Goal: Task Accomplishment & Management: Complete application form

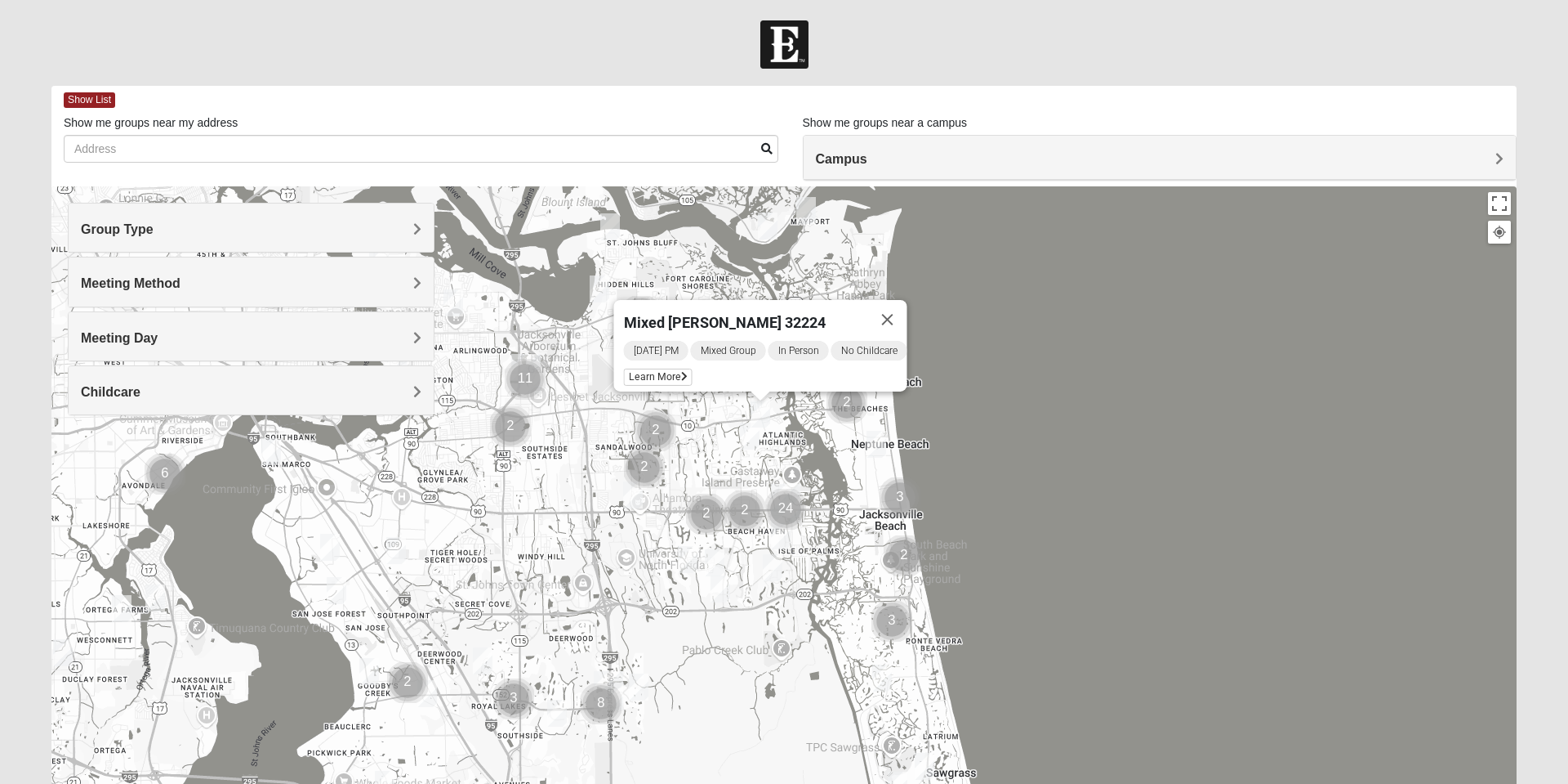
click at [1091, 610] on div "To navigate, press the arrow keys. Mixed Luehring 32224 Tuesday PM Mixed Group …" at bounding box center [784, 513] width 1465 height 654
click at [779, 733] on div "Mixed Luehring 32224 Tuesday PM Mixed Group In Person No Childcare Learn More" at bounding box center [784, 513] width 1465 height 654
click at [793, 719] on div "Mixed Luehring 32224 Tuesday PM Mixed Group In Person No Childcare Learn More" at bounding box center [784, 513] width 1465 height 654
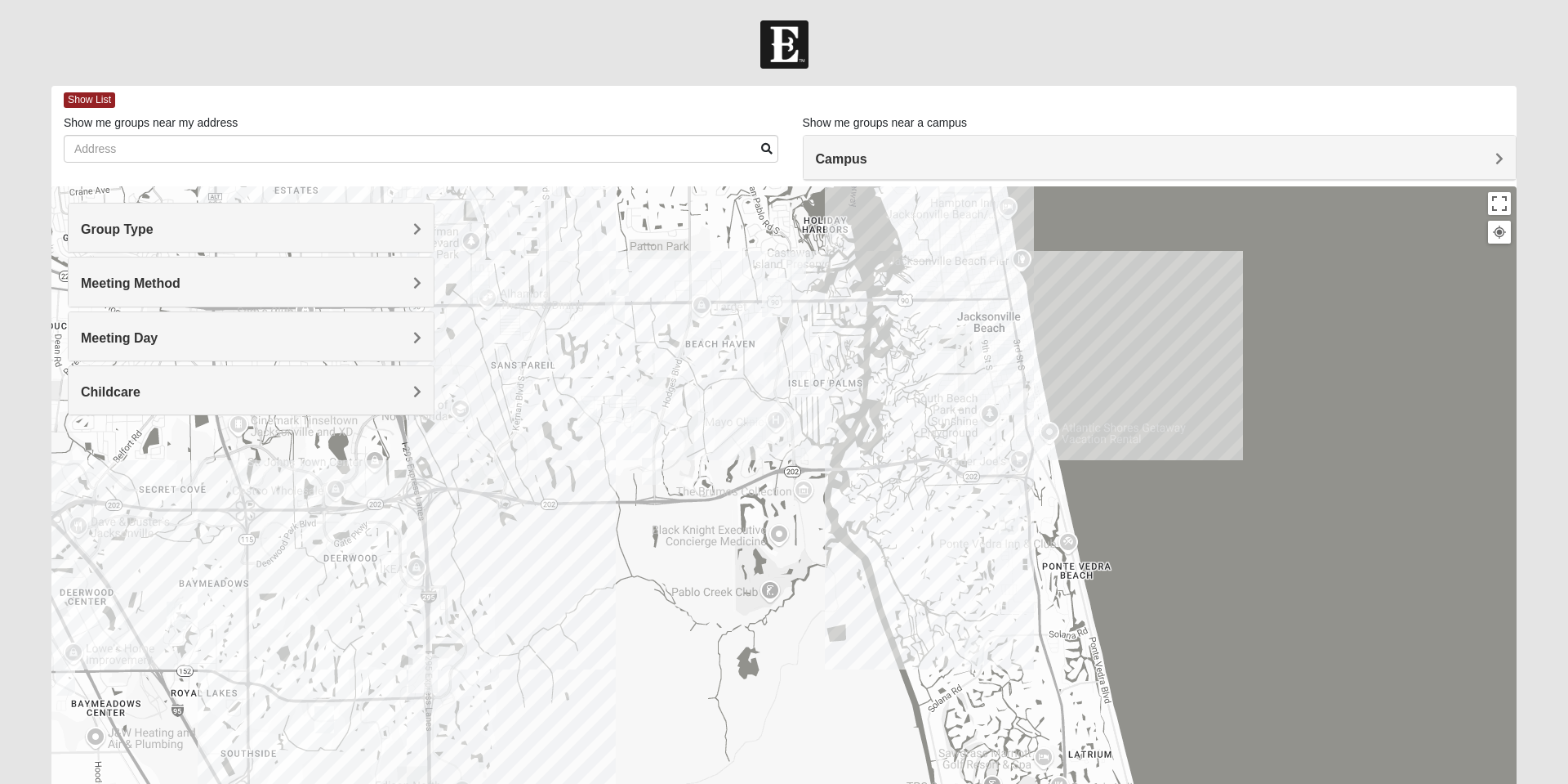
click at [1214, 494] on div "Mixed Luehring 32224 Tuesday PM Mixed Group In Person No Childcare Learn More" at bounding box center [784, 513] width 1465 height 654
click at [1231, 502] on div "Mixed Luehring 32224 Tuesday PM Mixed Group In Person No Childcare Learn More" at bounding box center [784, 513] width 1465 height 654
click at [1223, 514] on div "Mixed Luehring 32224 Tuesday PM Mixed Group In Person No Childcare Learn More" at bounding box center [784, 513] width 1465 height 654
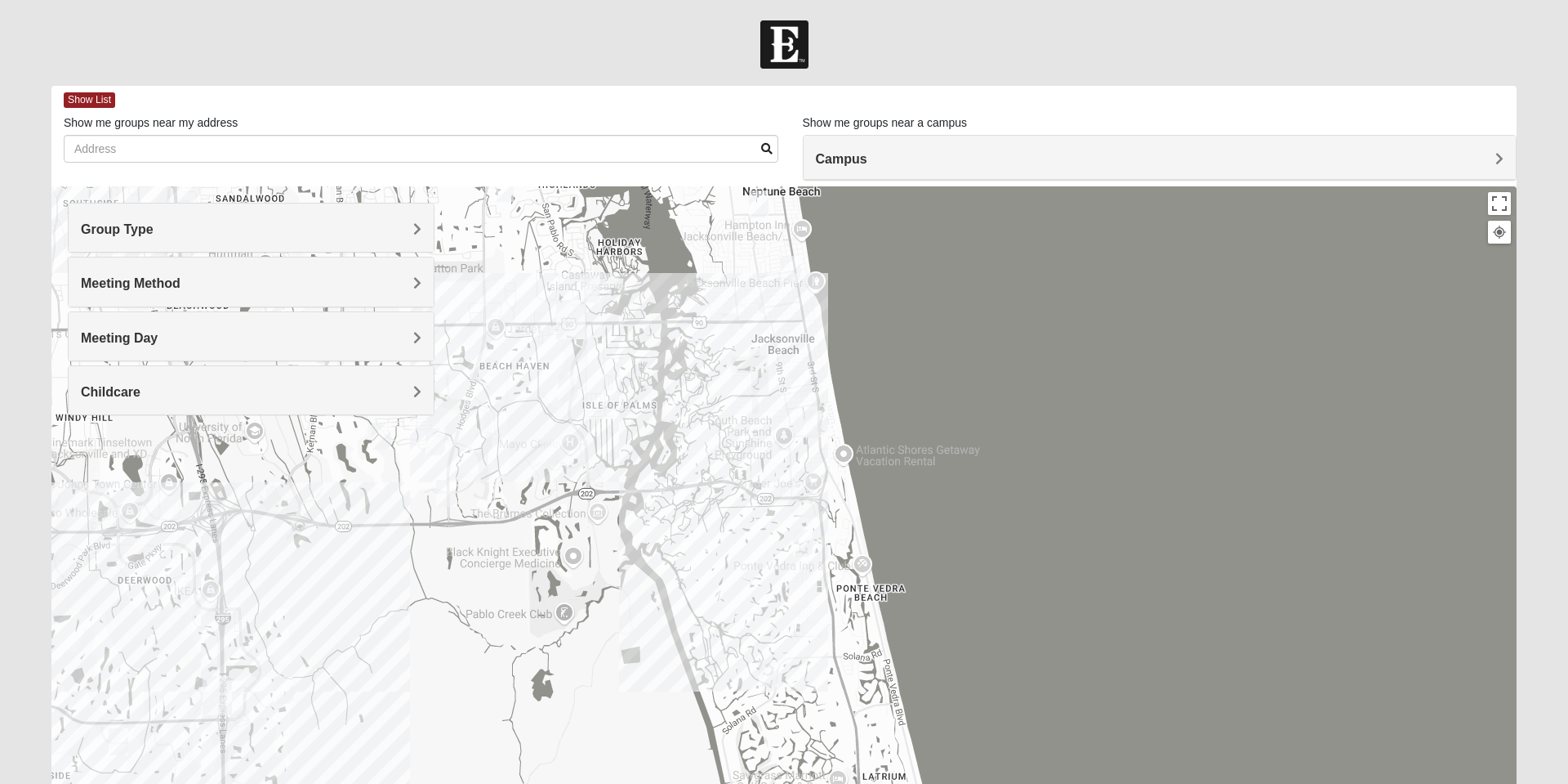
click at [415, 218] on div "Group Type" at bounding box center [251, 228] width 365 height 48
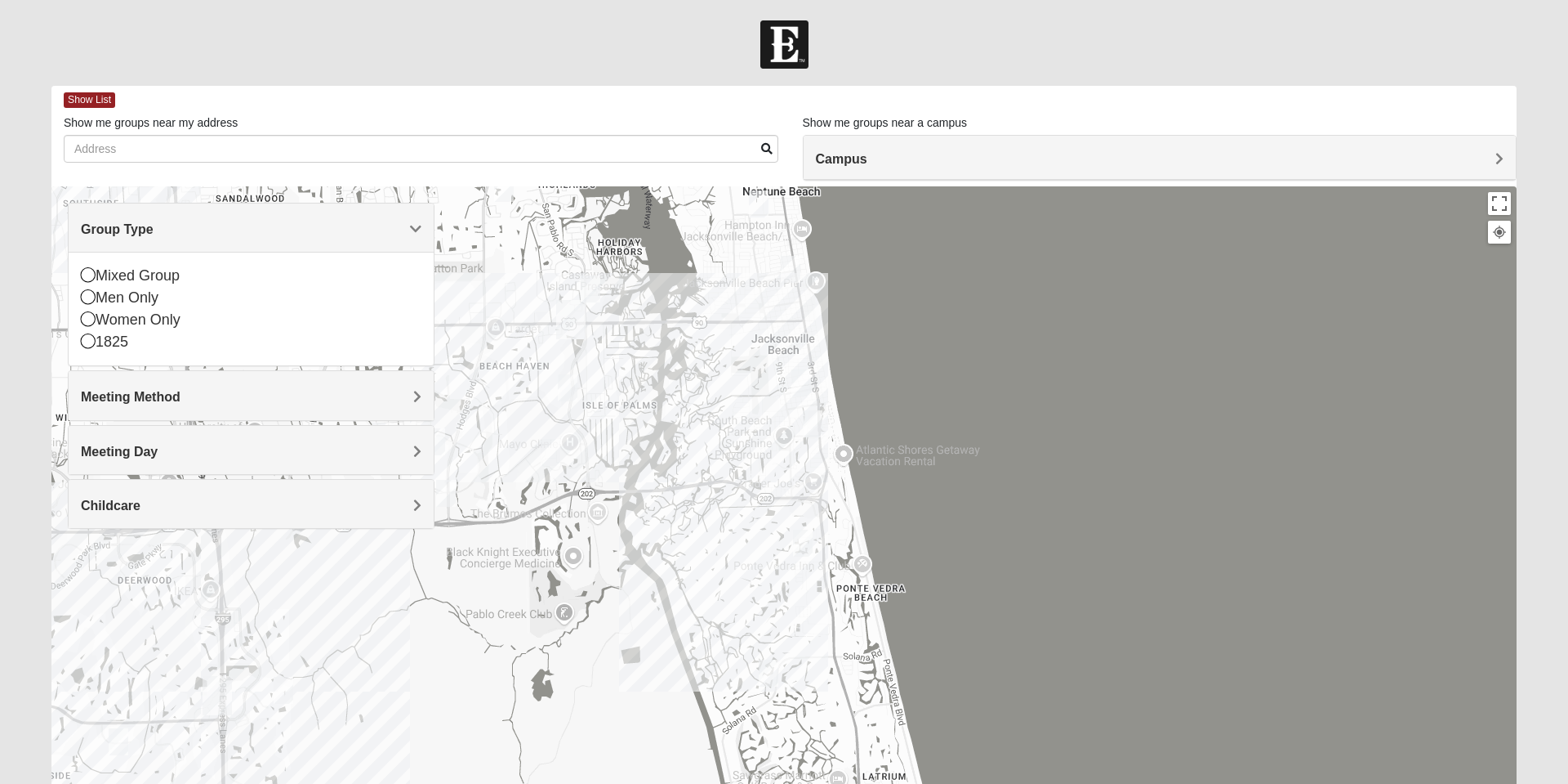
click at [131, 268] on div "Mixed Group" at bounding box center [251, 275] width 341 height 22
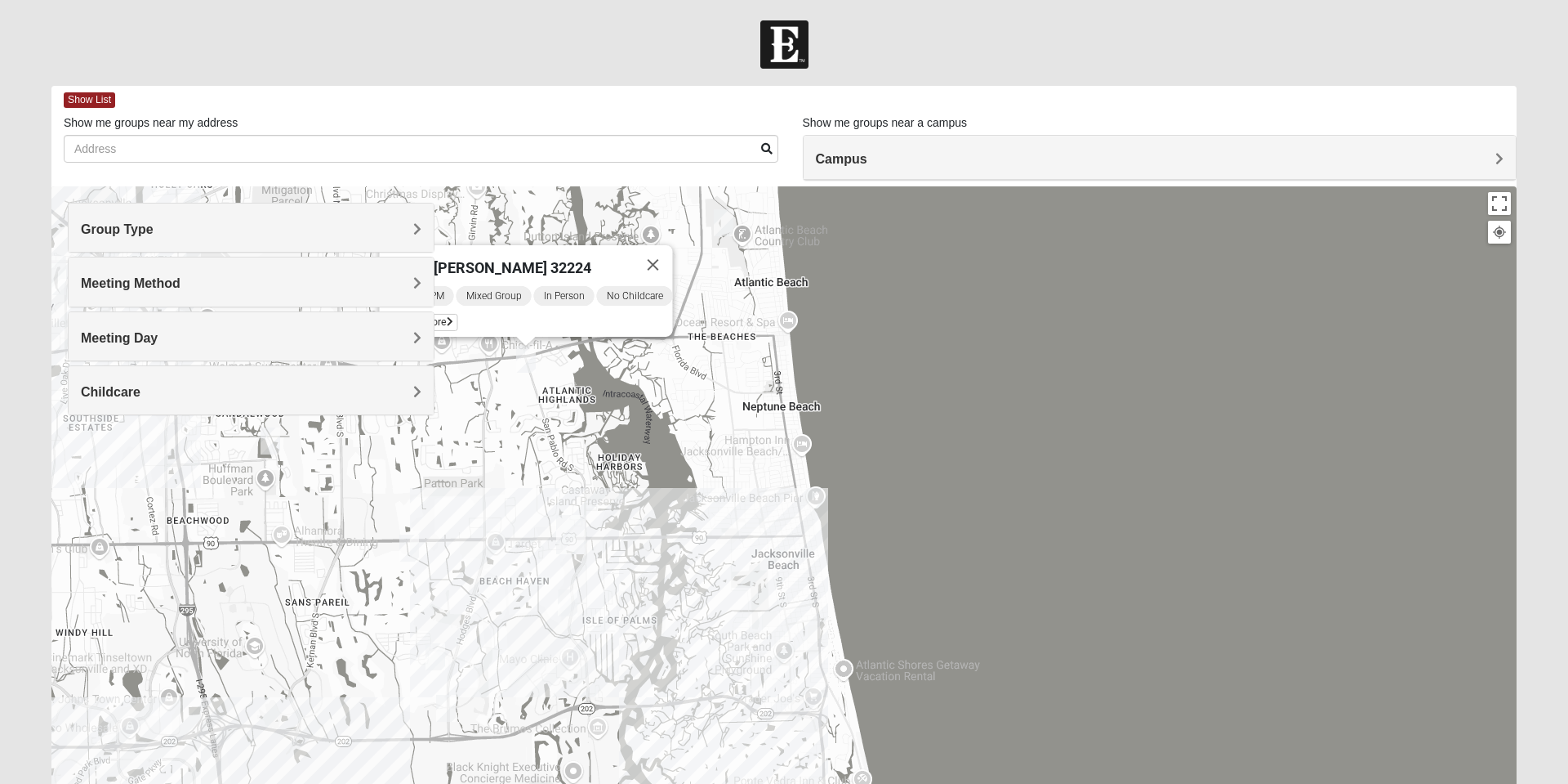
click at [180, 281] on span "Meeting Method" at bounding box center [130, 283] width 100 height 14
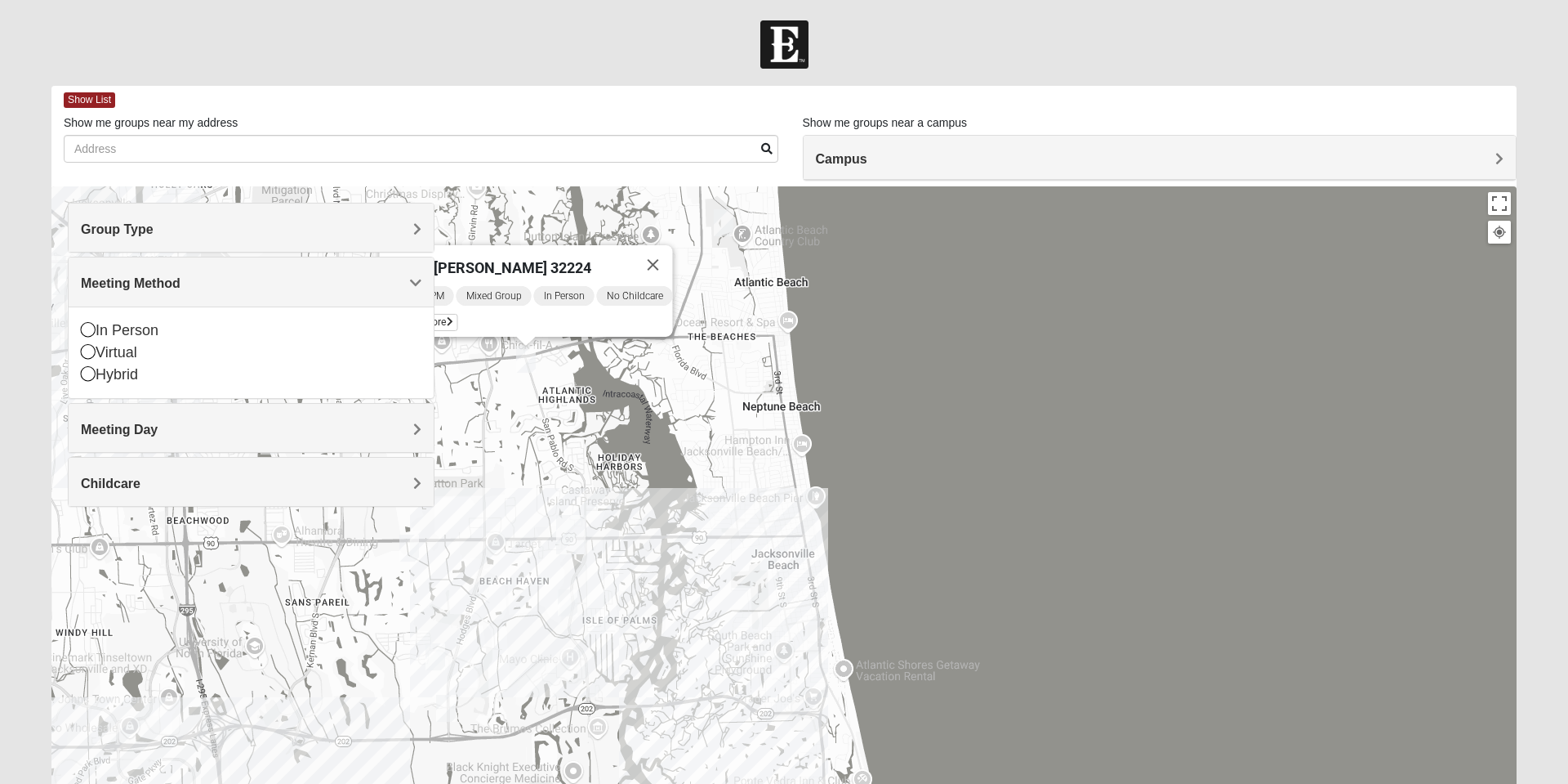
click at [148, 326] on div "In Person" at bounding box center [251, 330] width 341 height 22
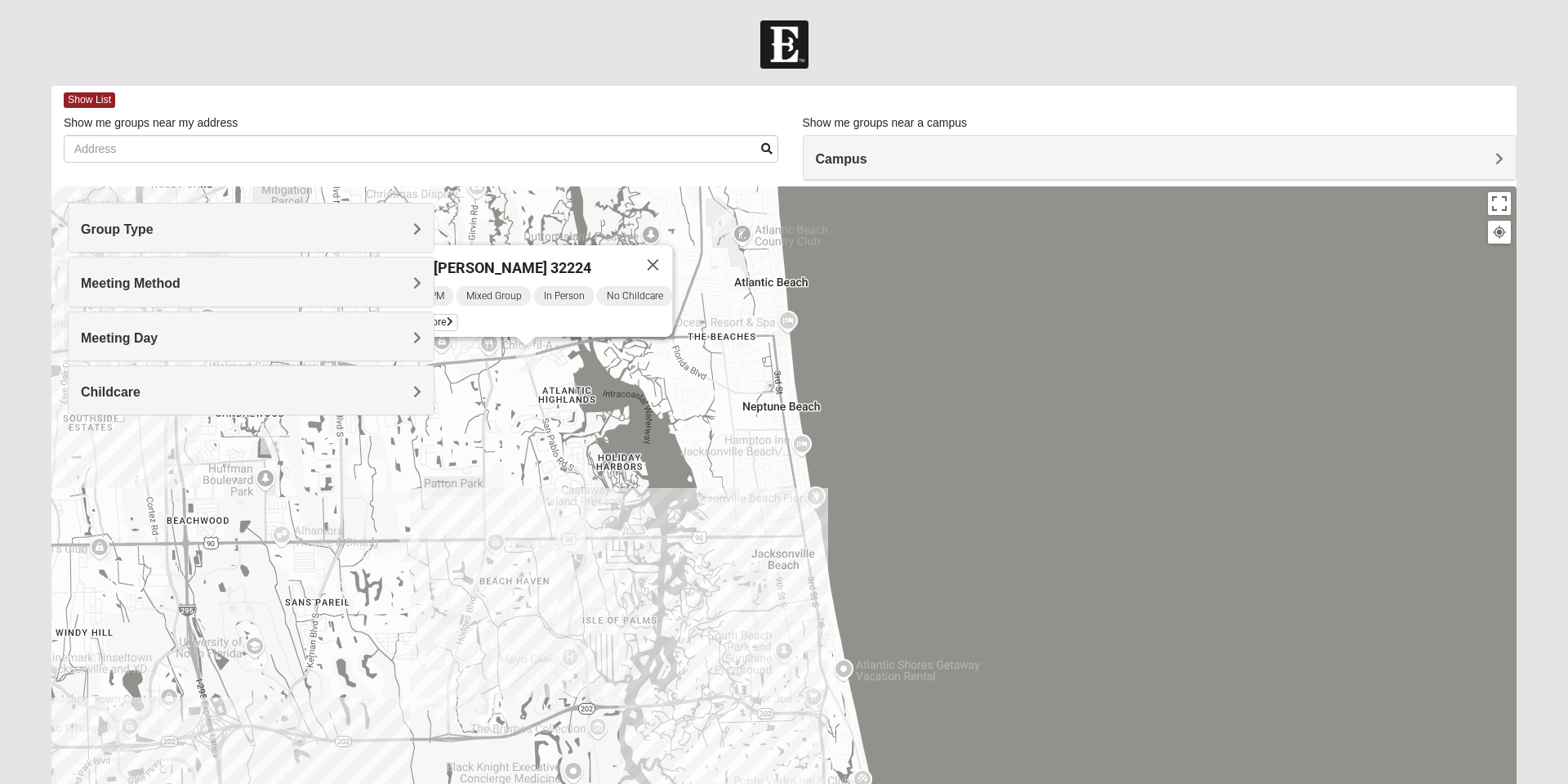
click at [158, 333] on span "Meeting Day" at bounding box center [118, 338] width 77 height 14
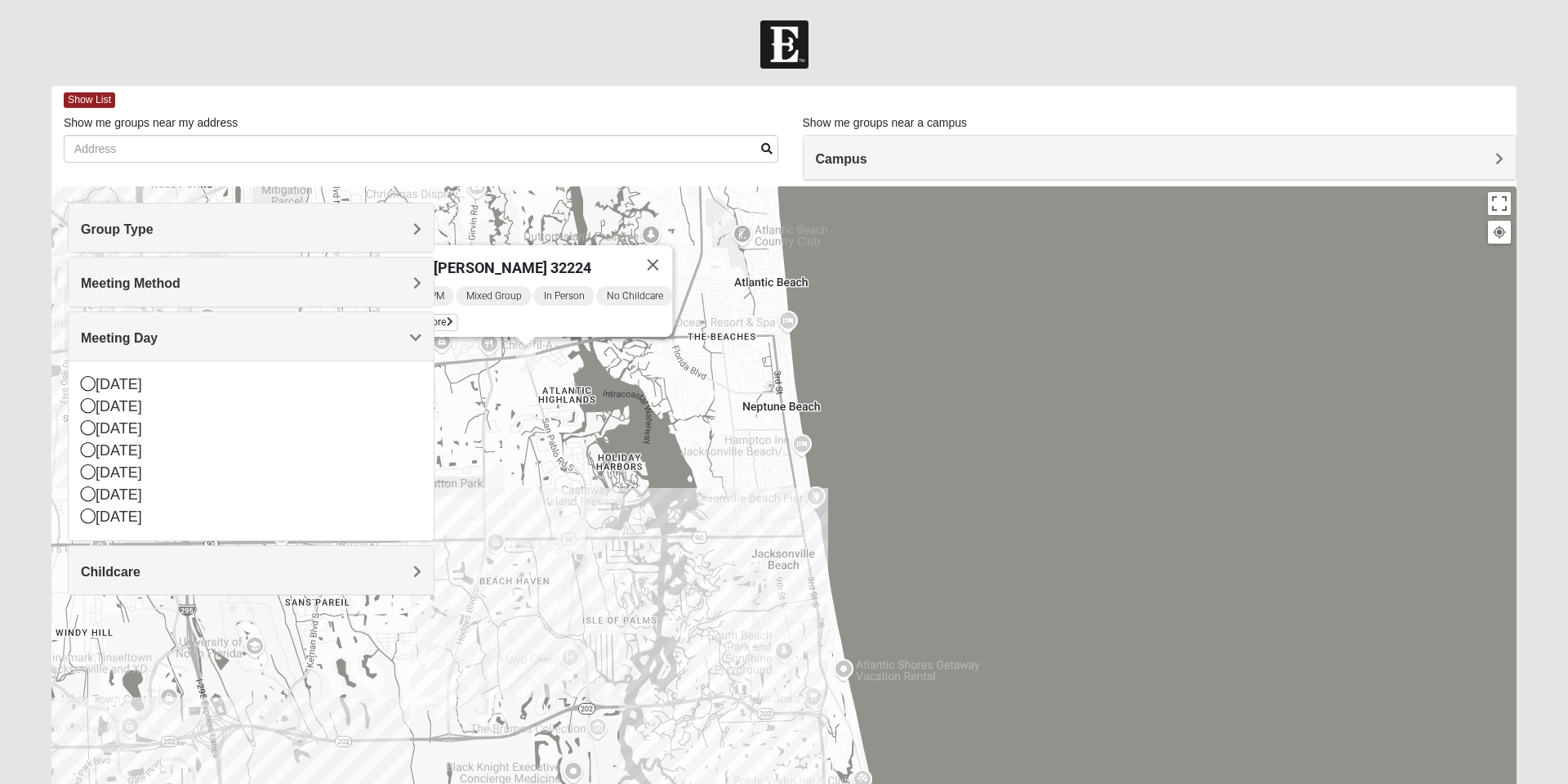
click at [117, 498] on div "[DATE]" at bounding box center [251, 494] width 341 height 22
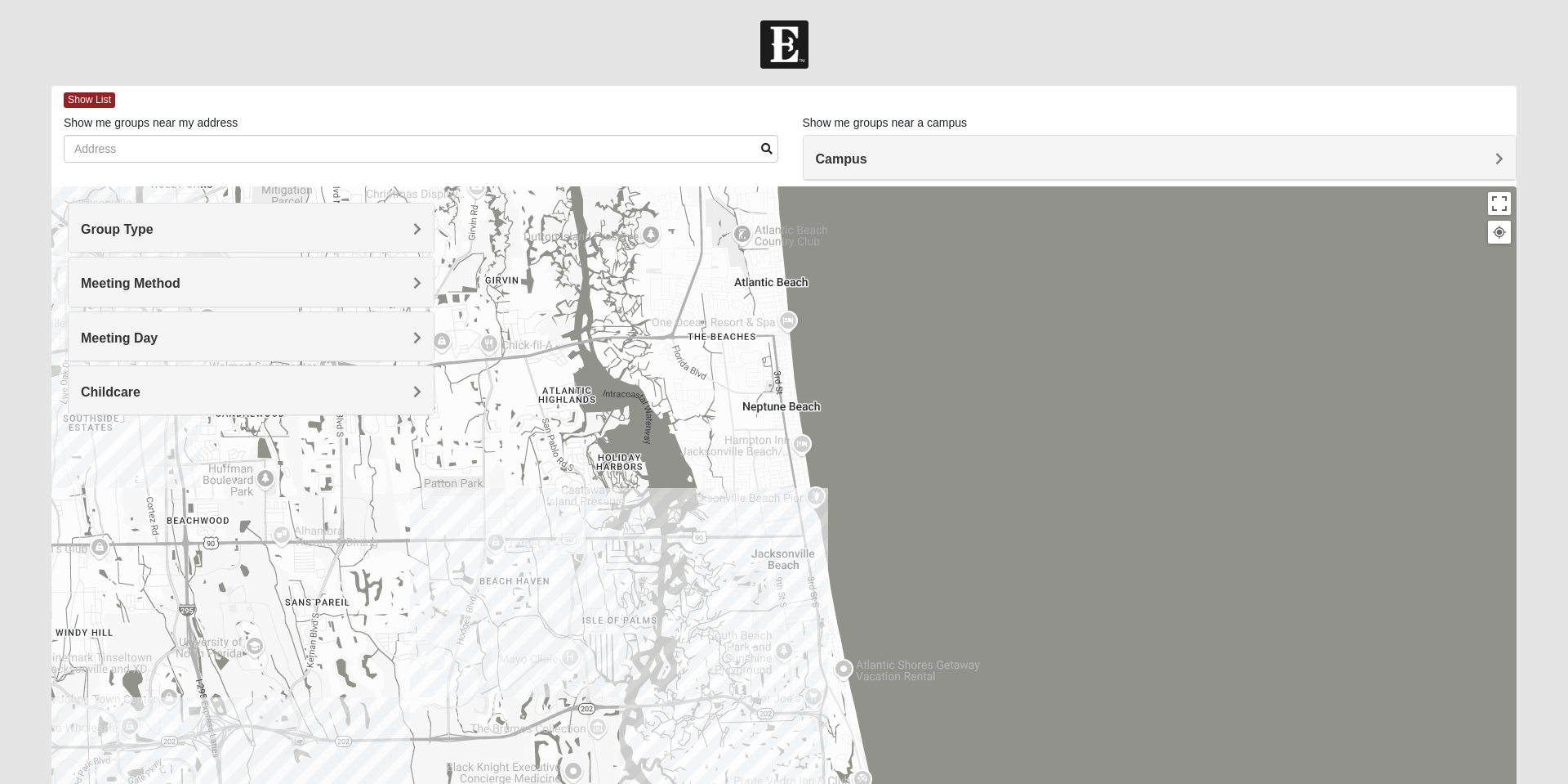
click at [158, 338] on span "Meeting Day" at bounding box center [118, 338] width 77 height 14
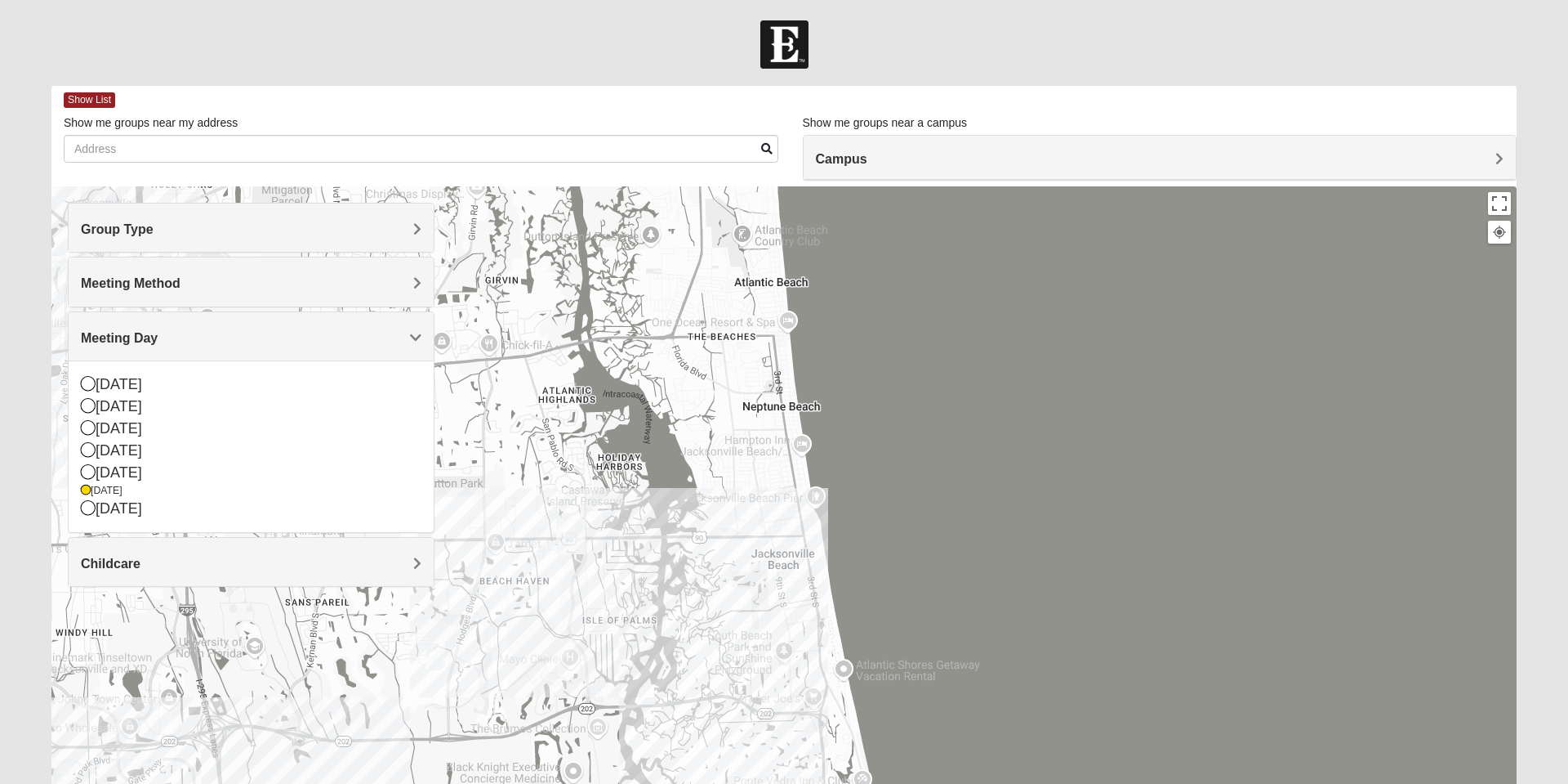
click at [412, 328] on div "Meeting Day" at bounding box center [251, 336] width 365 height 48
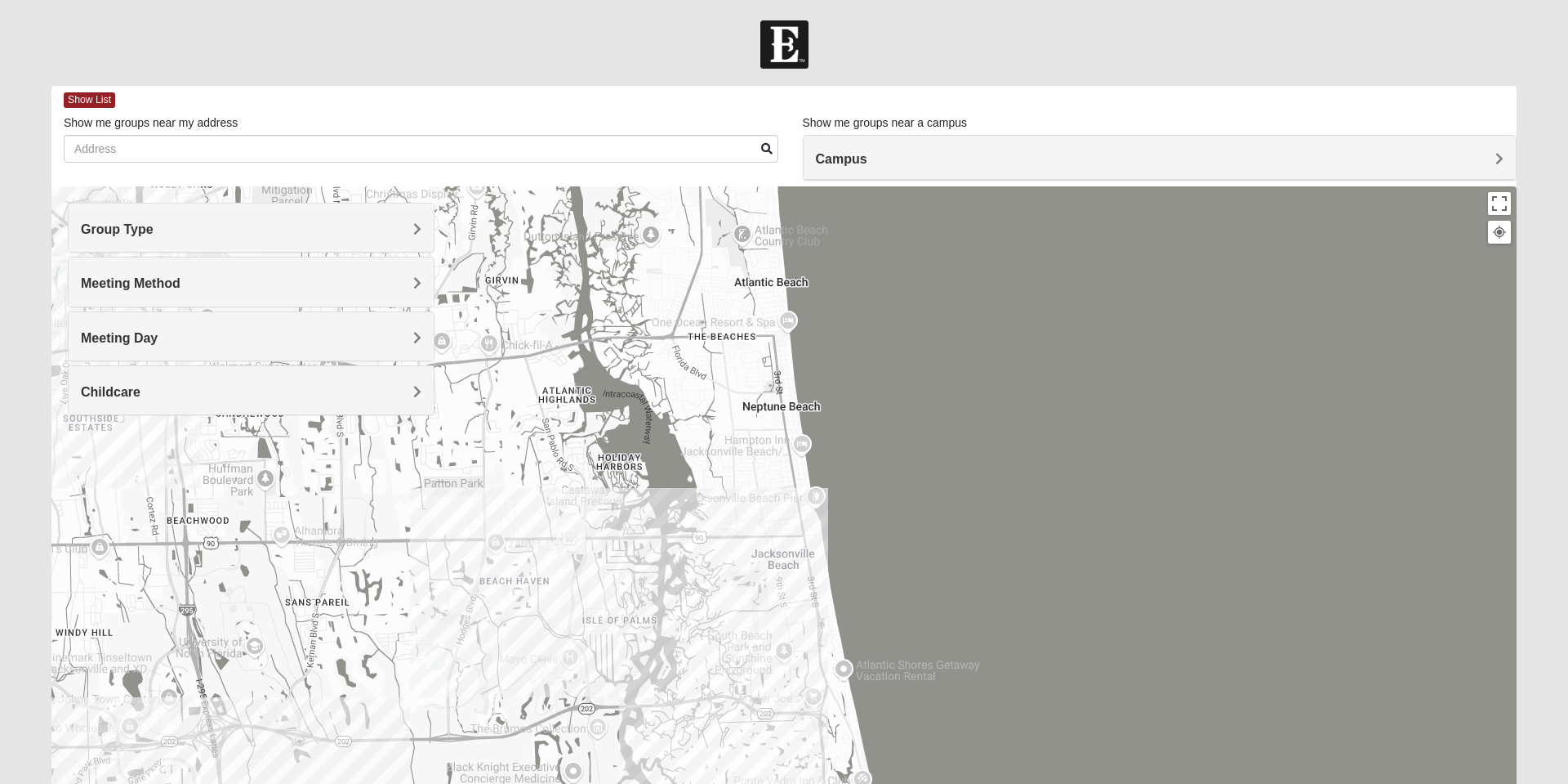
click at [140, 389] on span "Childcare" at bounding box center [110, 392] width 60 height 14
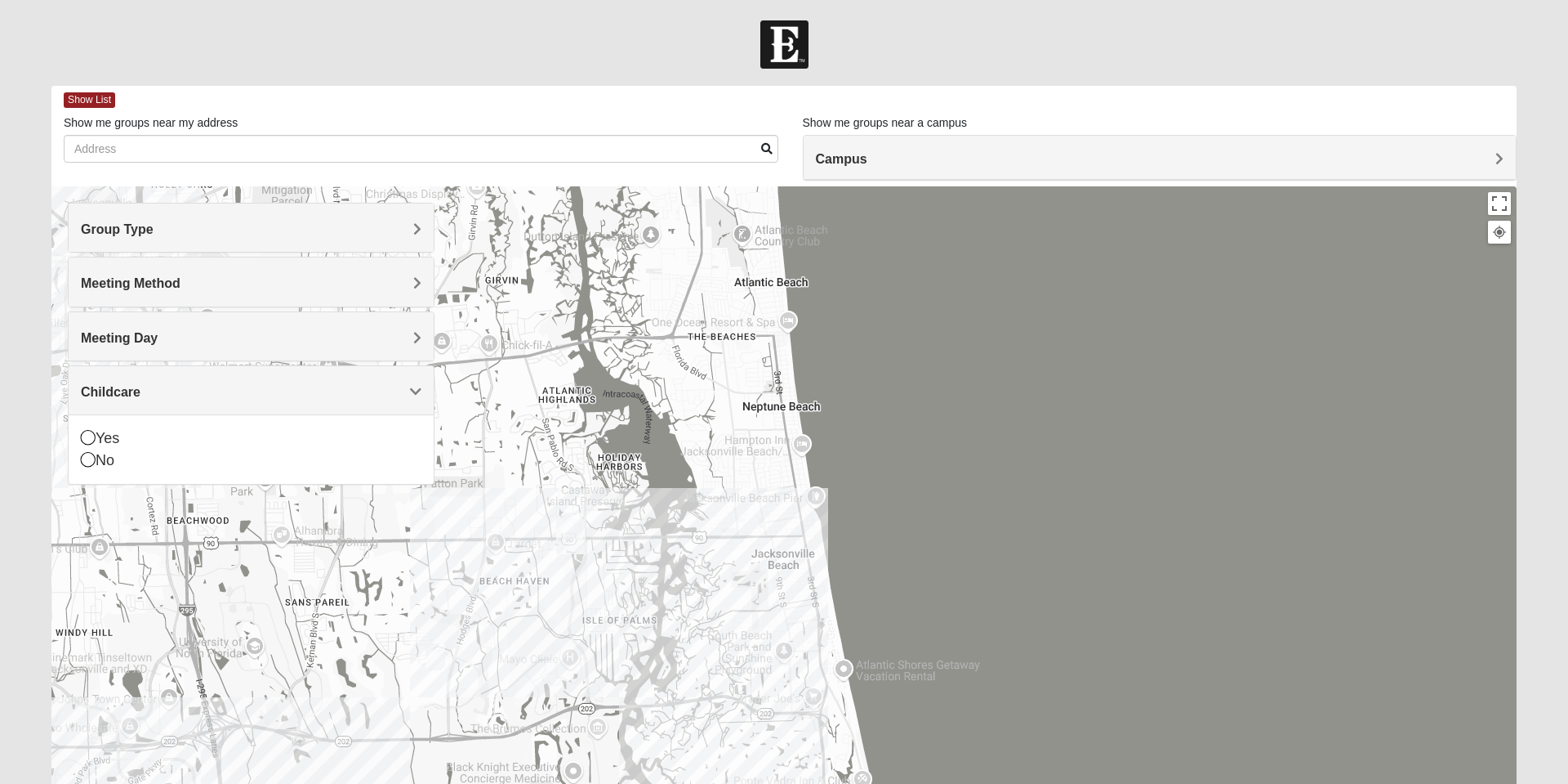
click at [94, 456] on icon at bounding box center [87, 458] width 15 height 15
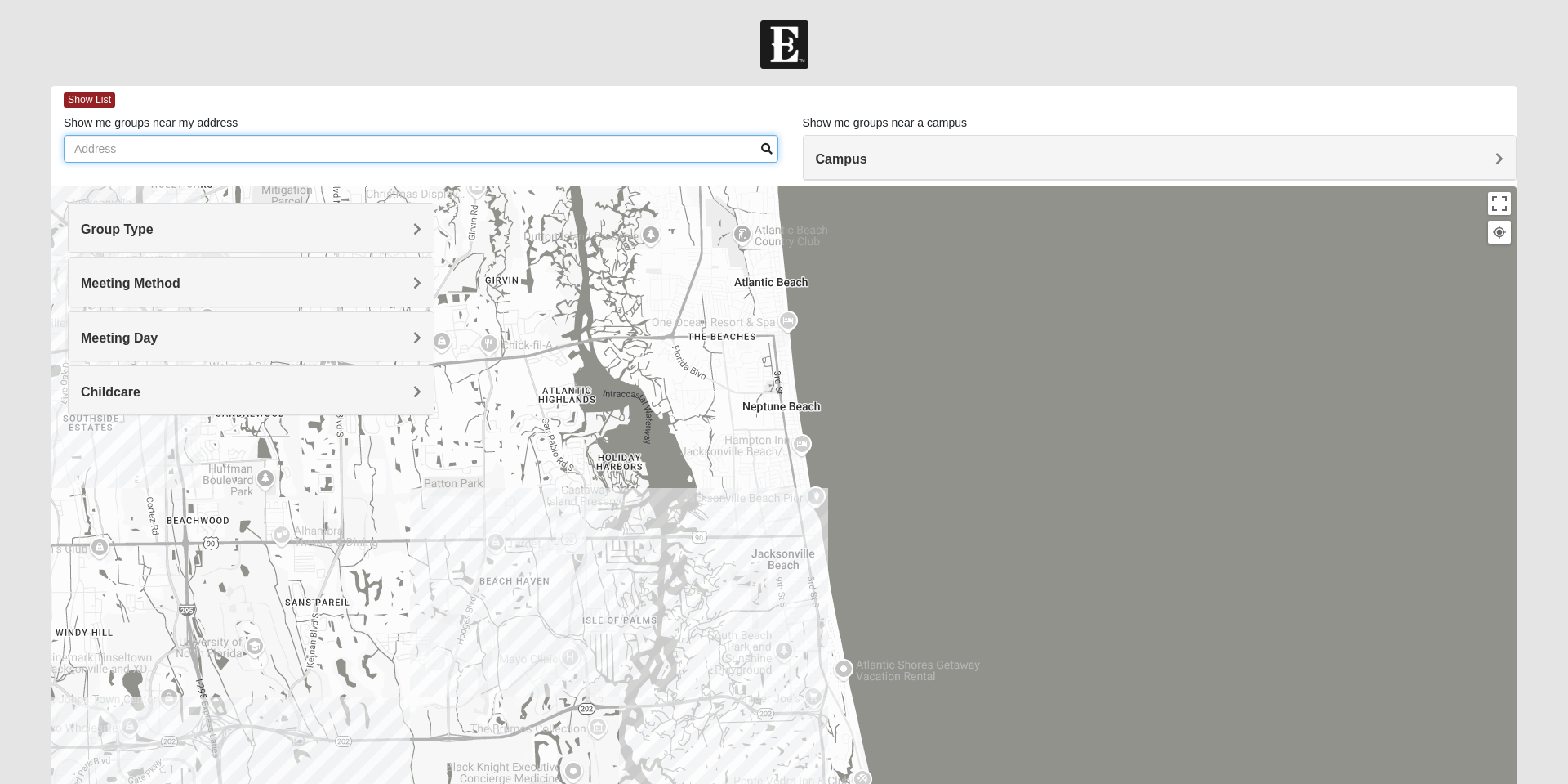
click at [685, 147] on input "Show me groups near my address" at bounding box center [421, 148] width 715 height 28
type input "("
type input "#"
type input "("
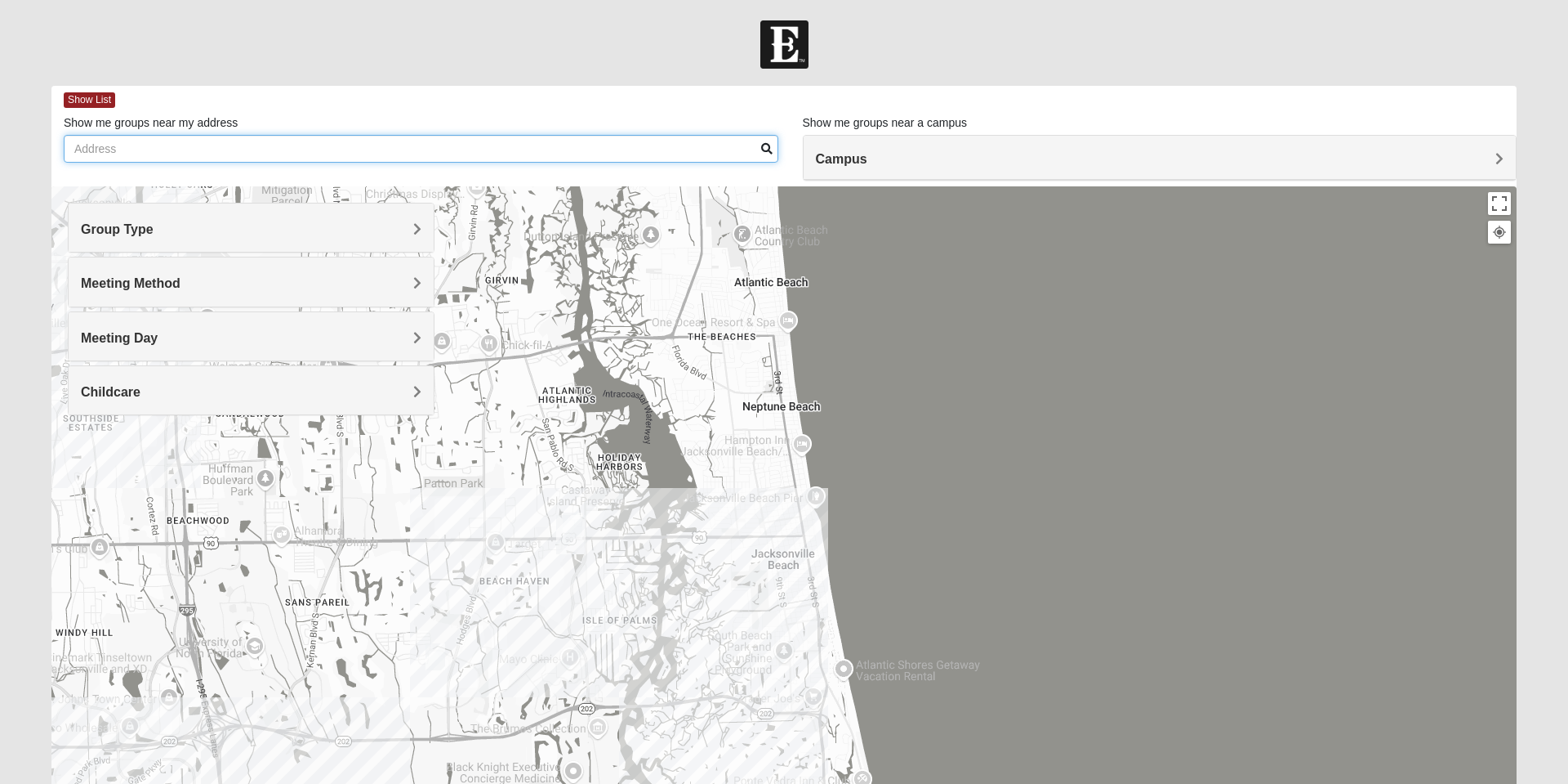
type input "("
click at [144, 154] on input "Show me groups near my address" at bounding box center [421, 148] width 715 height 28
click at [123, 150] on input "19234" at bounding box center [421, 148] width 715 height 28
type input "1"
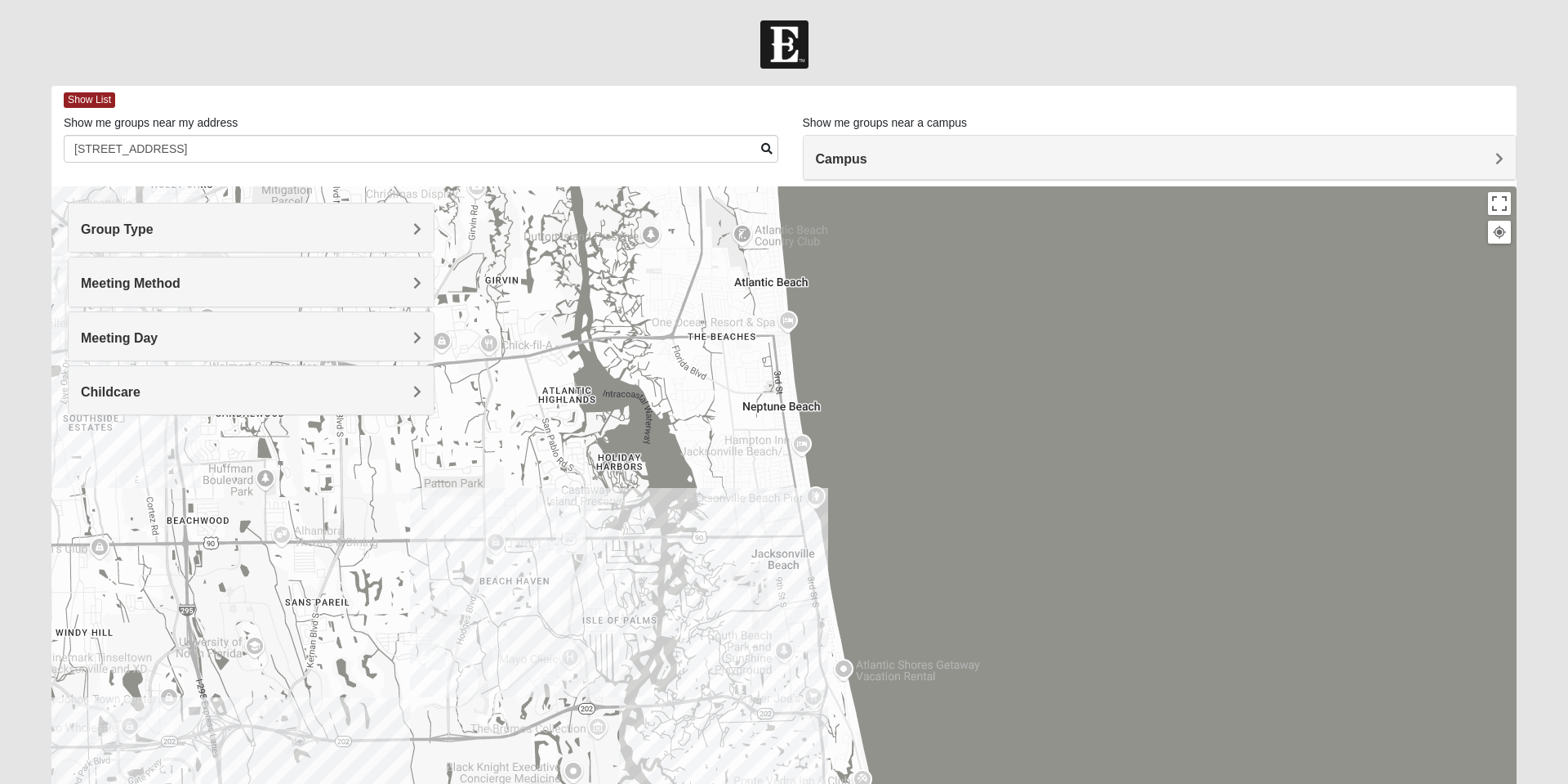
click at [763, 148] on span at bounding box center [767, 149] width 12 height 12
click at [761, 148] on span at bounding box center [767, 149] width 12 height 12
click at [191, 151] on input "9057 9TH AVE" at bounding box center [421, 147] width 715 height 28
type input "9"
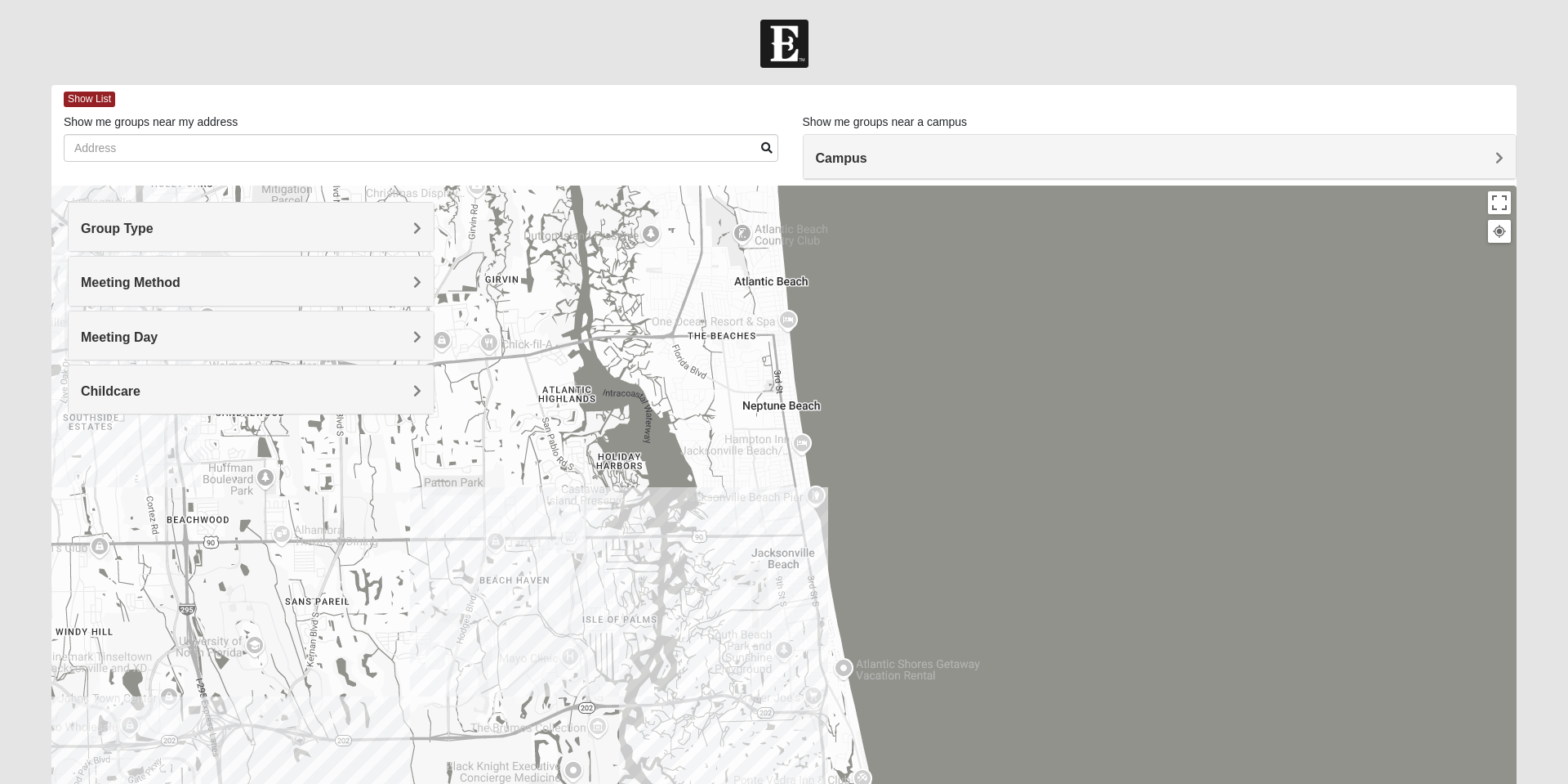
click at [86, 100] on span "Show List" at bounding box center [89, 99] width 51 height 16
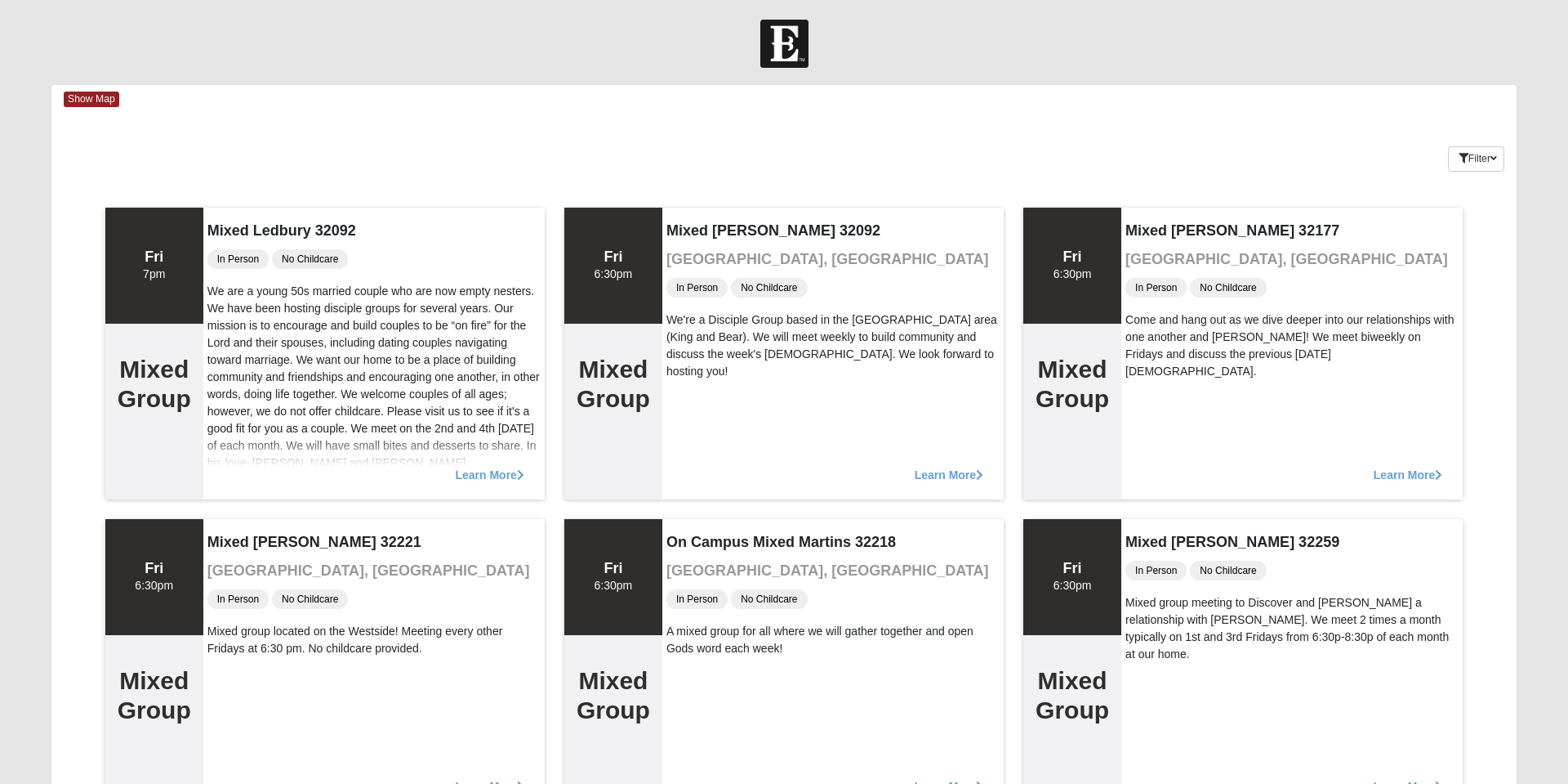
click at [629, 580] on div "Fri 6:30pm" at bounding box center [614, 578] width 39 height 35
click at [702, 595] on span "In Person" at bounding box center [696, 599] width 61 height 19
click at [697, 601] on span "In Person" at bounding box center [696, 599] width 61 height 19
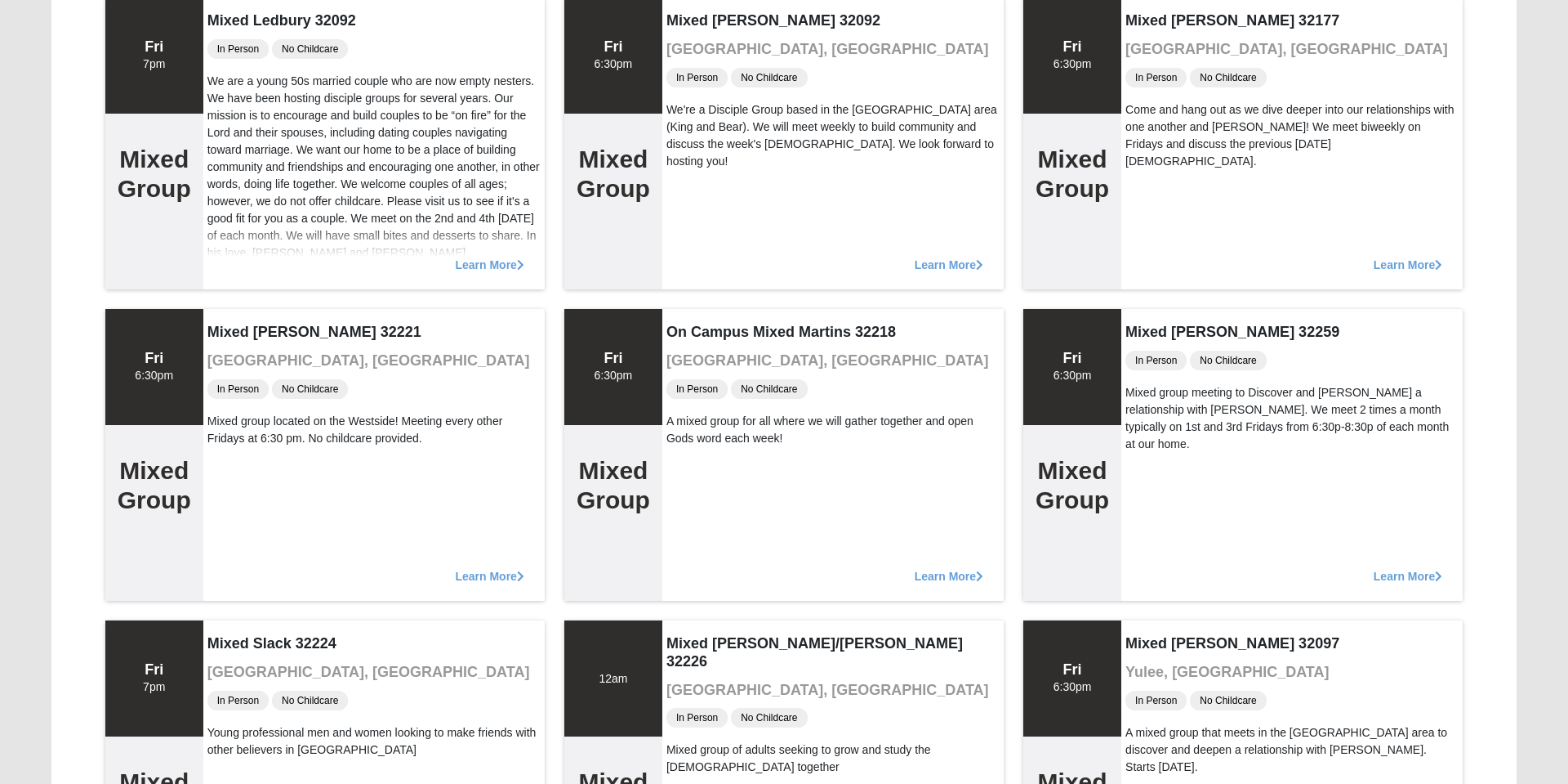
scroll to position [213, 0]
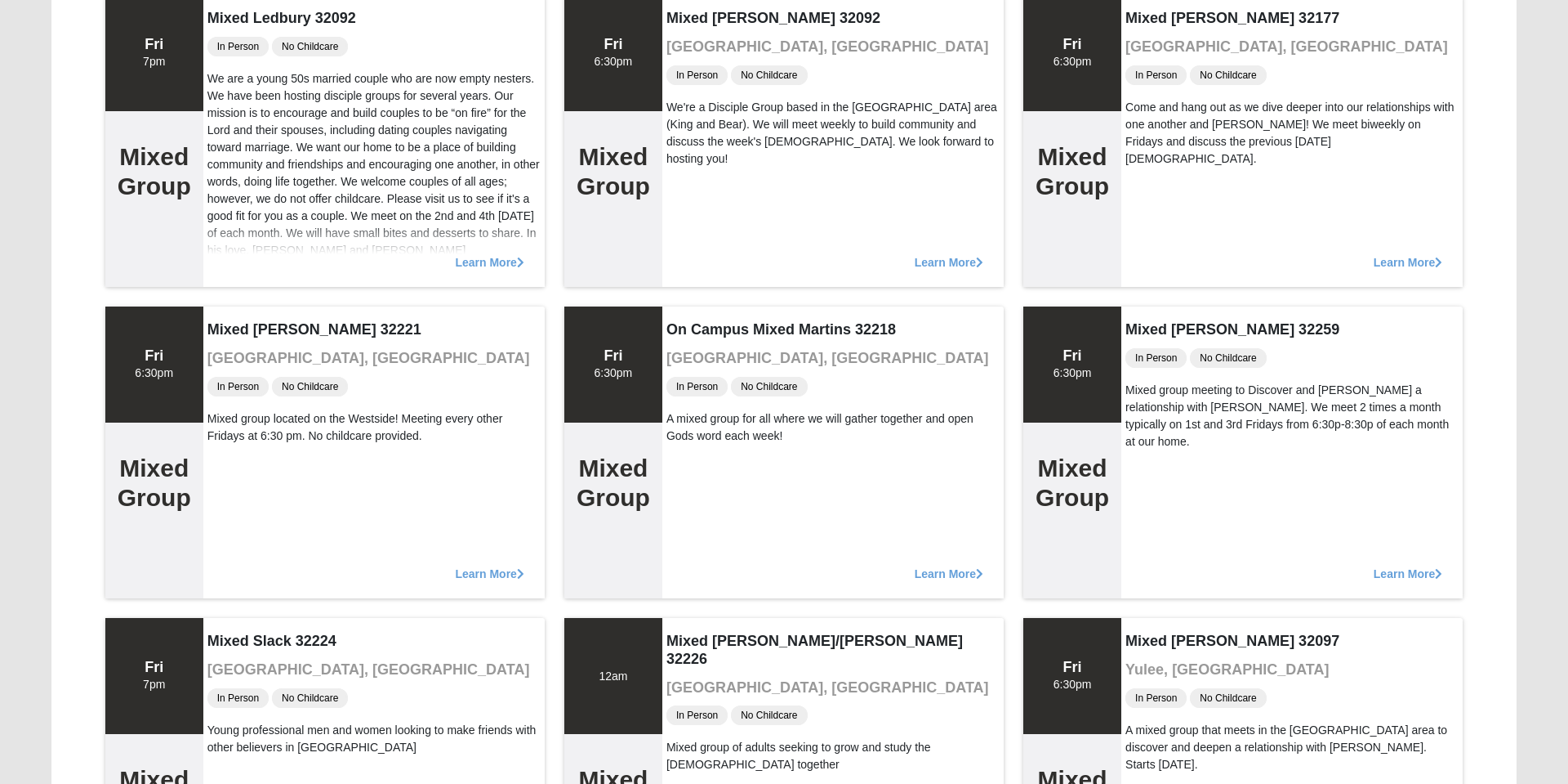
click at [961, 566] on span "Learn More" at bounding box center [948, 566] width 69 height 0
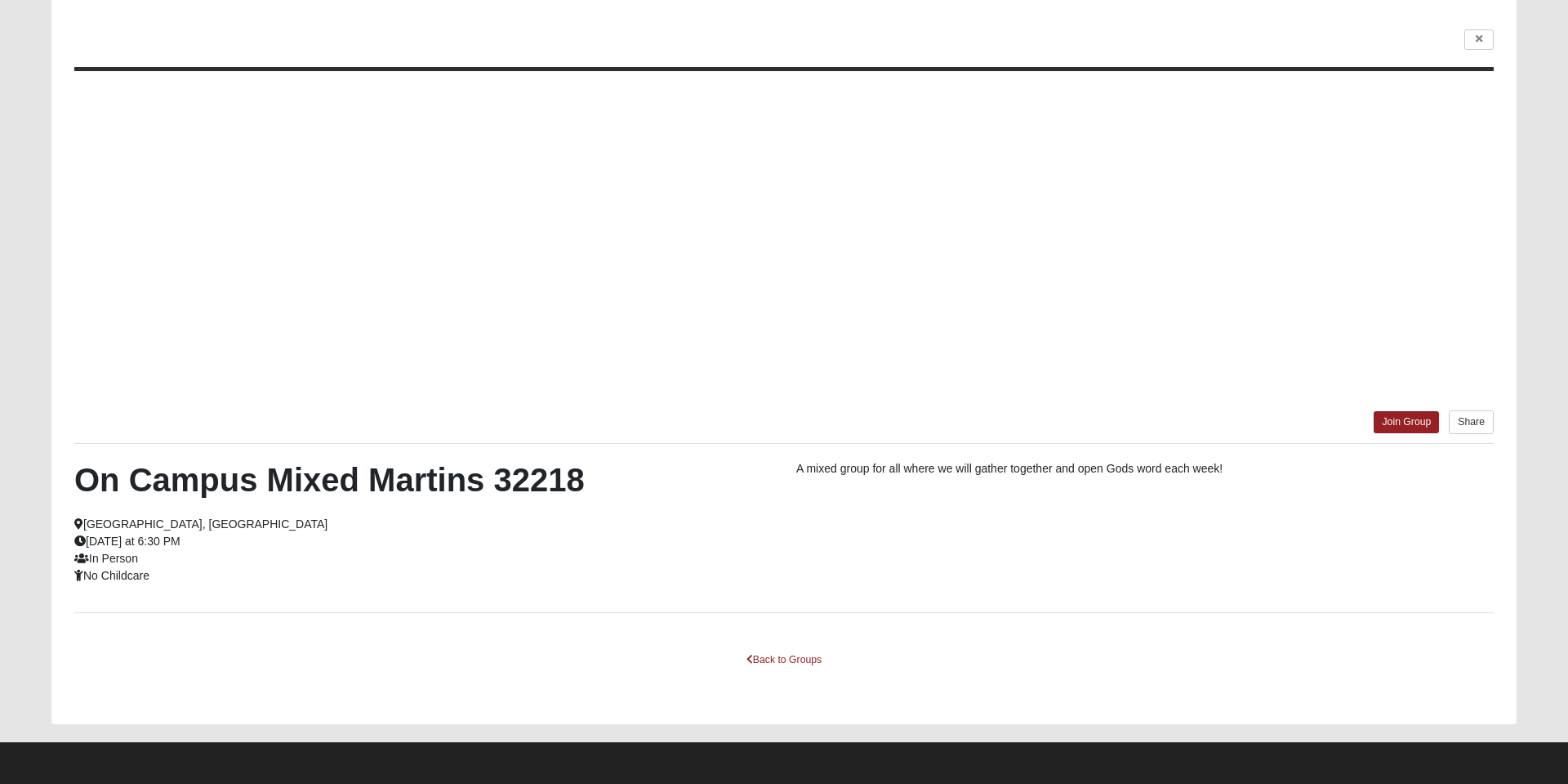
scroll to position [108, 0]
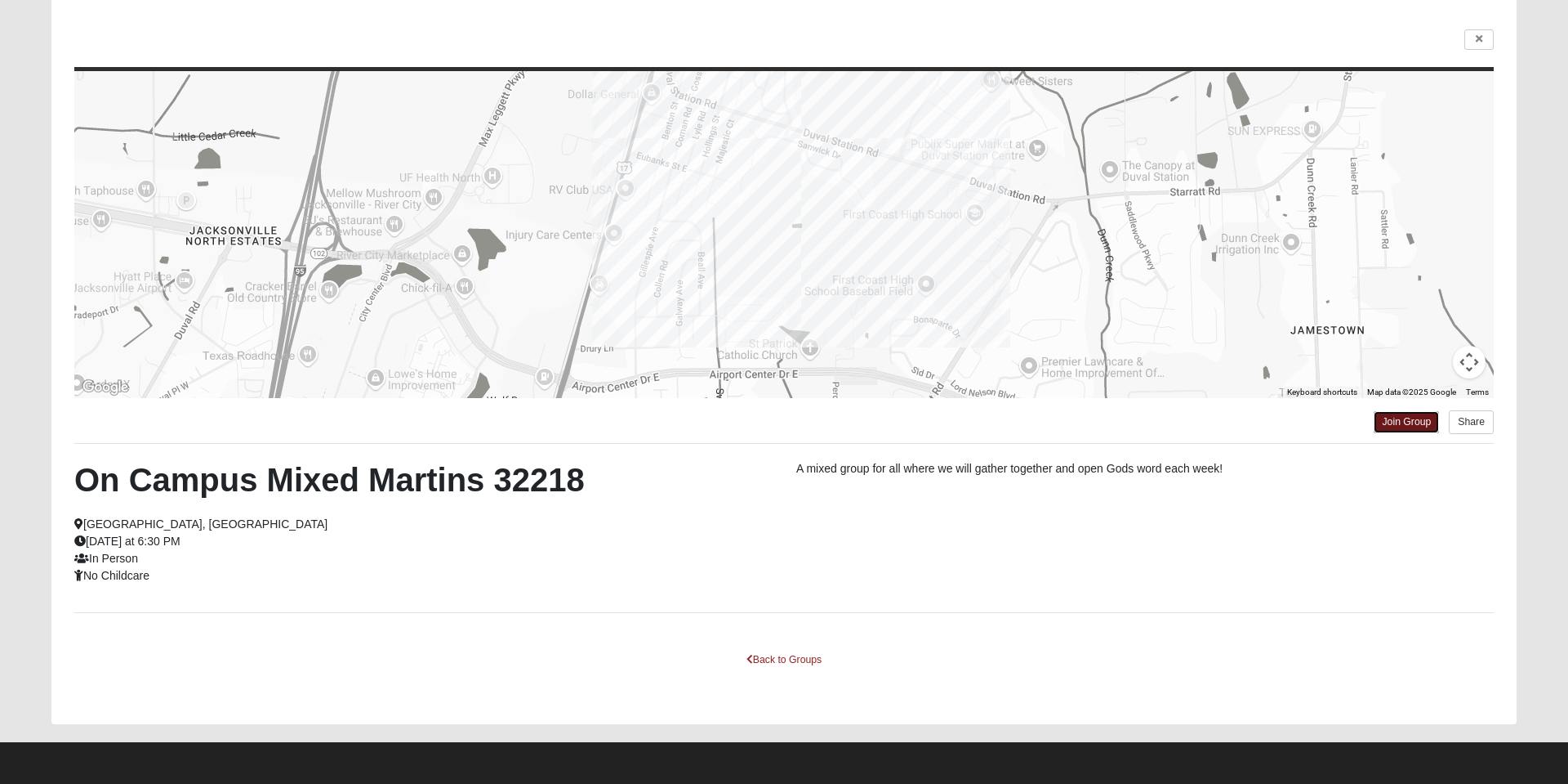
click at [1412, 422] on link "Join Group" at bounding box center [1405, 422] width 65 height 22
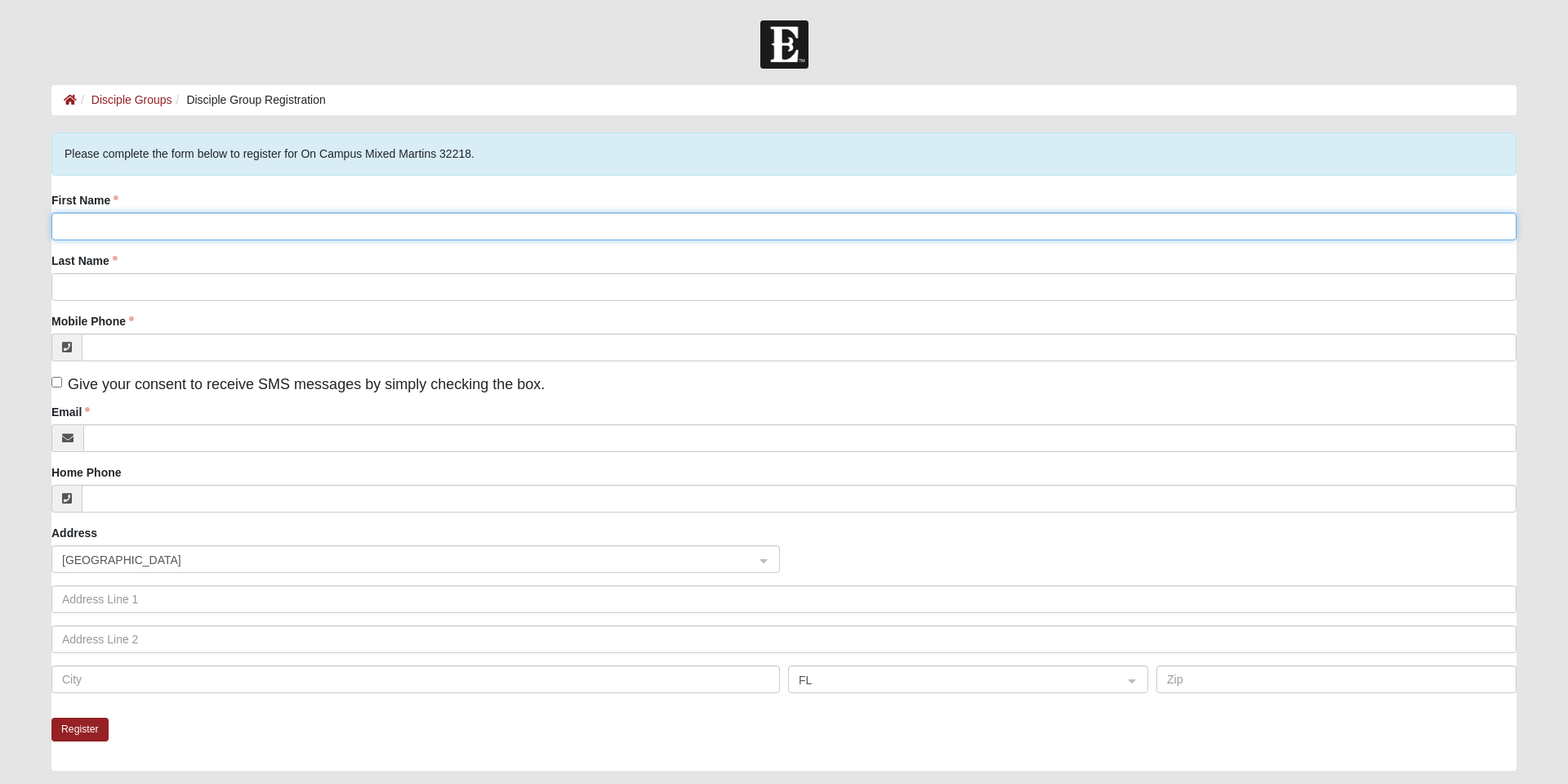
click at [196, 229] on input "First Name" at bounding box center [784, 226] width 1465 height 28
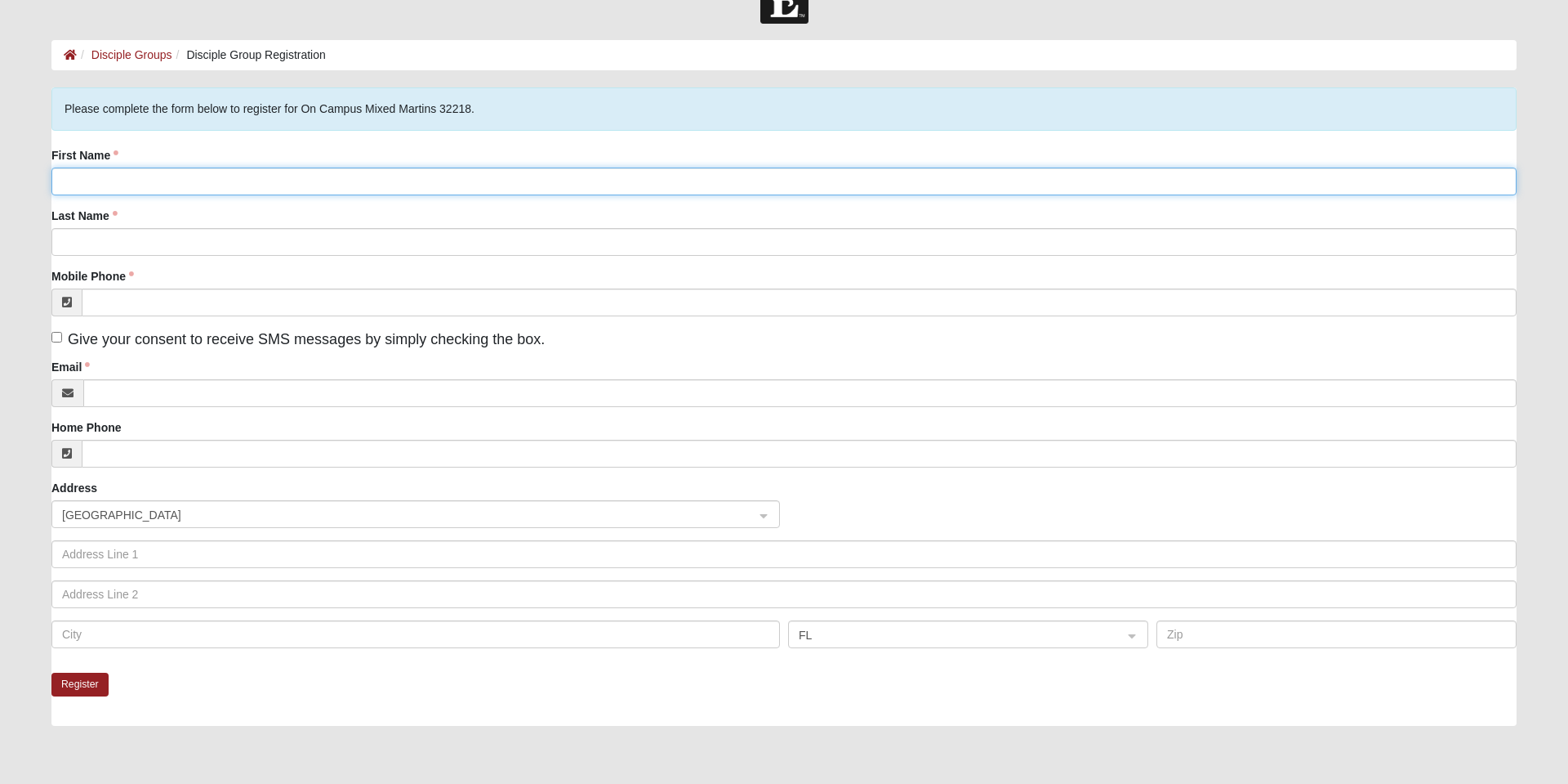
scroll to position [45, 0]
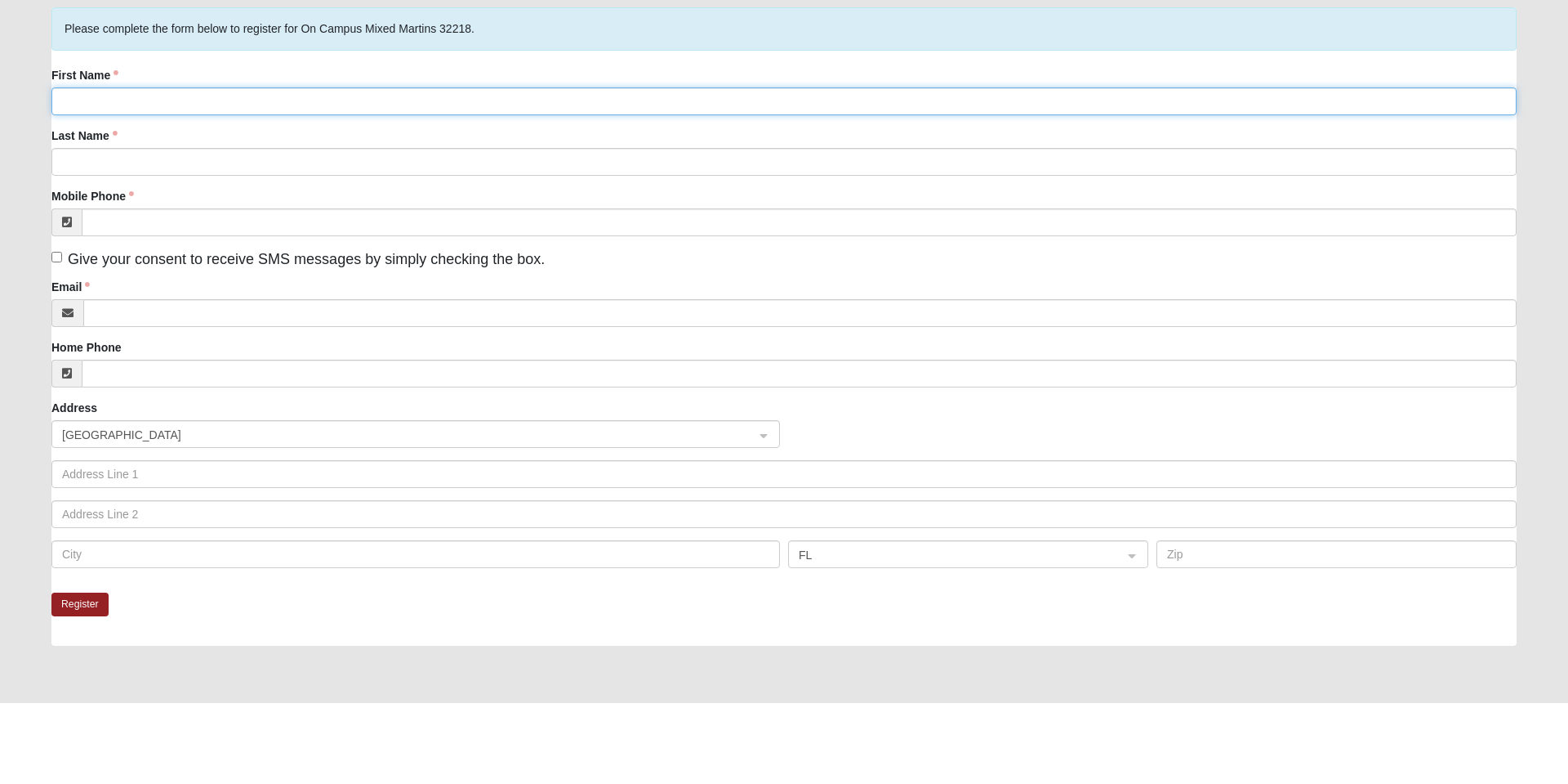
click at [132, 181] on input "First Name" at bounding box center [784, 182] width 1465 height 28
type input "tHOMAS"
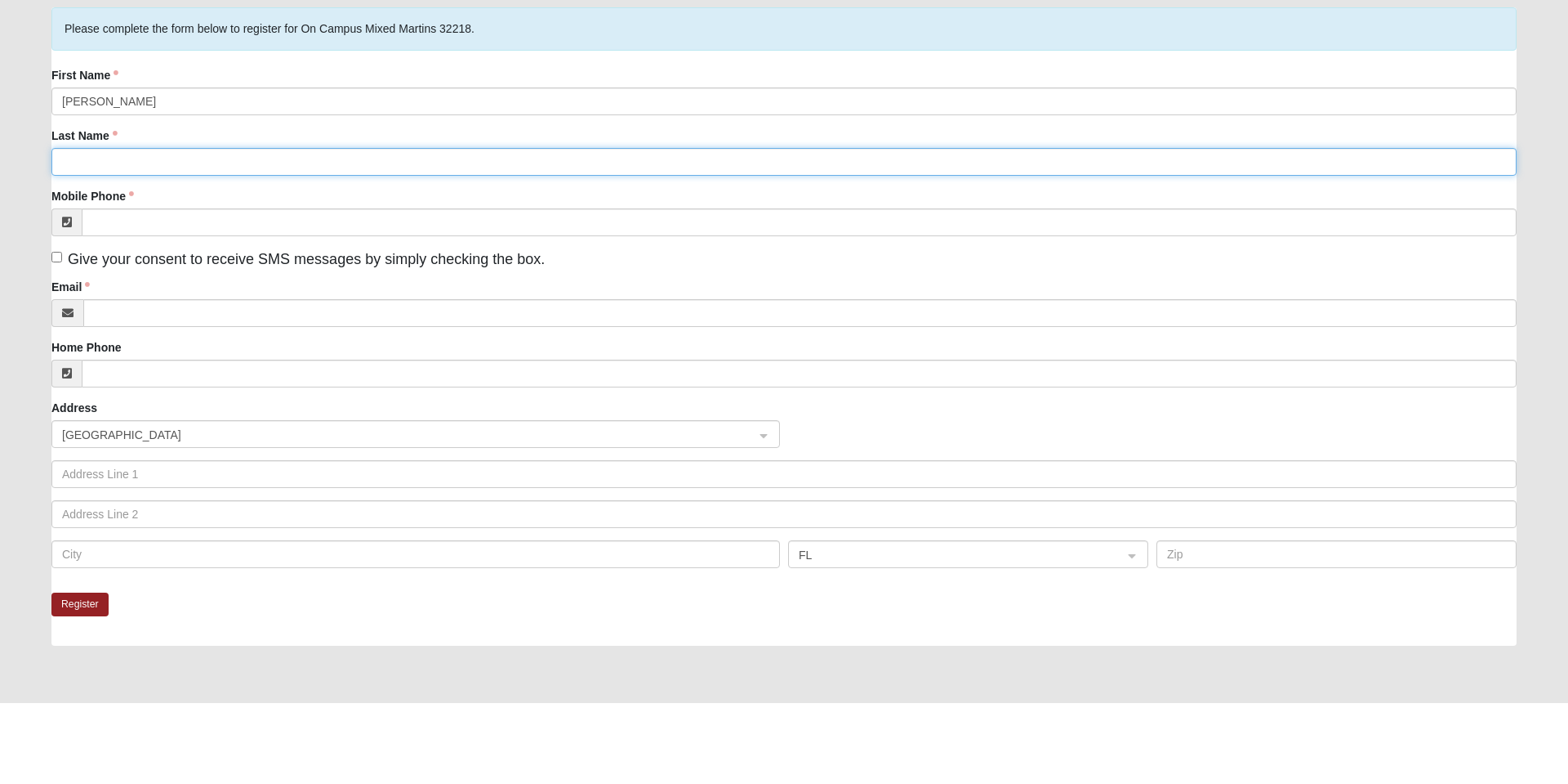
click at [169, 237] on input "Last Name" at bounding box center [784, 242] width 1465 height 28
type input "cHASTANG"
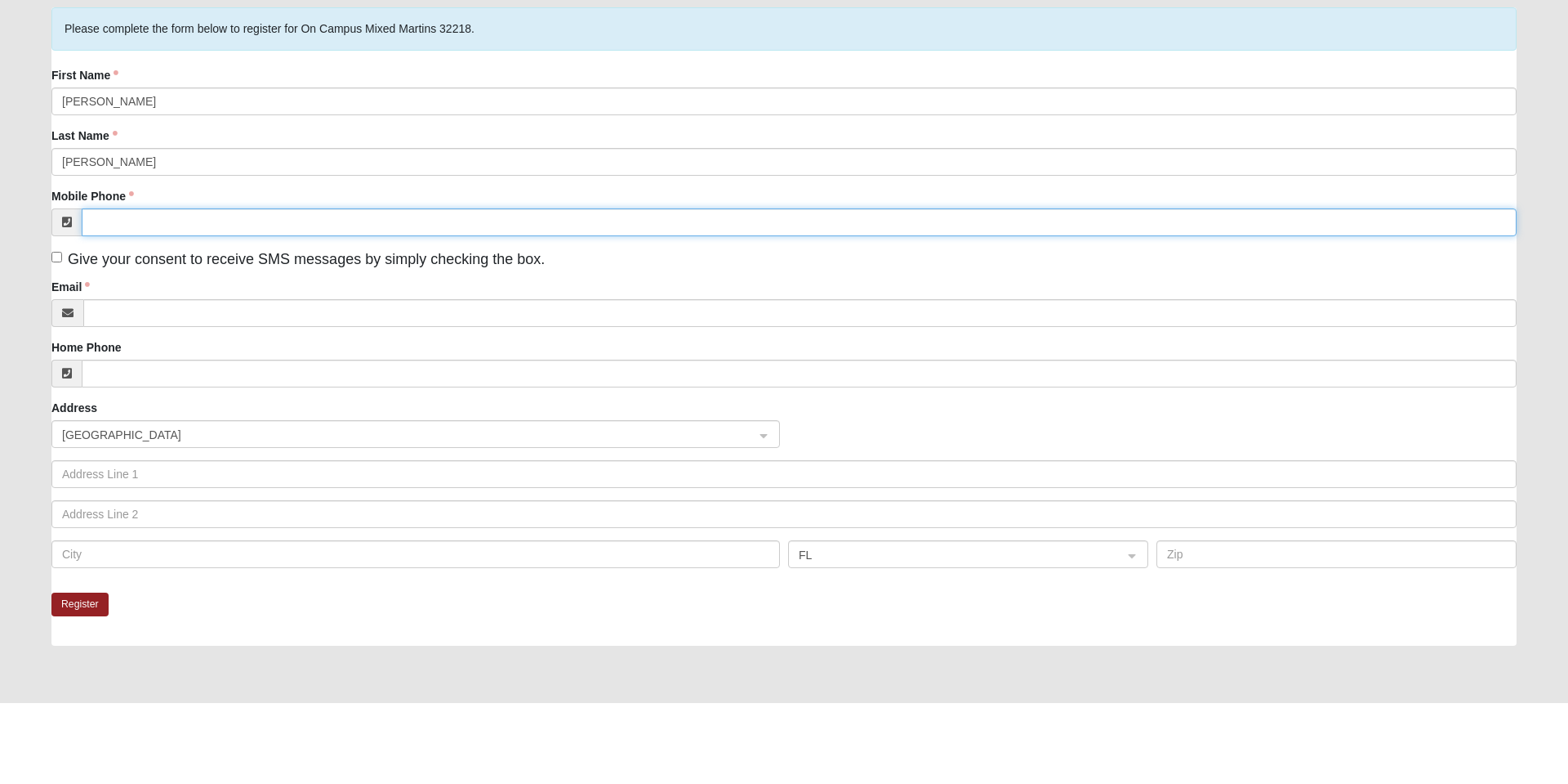
click at [168, 300] on input "Mobile Phone" at bounding box center [799, 303] width 1435 height 28
type input "(904) 322-0030"
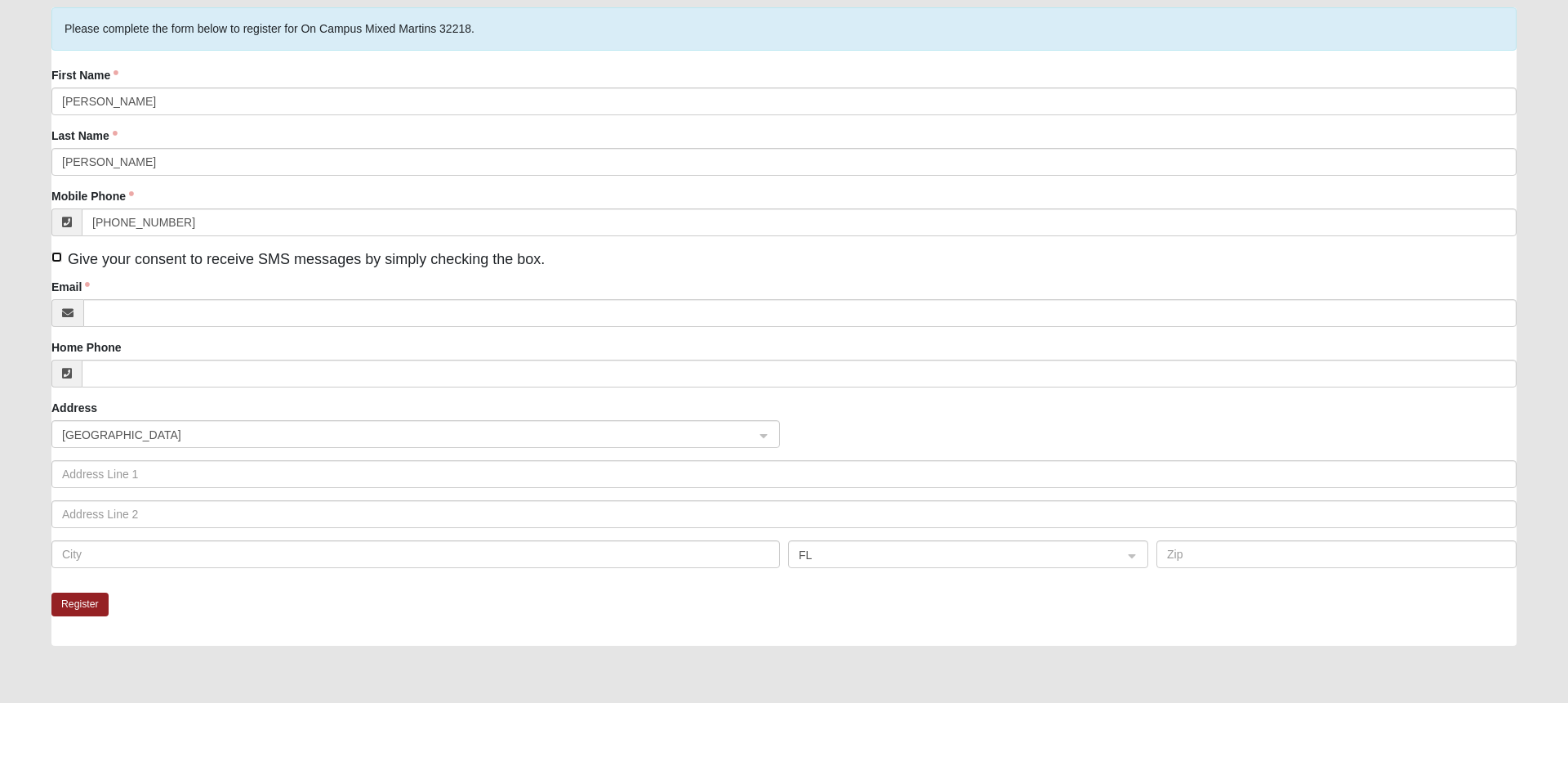
click at [56, 337] on input "Give your consent to receive SMS messages by simply checking the box." at bounding box center [56, 337] width 11 height 11
checkbox input "true"
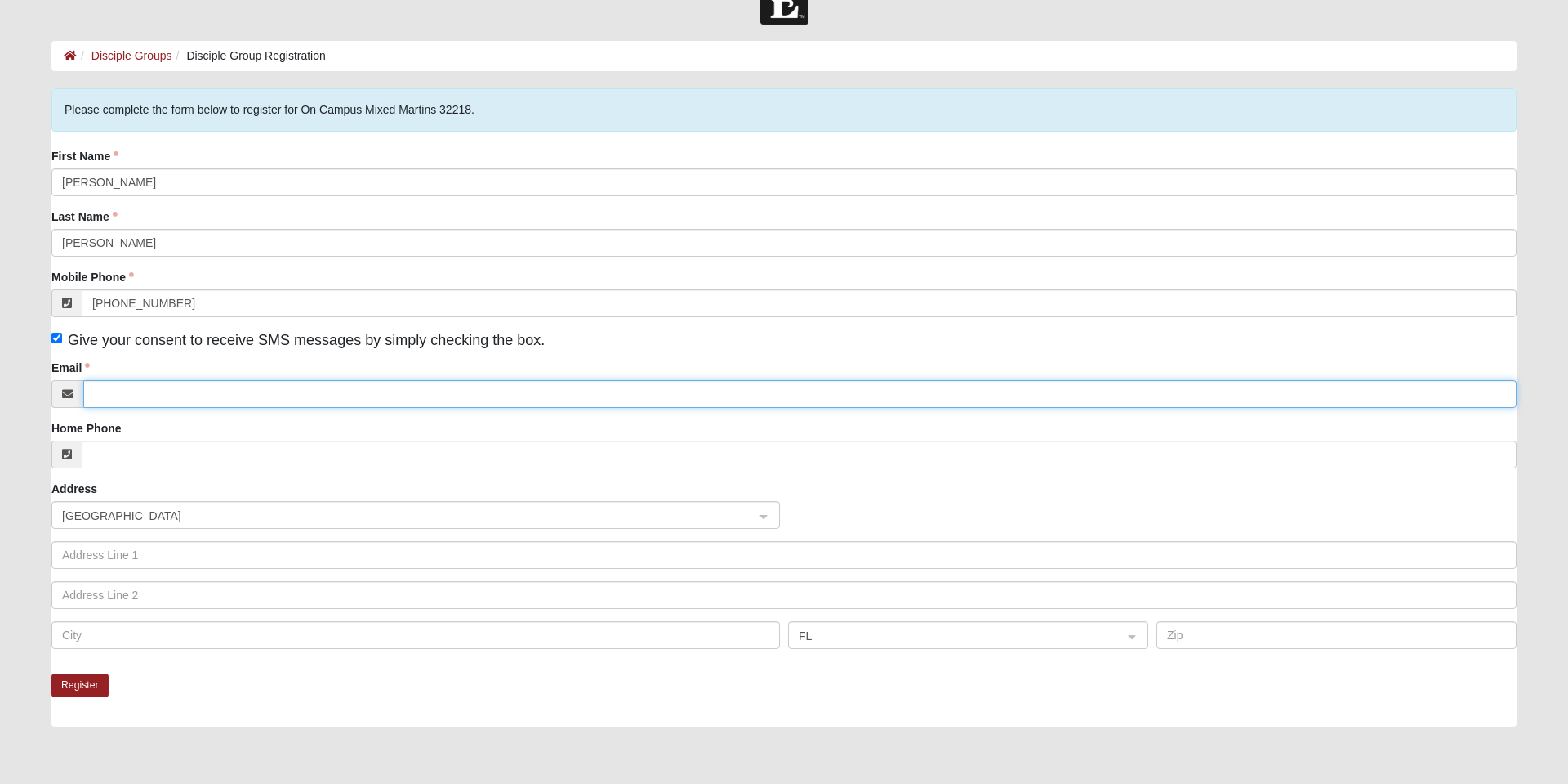
click at [141, 390] on input "Email" at bounding box center [800, 393] width 1433 height 28
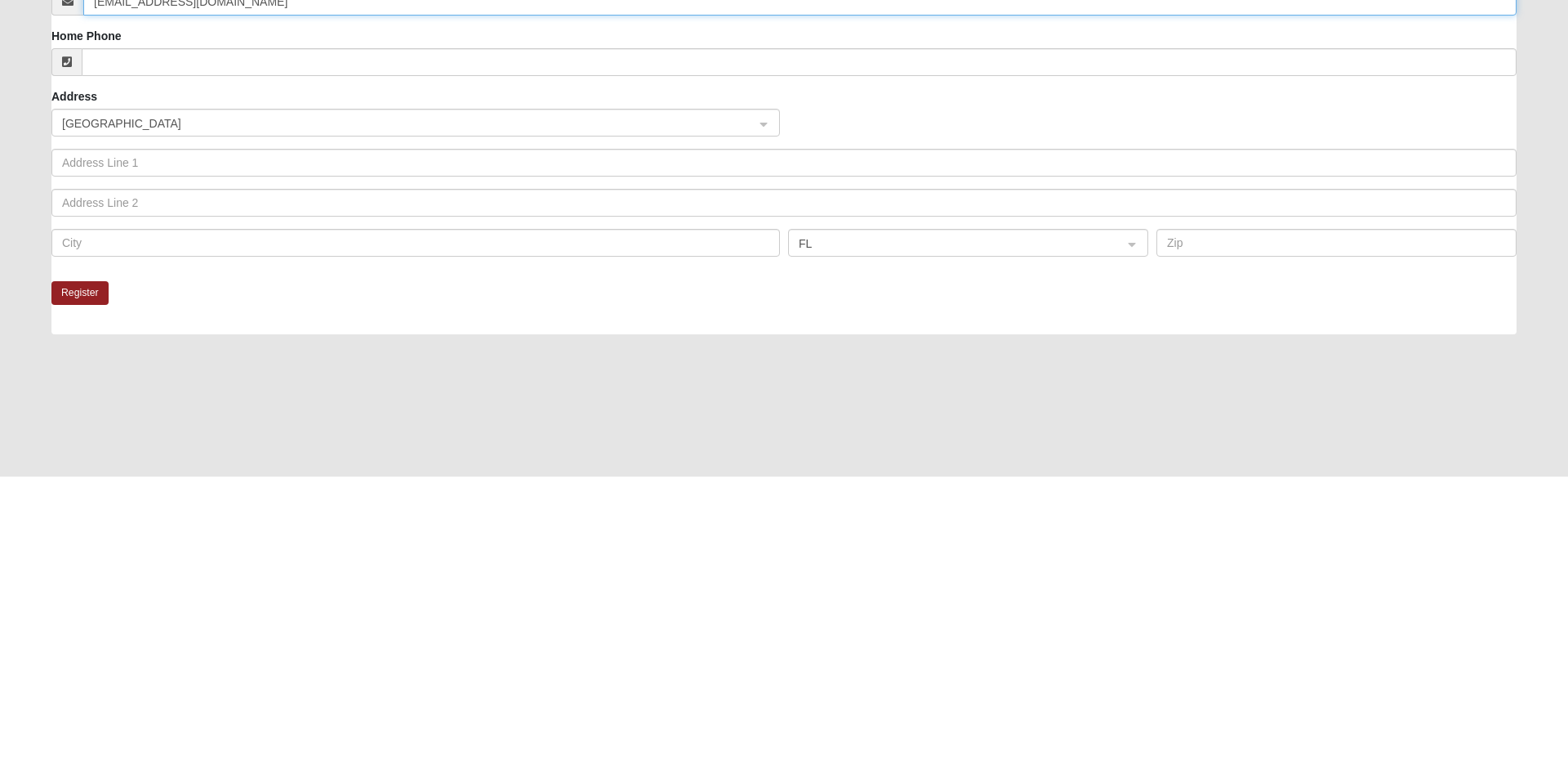
scroll to position [135, 0]
type input "TCHASTANG89@GMAIL.COM"
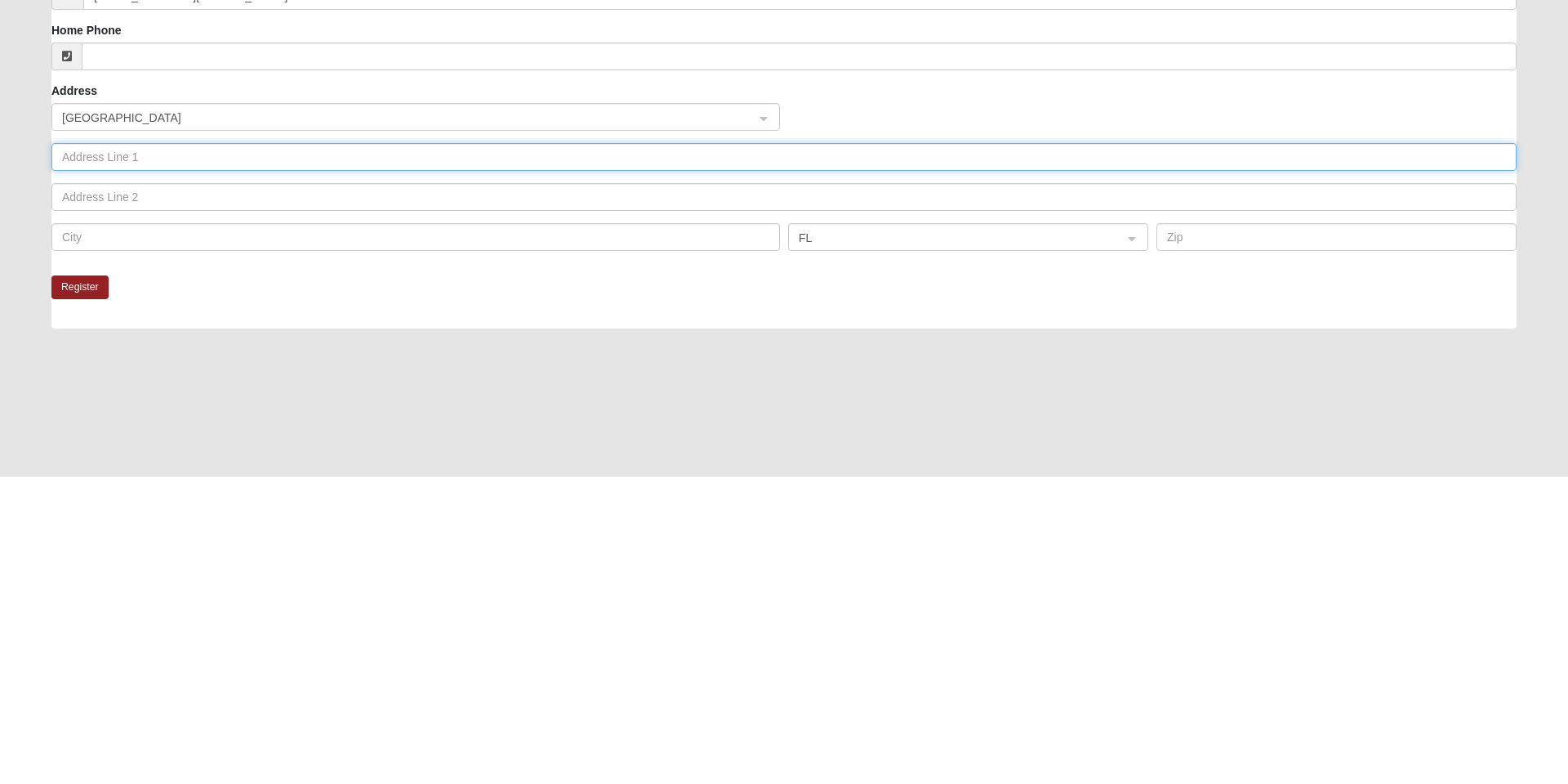
click at [161, 461] on input "text" at bounding box center [784, 464] width 1465 height 28
type input "9057 9TH AVE"
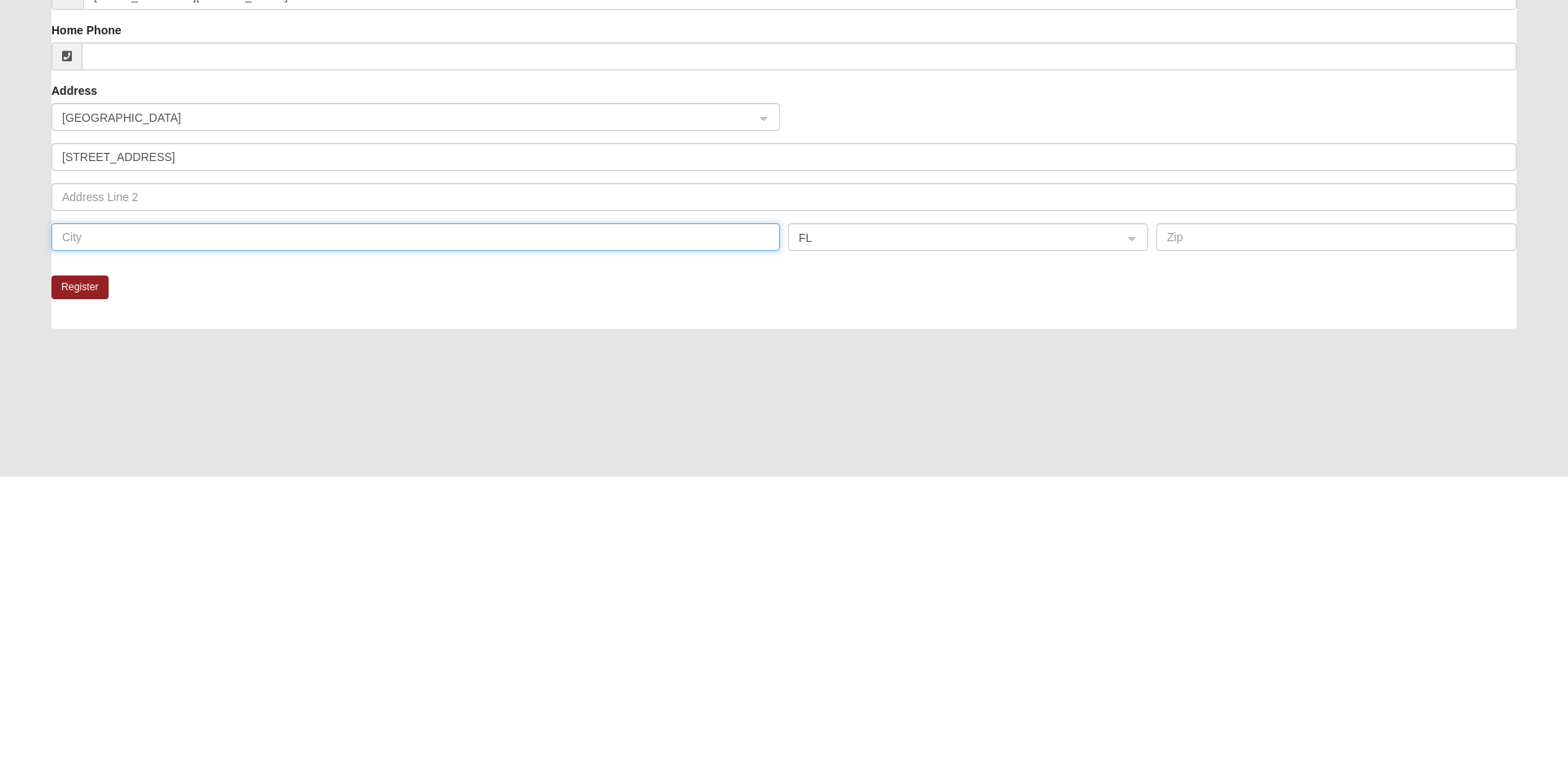
click at [186, 543] on input "text" at bounding box center [415, 544] width 728 height 28
click at [876, 543] on span "FL" at bounding box center [954, 545] width 310 height 18
type input "jAX"
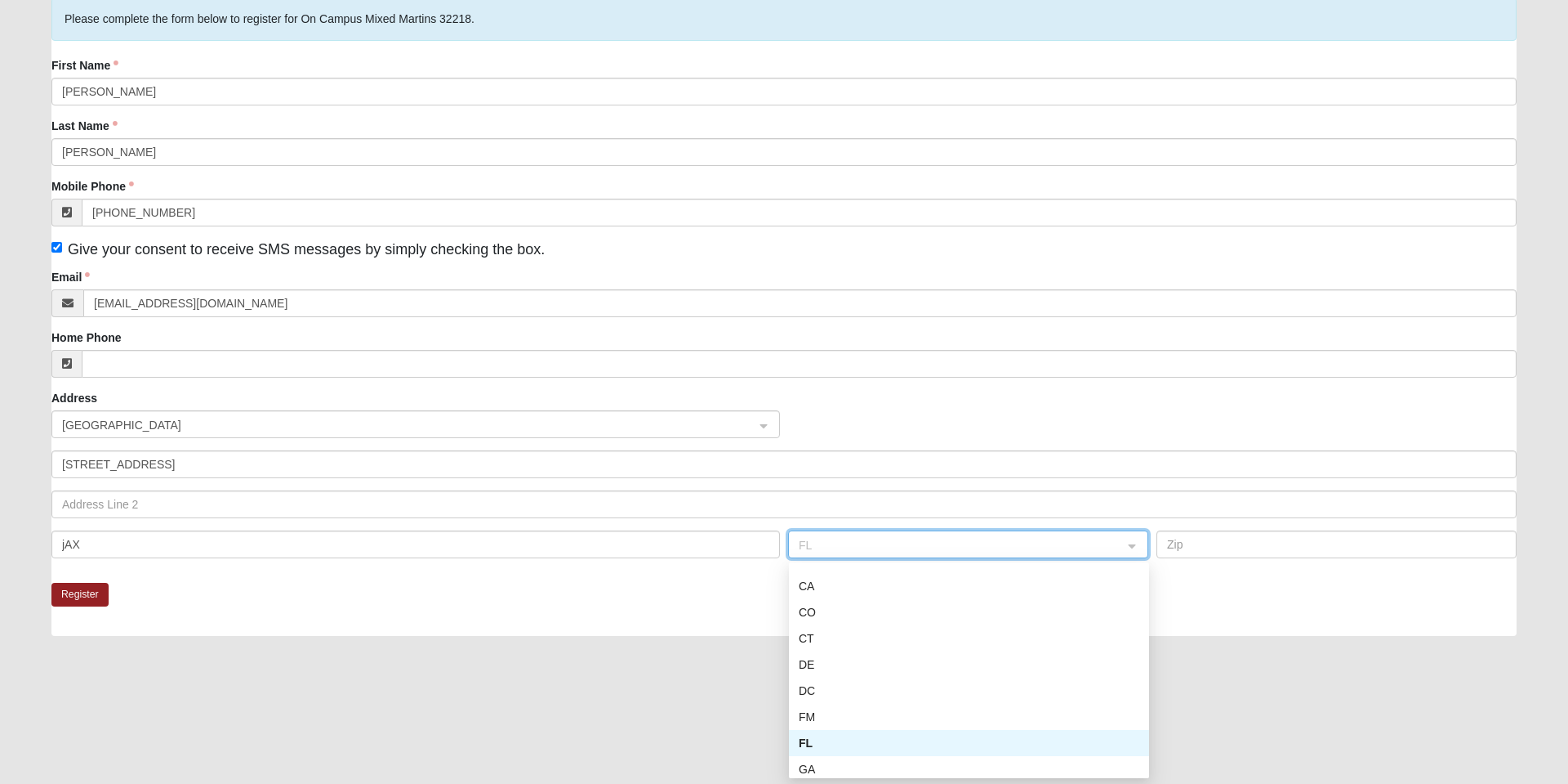
scroll to position [124, 0]
click at [815, 741] on div "FL" at bounding box center [969, 741] width 341 height 18
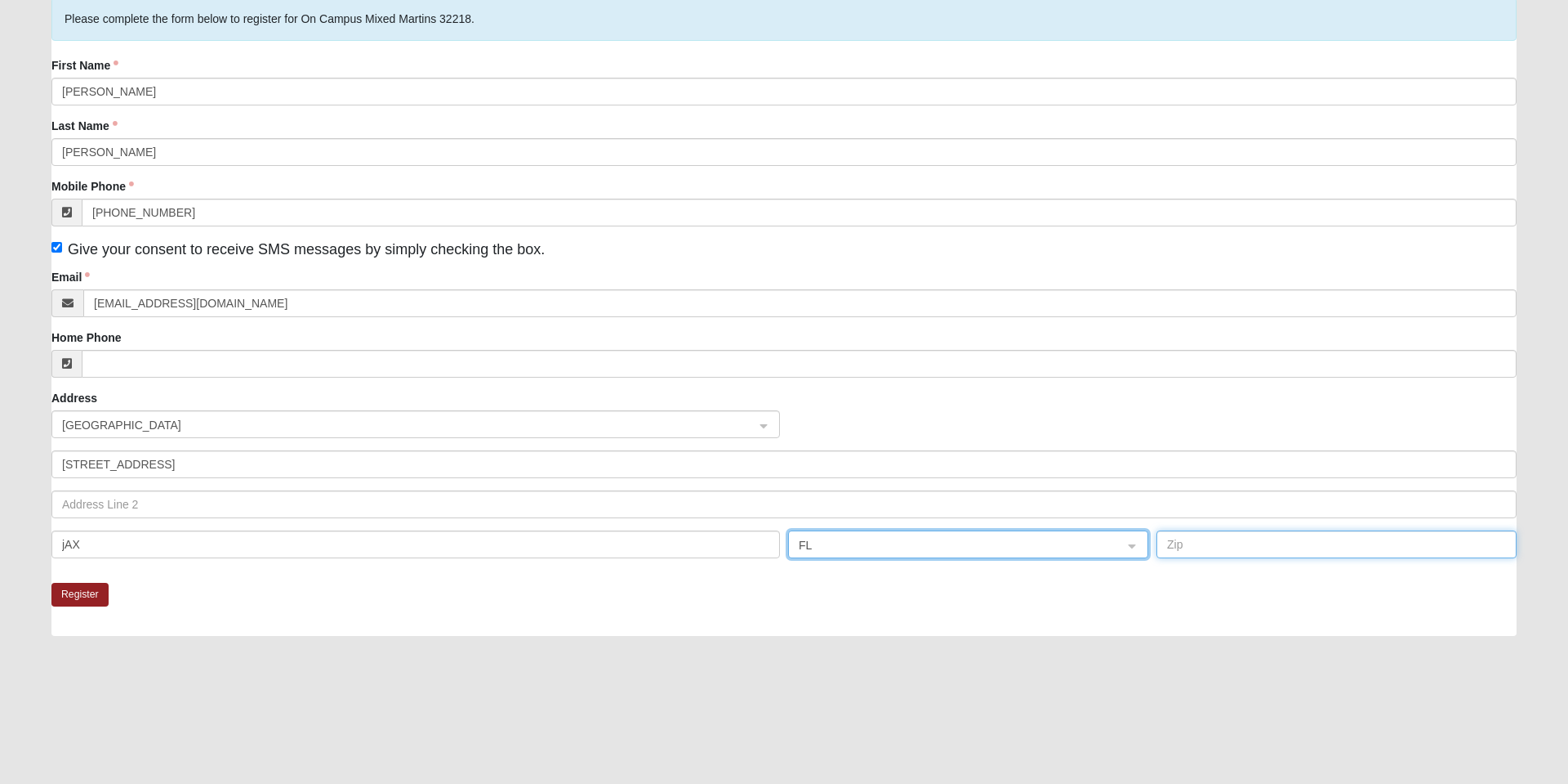
click at [1237, 549] on input "text" at bounding box center [1337, 544] width 360 height 28
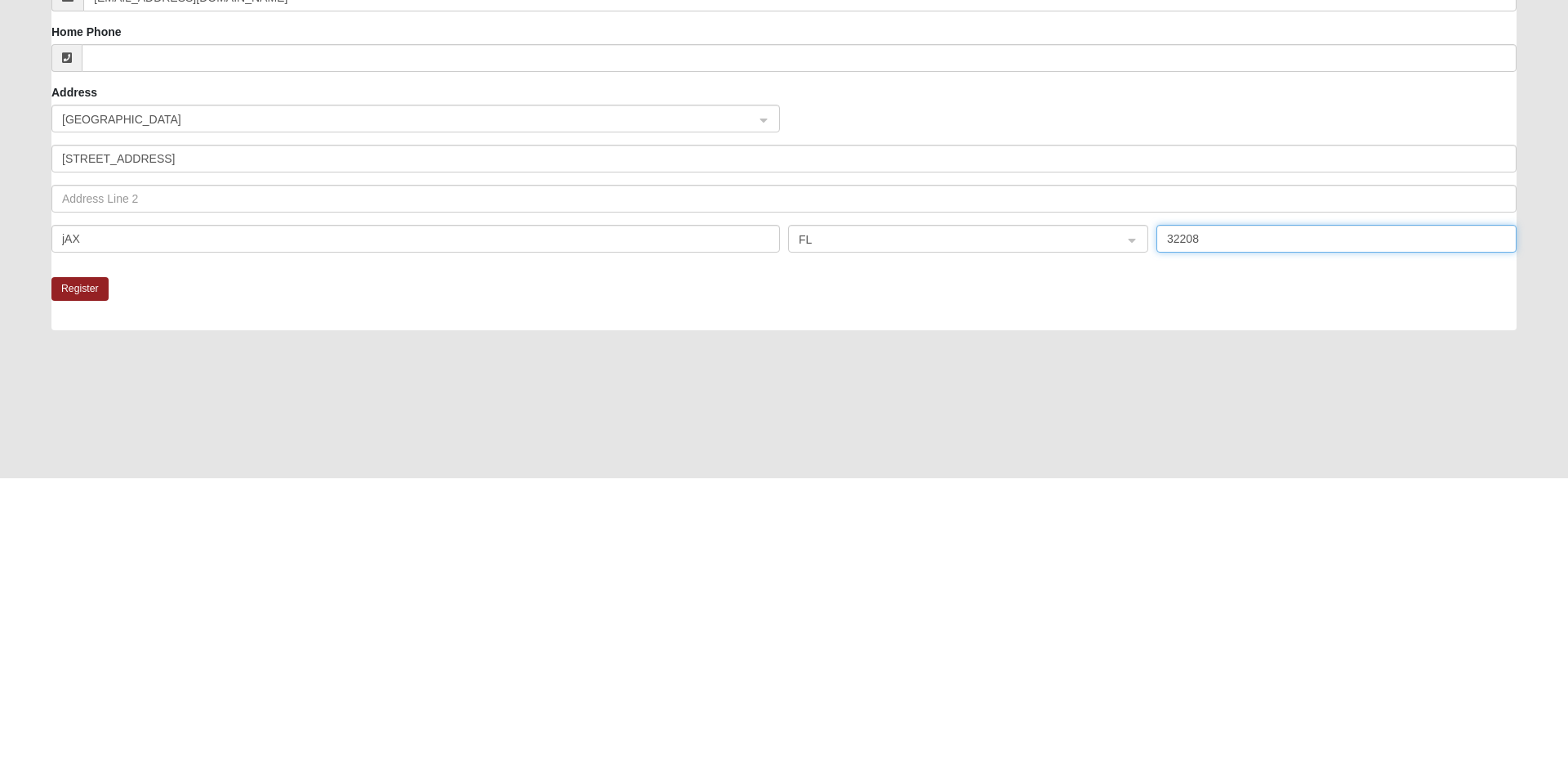
type input "32208"
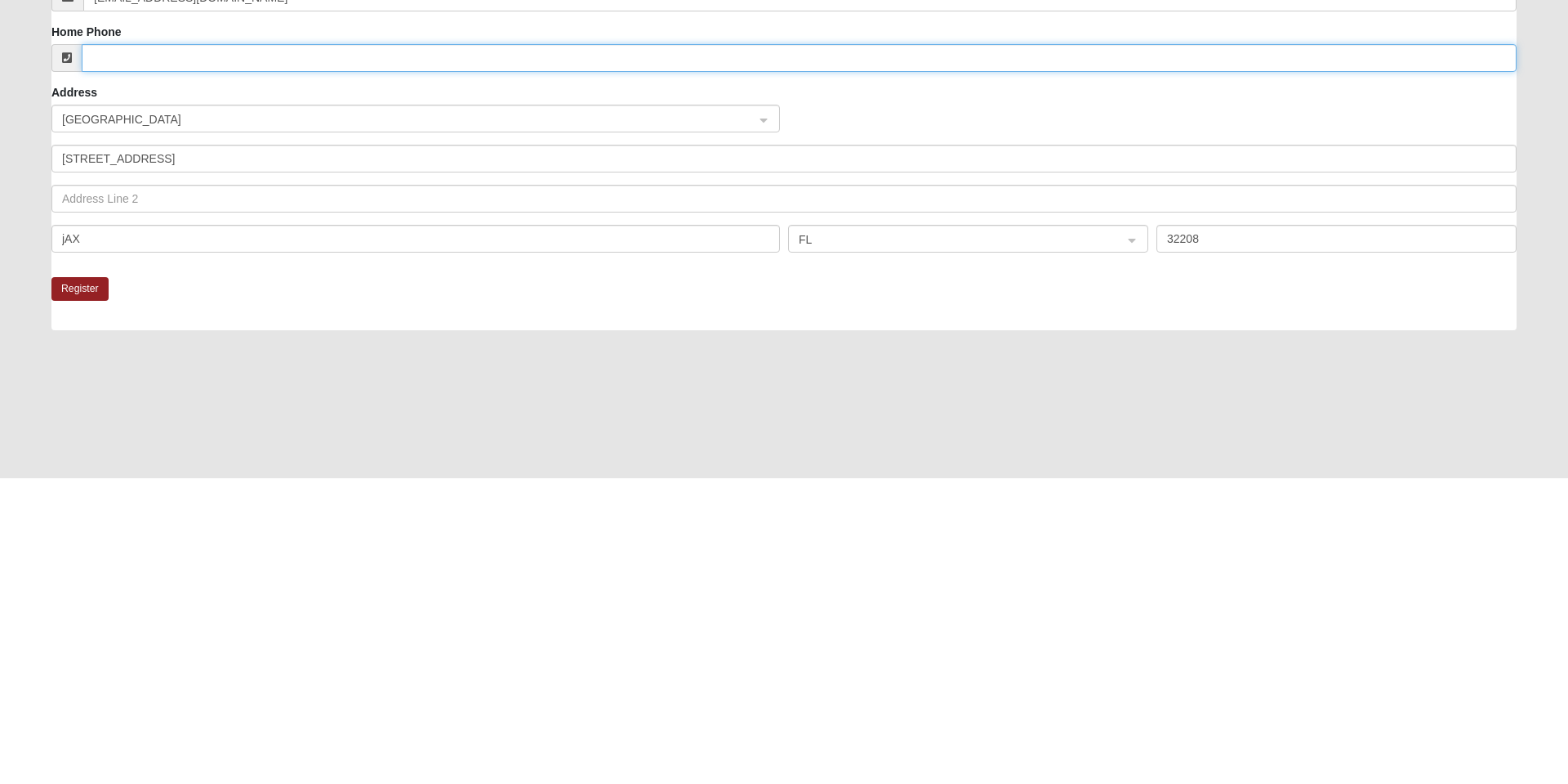
click at [130, 363] on input "Home Phone" at bounding box center [799, 363] width 1435 height 28
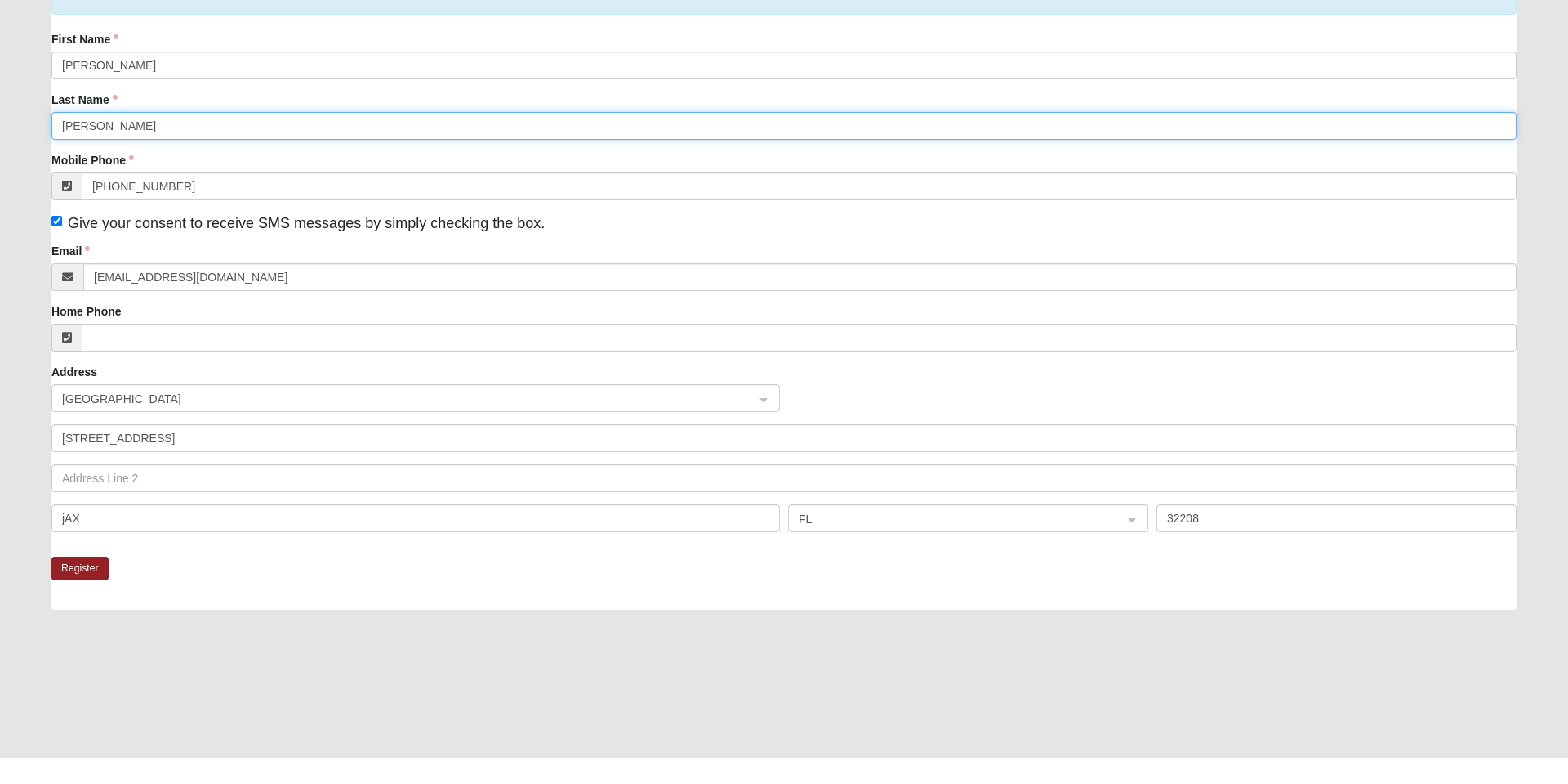
click at [154, 148] on input "cHASTANG" at bounding box center [784, 152] width 1465 height 28
type input "c"
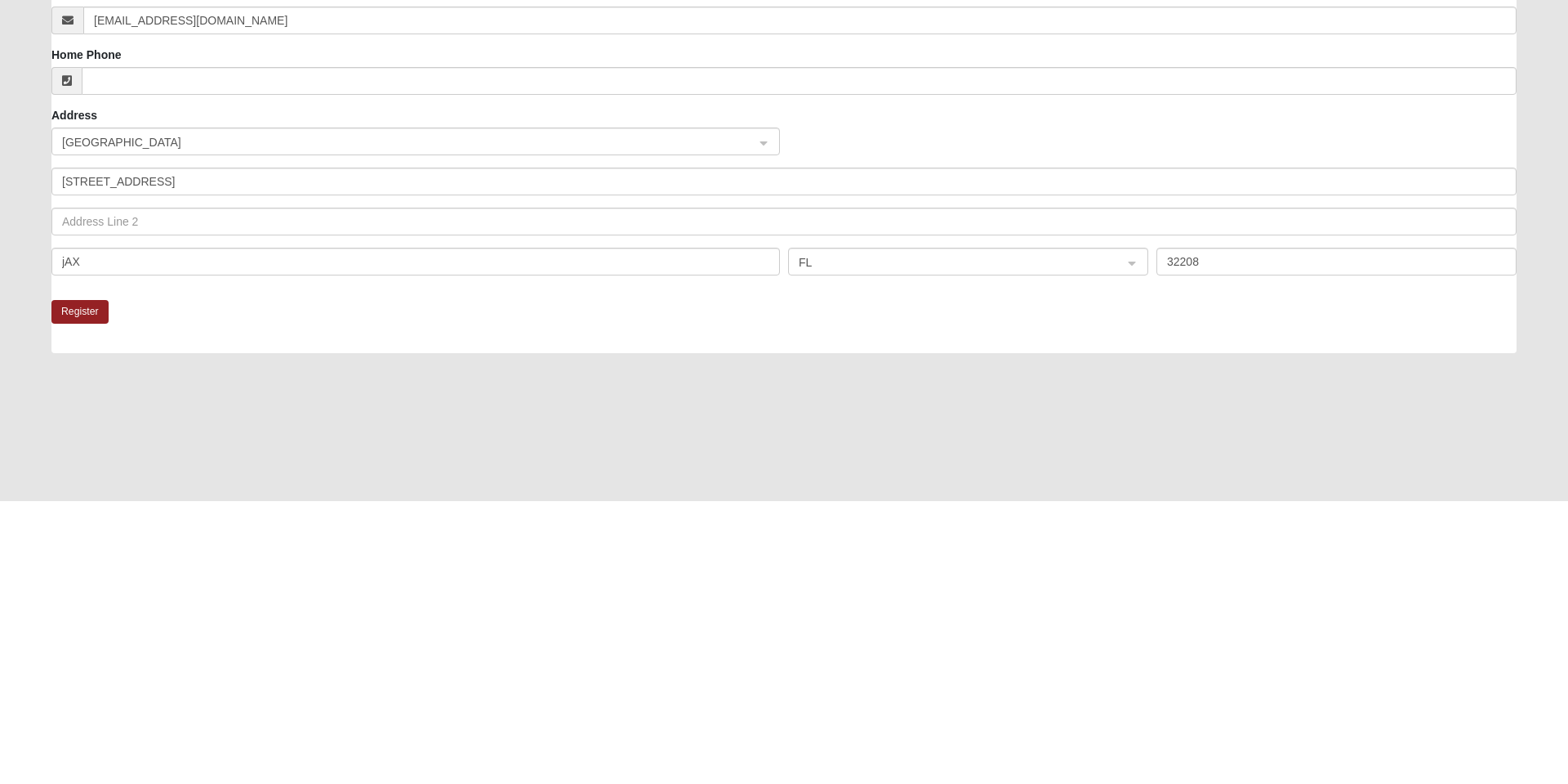
type input "GHASTANG"
click at [77, 596] on button "Register" at bounding box center [79, 594] width 57 height 23
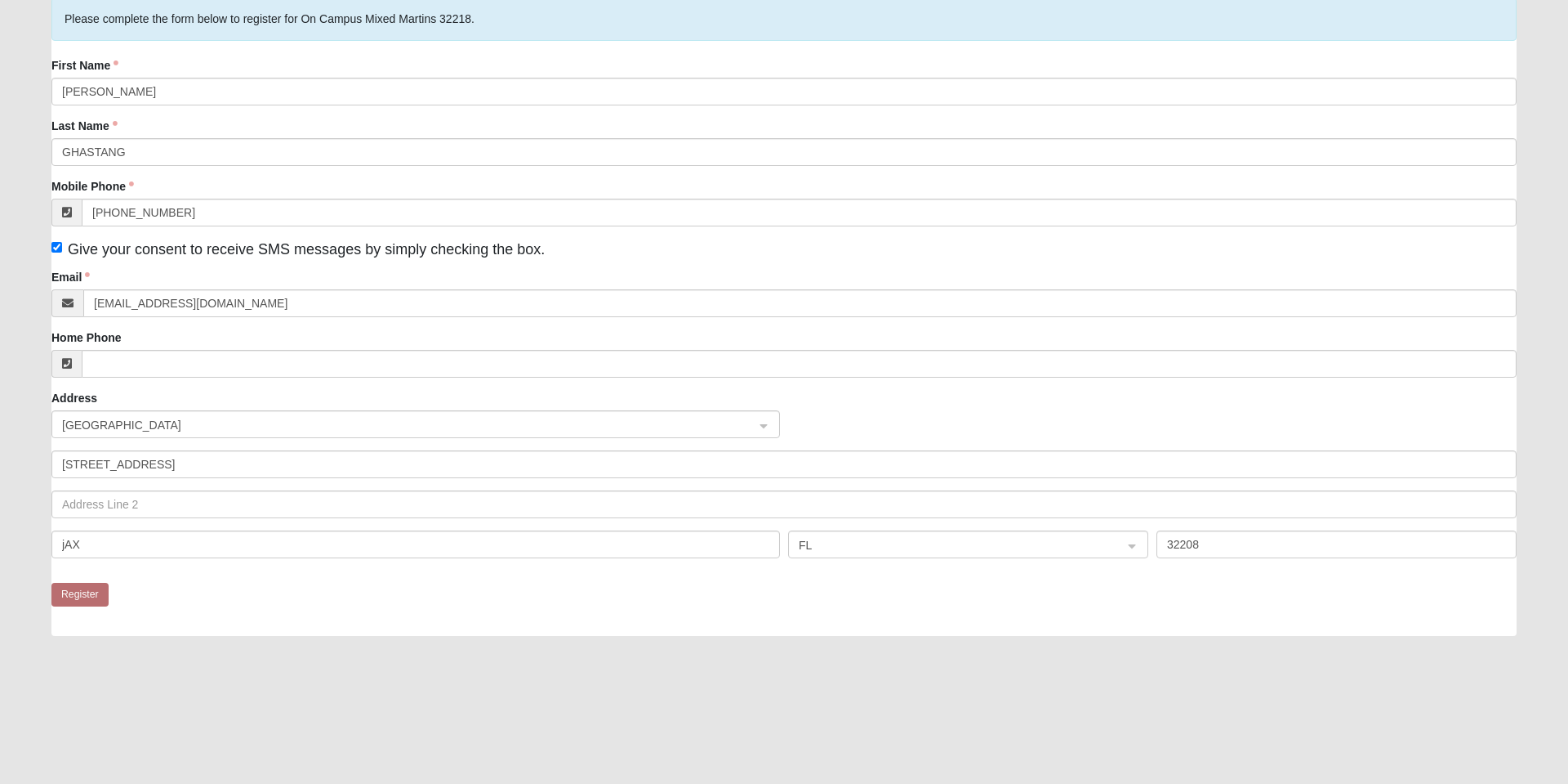
scroll to position [0, 0]
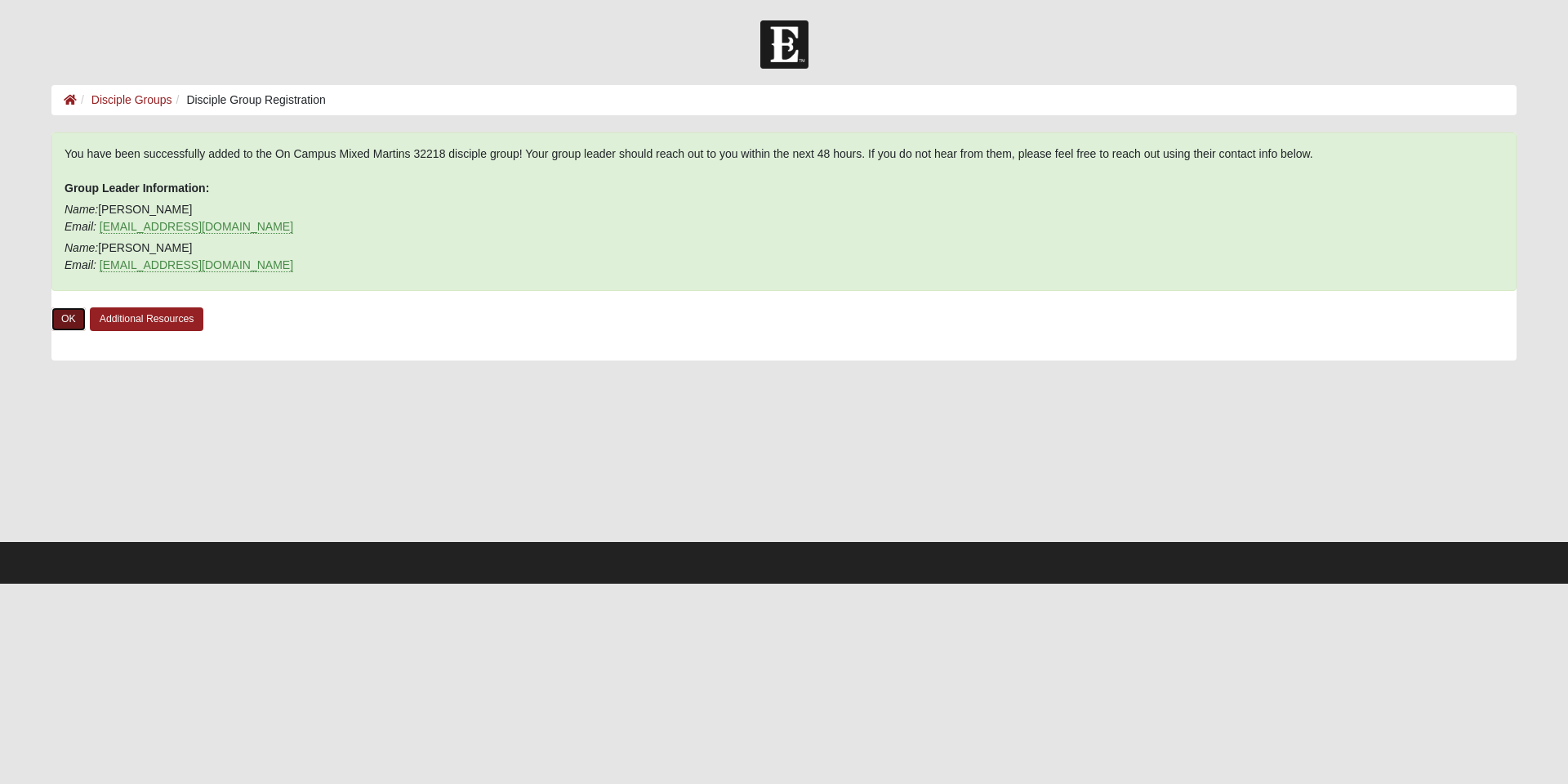
click at [69, 319] on link "OK" at bounding box center [68, 319] width 34 height 23
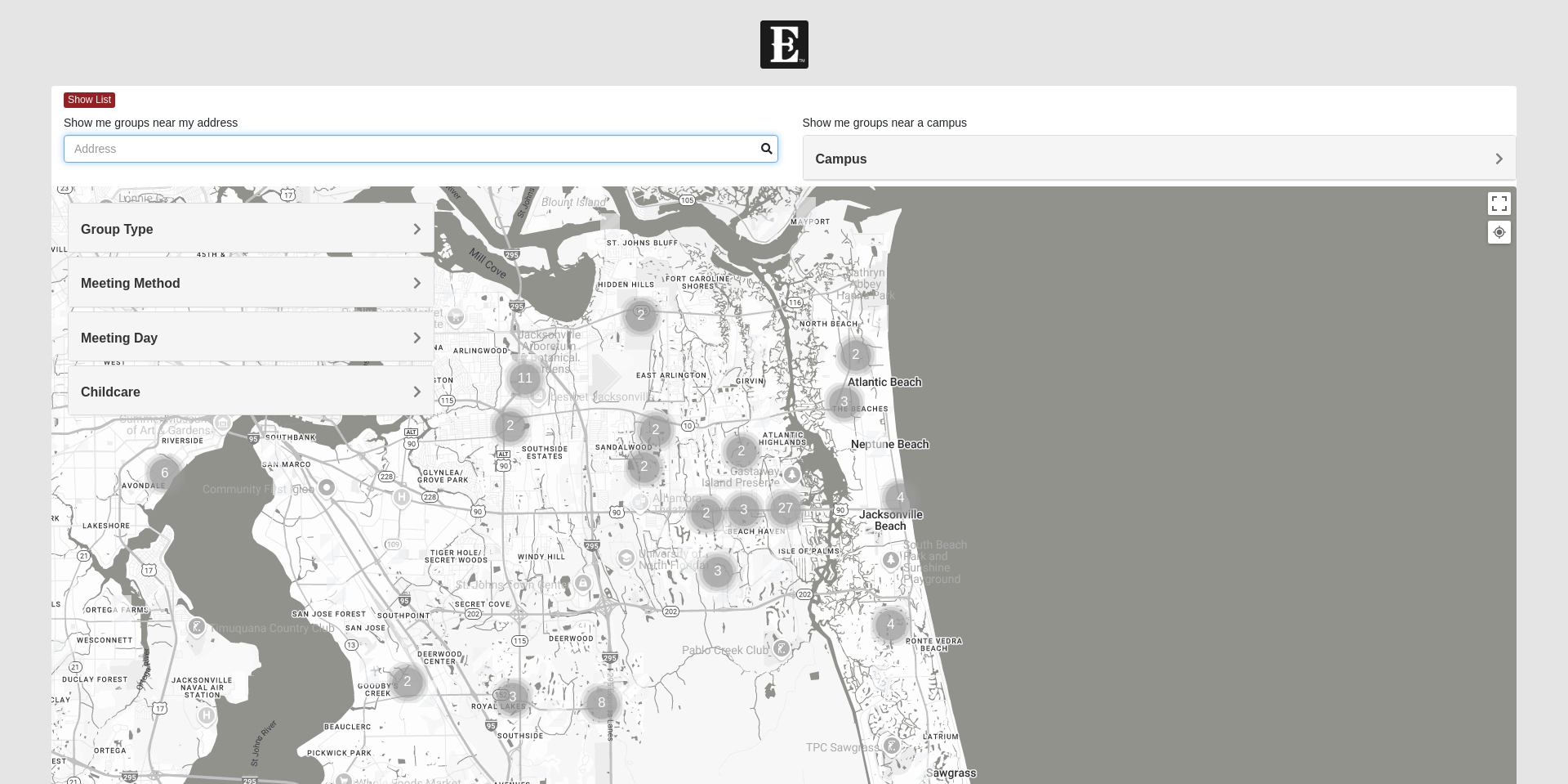
click at [155, 146] on input "Show me groups near my address" at bounding box center [421, 148] width 715 height 28
click at [425, 234] on div "Group Type" at bounding box center [251, 228] width 365 height 48
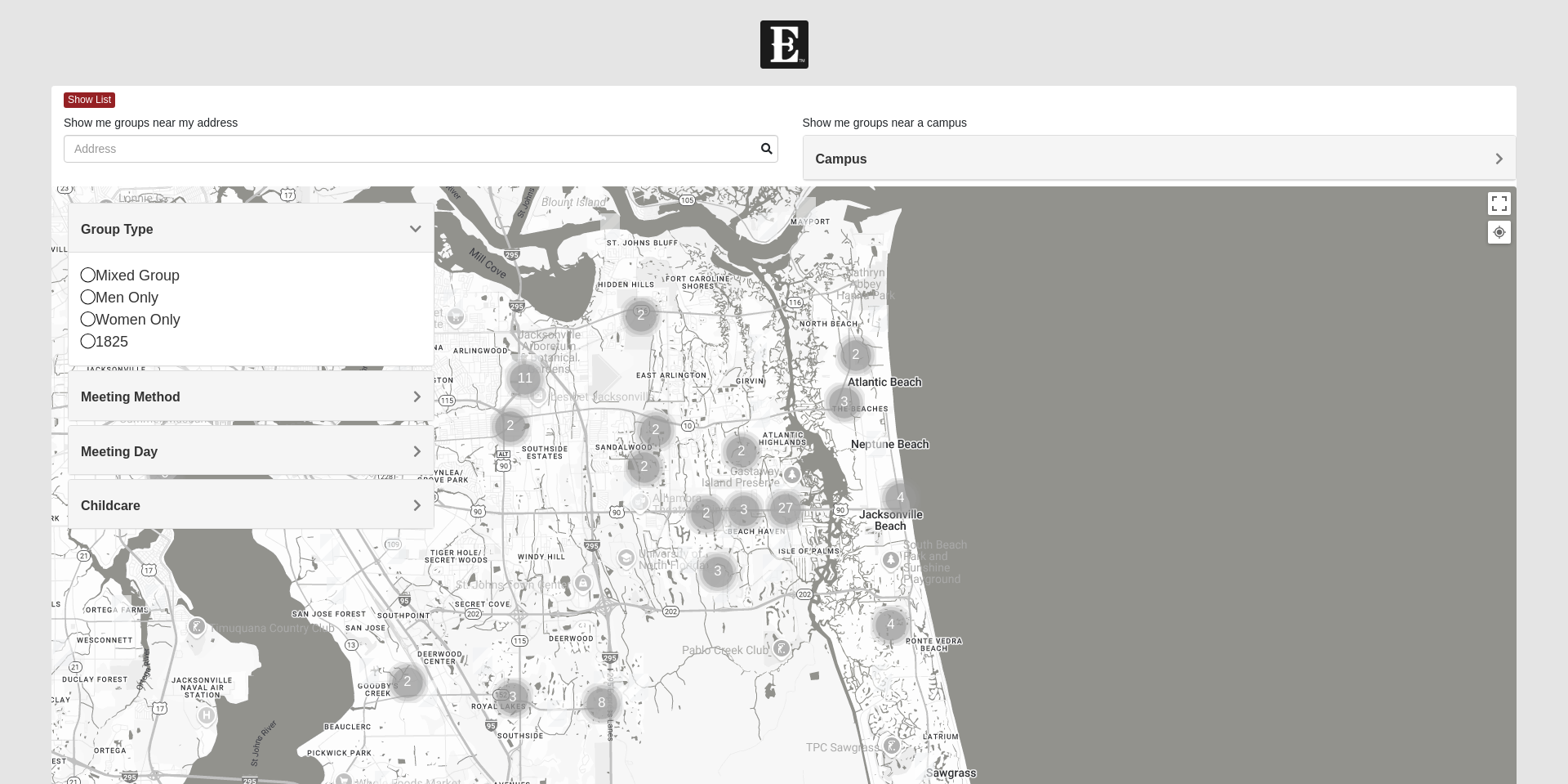
click at [88, 273] on icon at bounding box center [87, 274] width 15 height 15
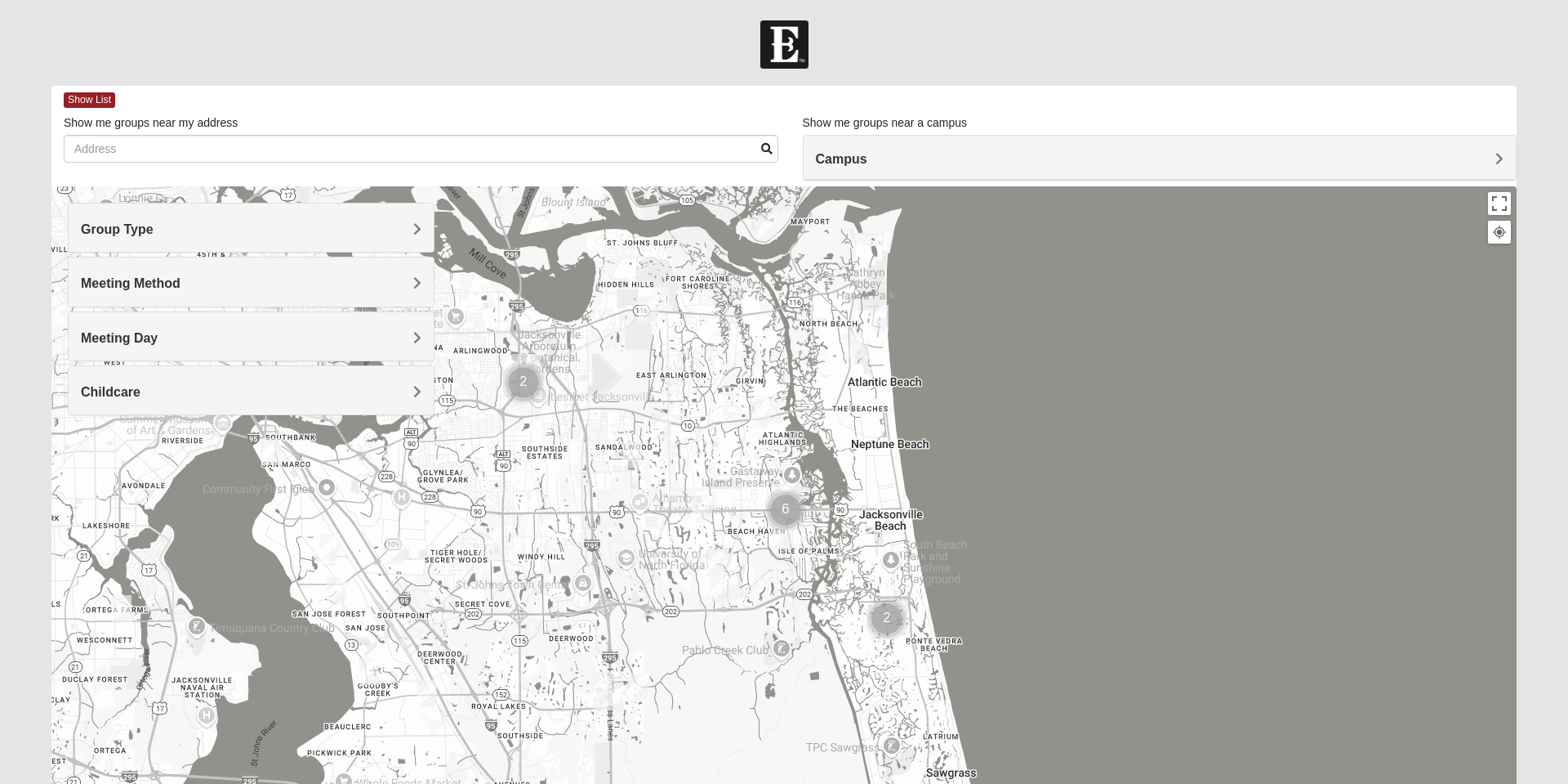
click at [180, 277] on span "Meeting Method" at bounding box center [130, 283] width 100 height 14
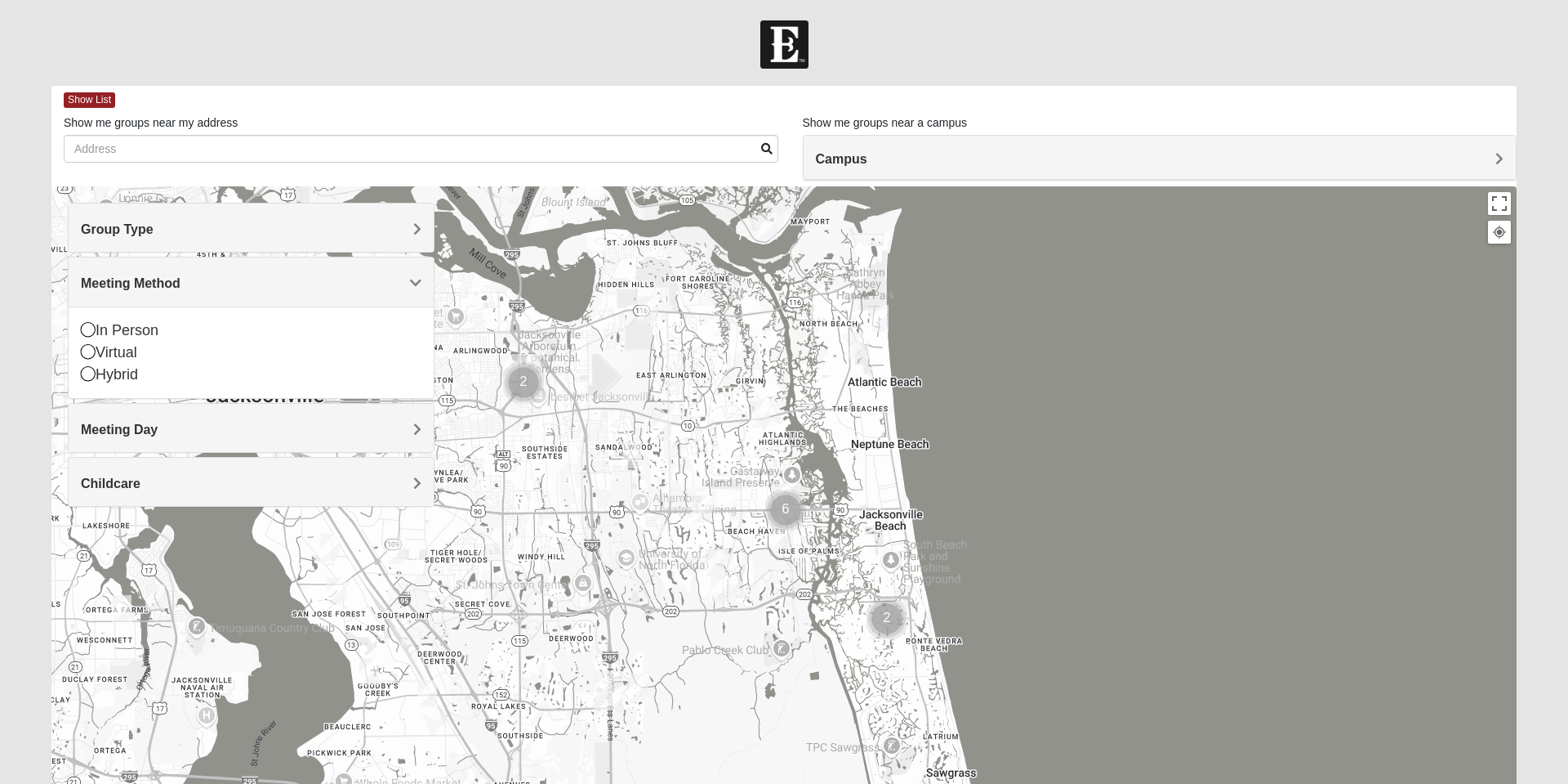
click at [88, 328] on icon at bounding box center [87, 329] width 15 height 15
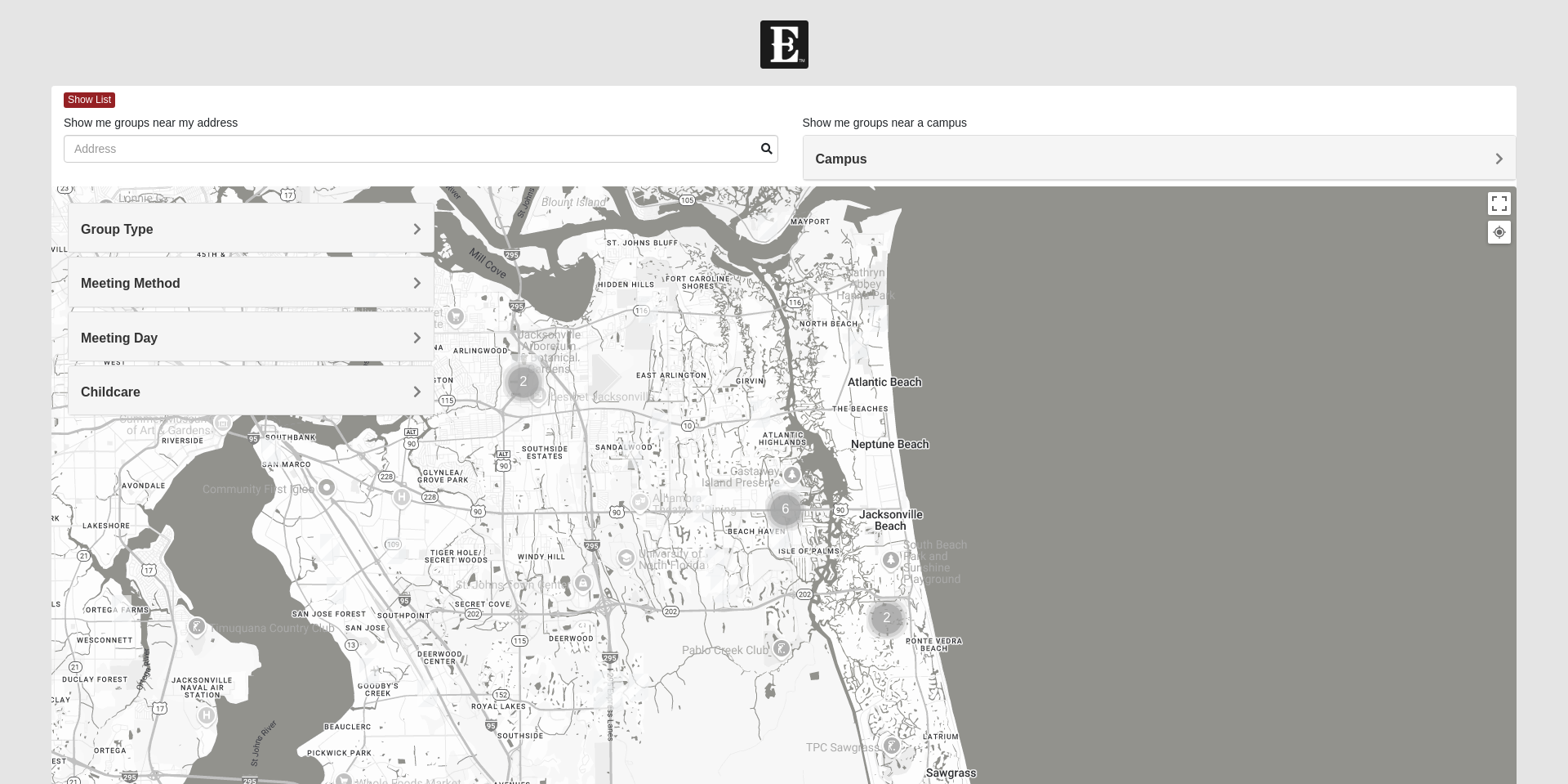
click at [158, 339] on span "Meeting Day" at bounding box center [118, 338] width 77 height 14
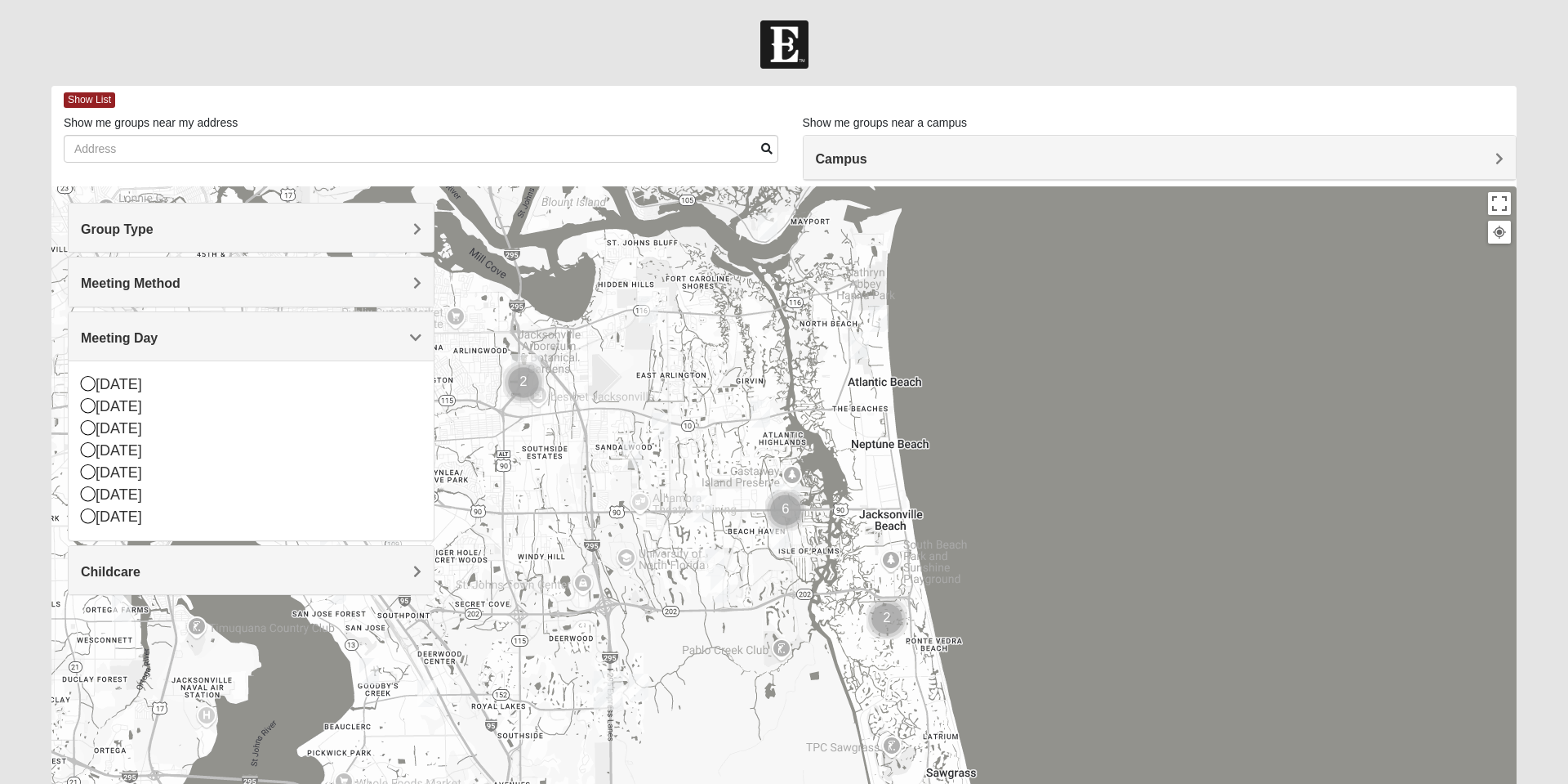
click at [92, 496] on icon at bounding box center [87, 493] width 15 height 15
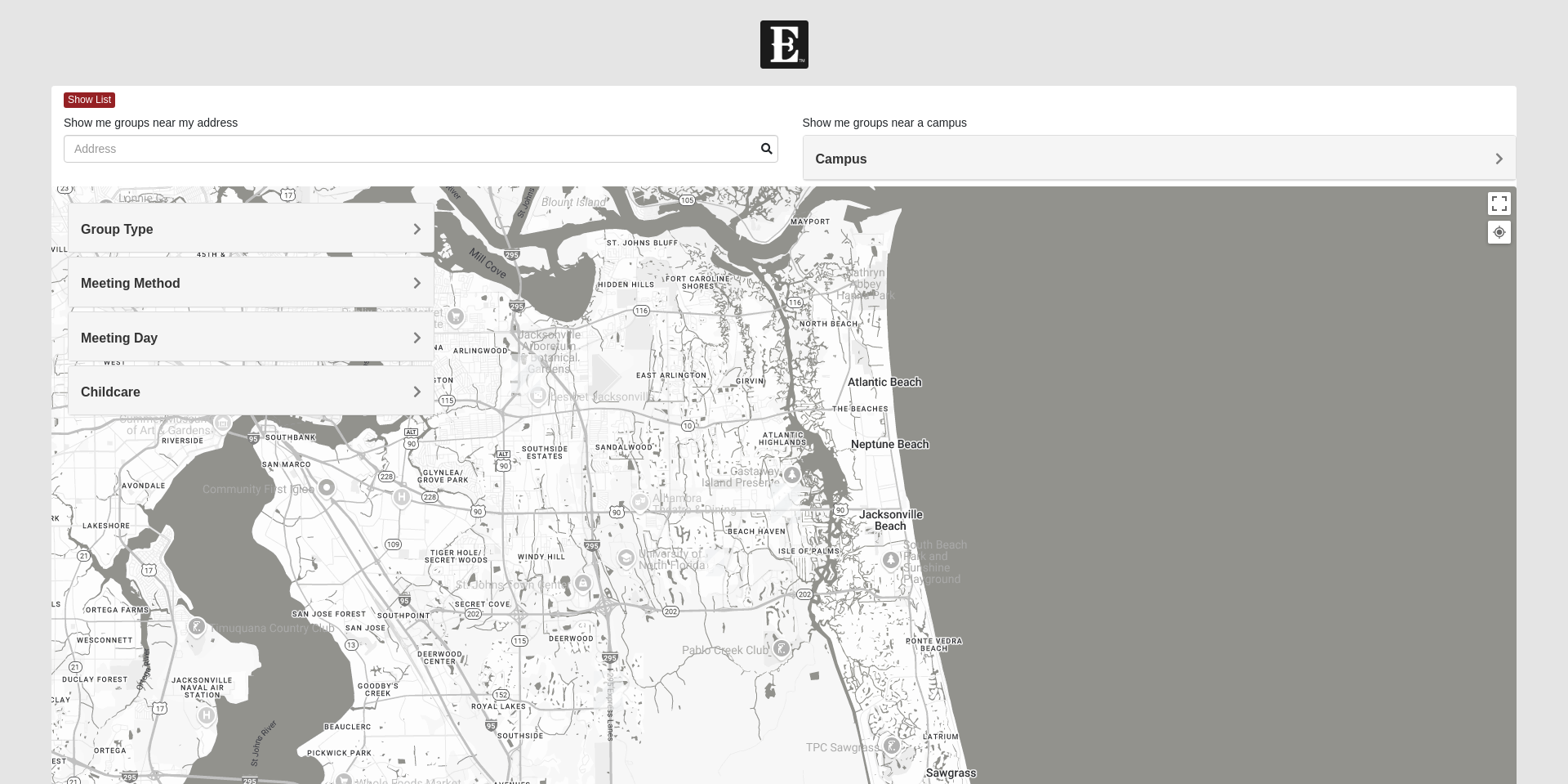
click at [140, 393] on span "Childcare" at bounding box center [110, 392] width 60 height 14
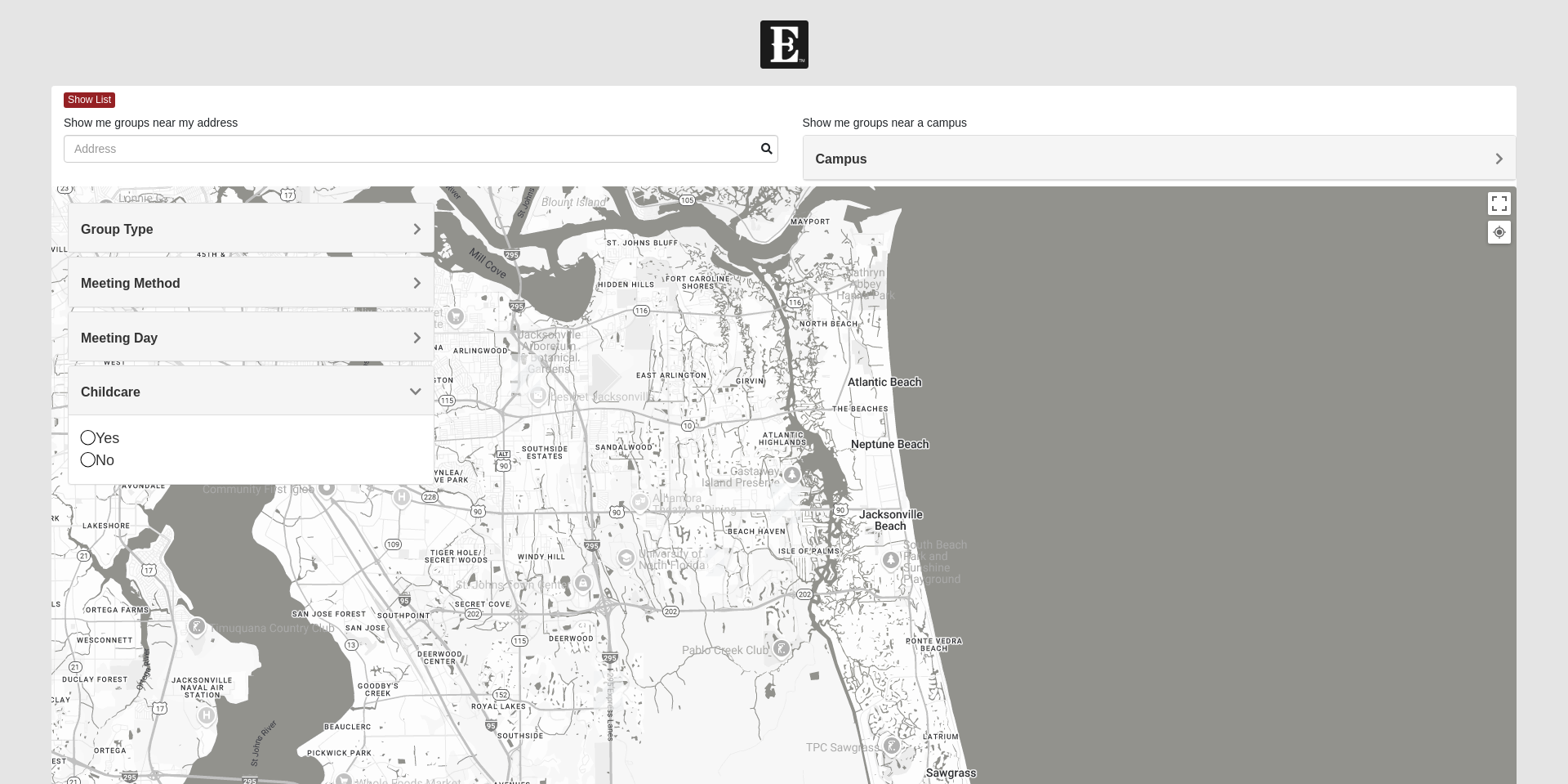
click at [93, 460] on icon at bounding box center [87, 458] width 15 height 15
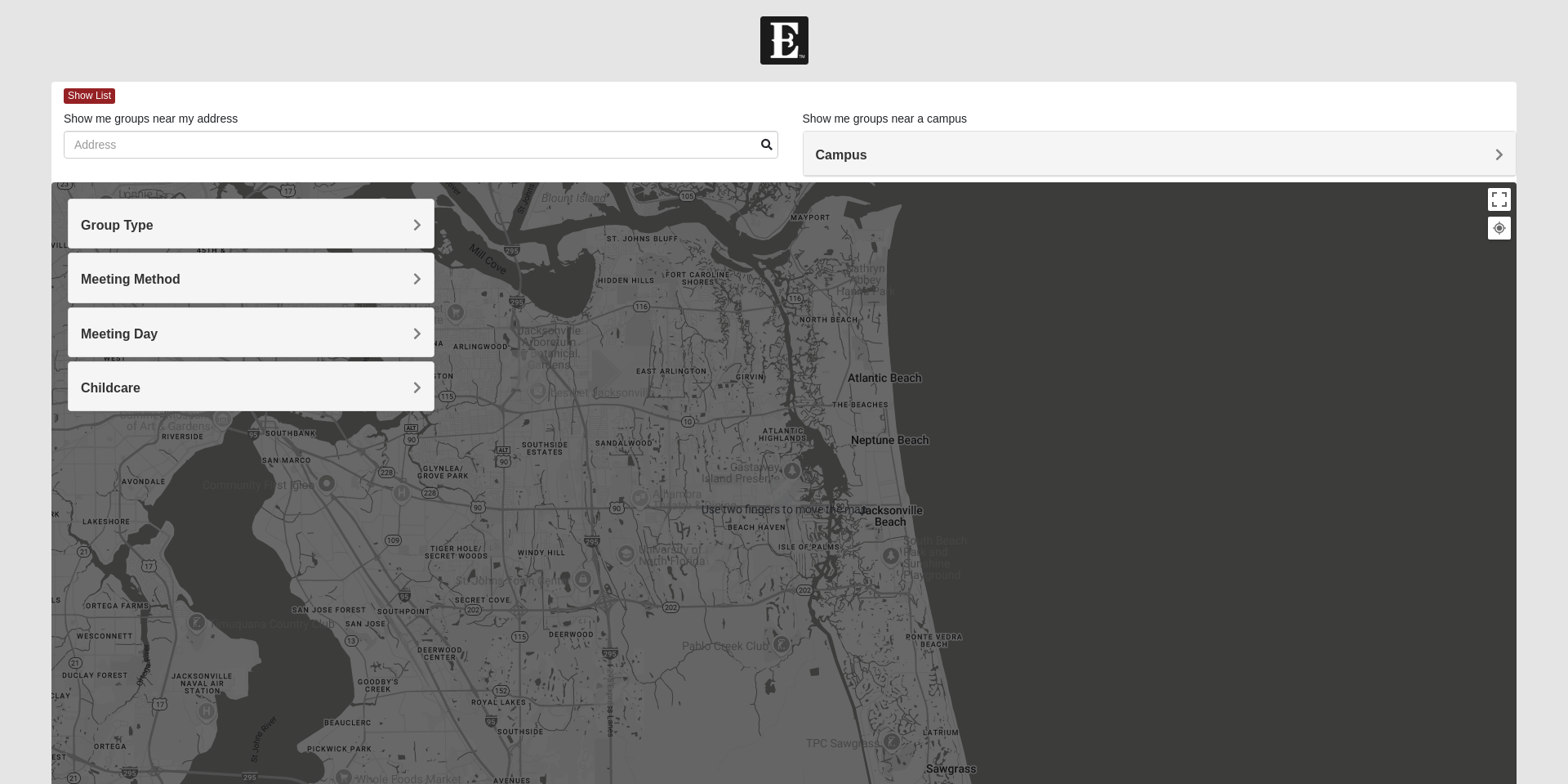
scroll to position [116, 0]
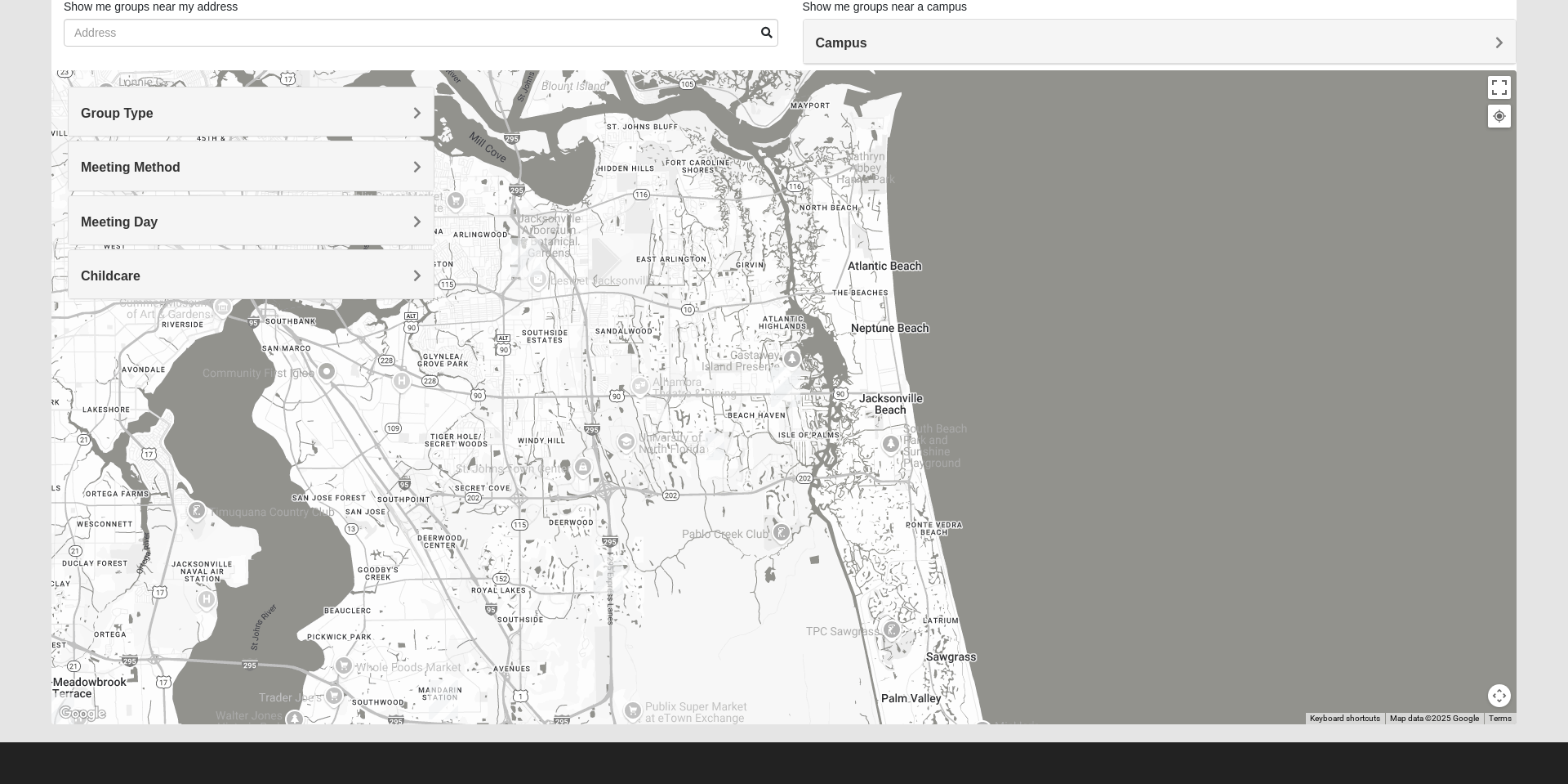
click at [1503, 34] on div "Campus" at bounding box center [1160, 42] width 713 height 45
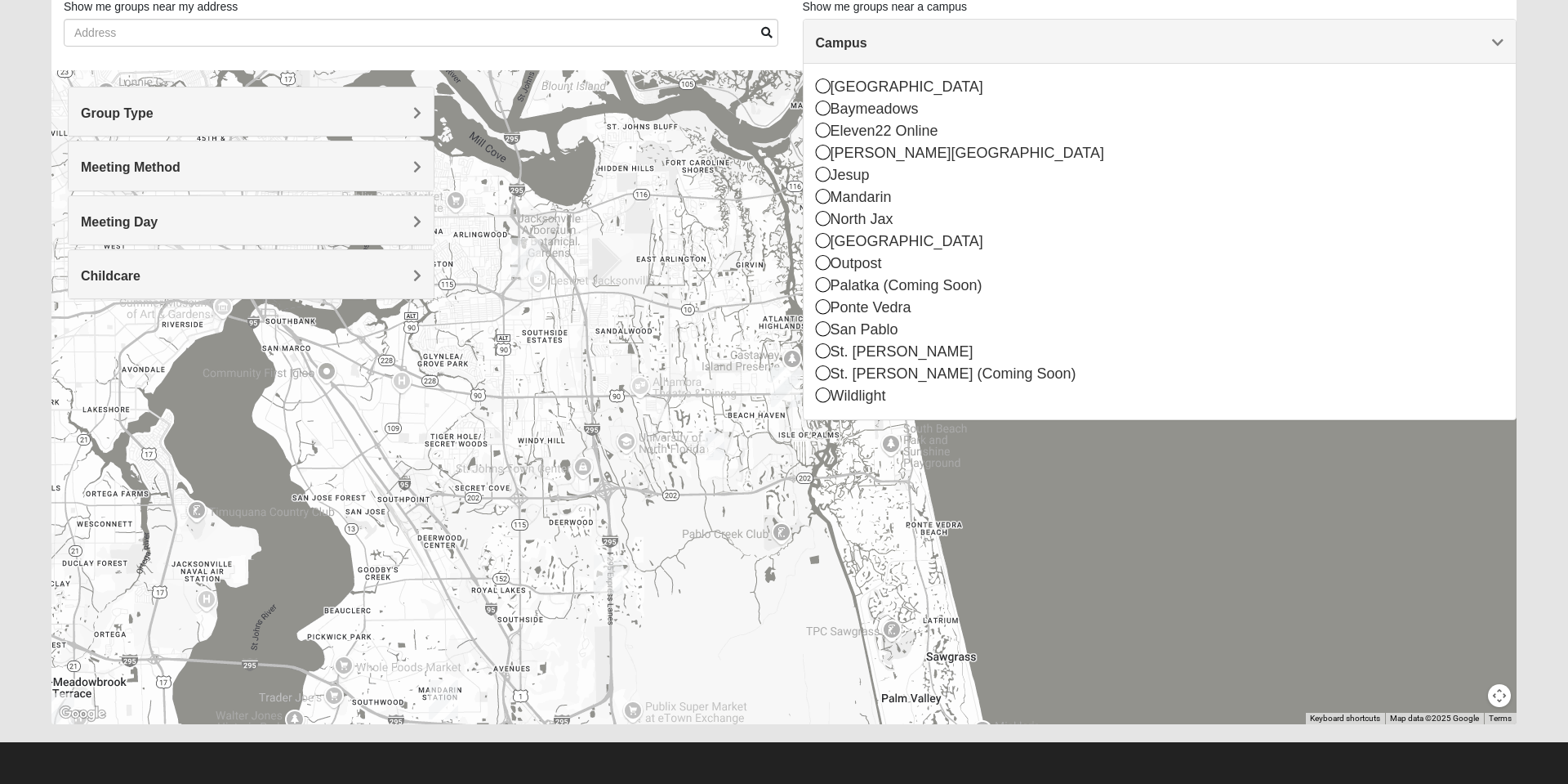
click at [822, 222] on icon at bounding box center [822, 218] width 15 height 15
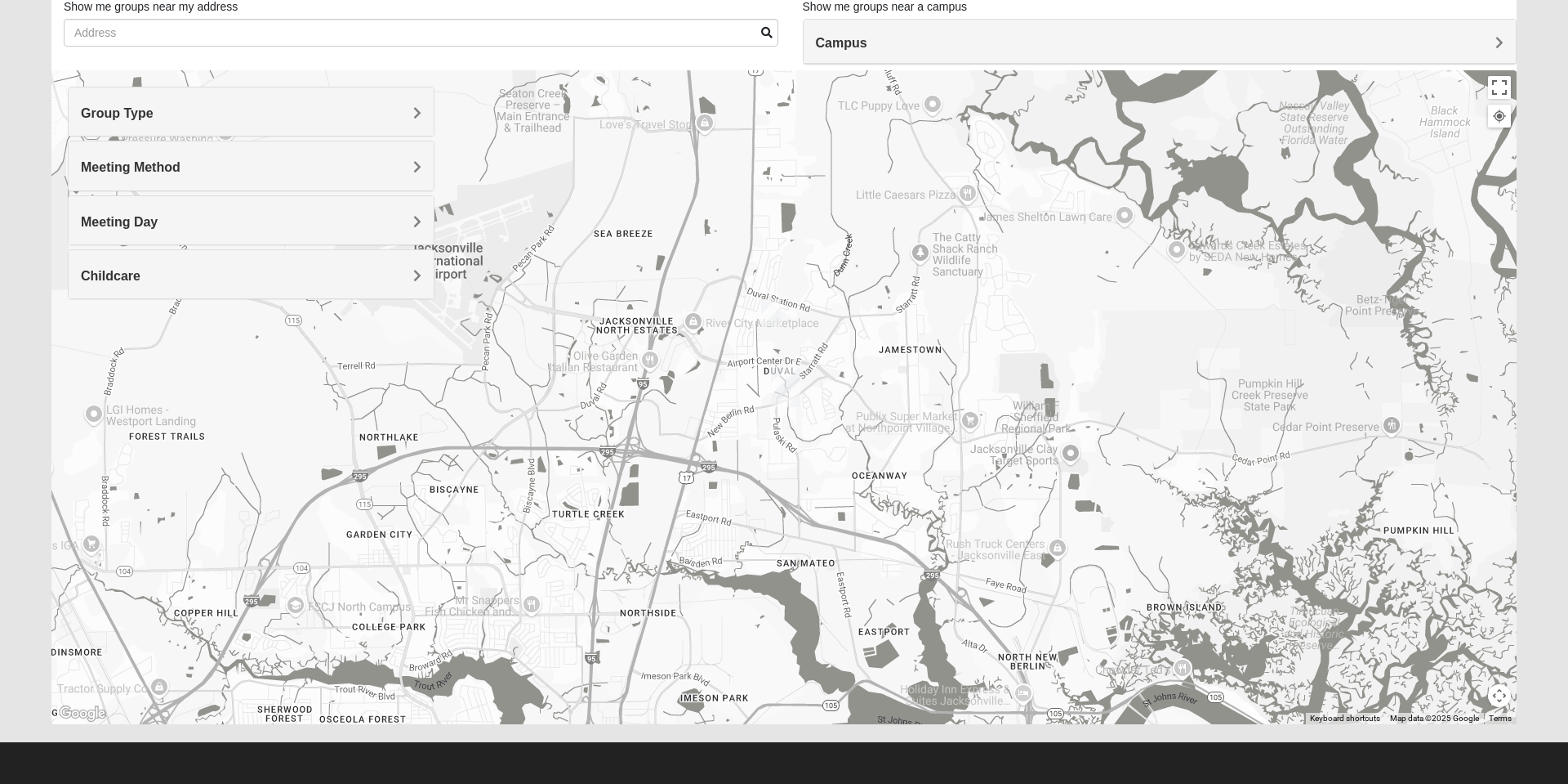
click at [788, 371] on img "North Jax" at bounding box center [785, 388] width 43 height 52
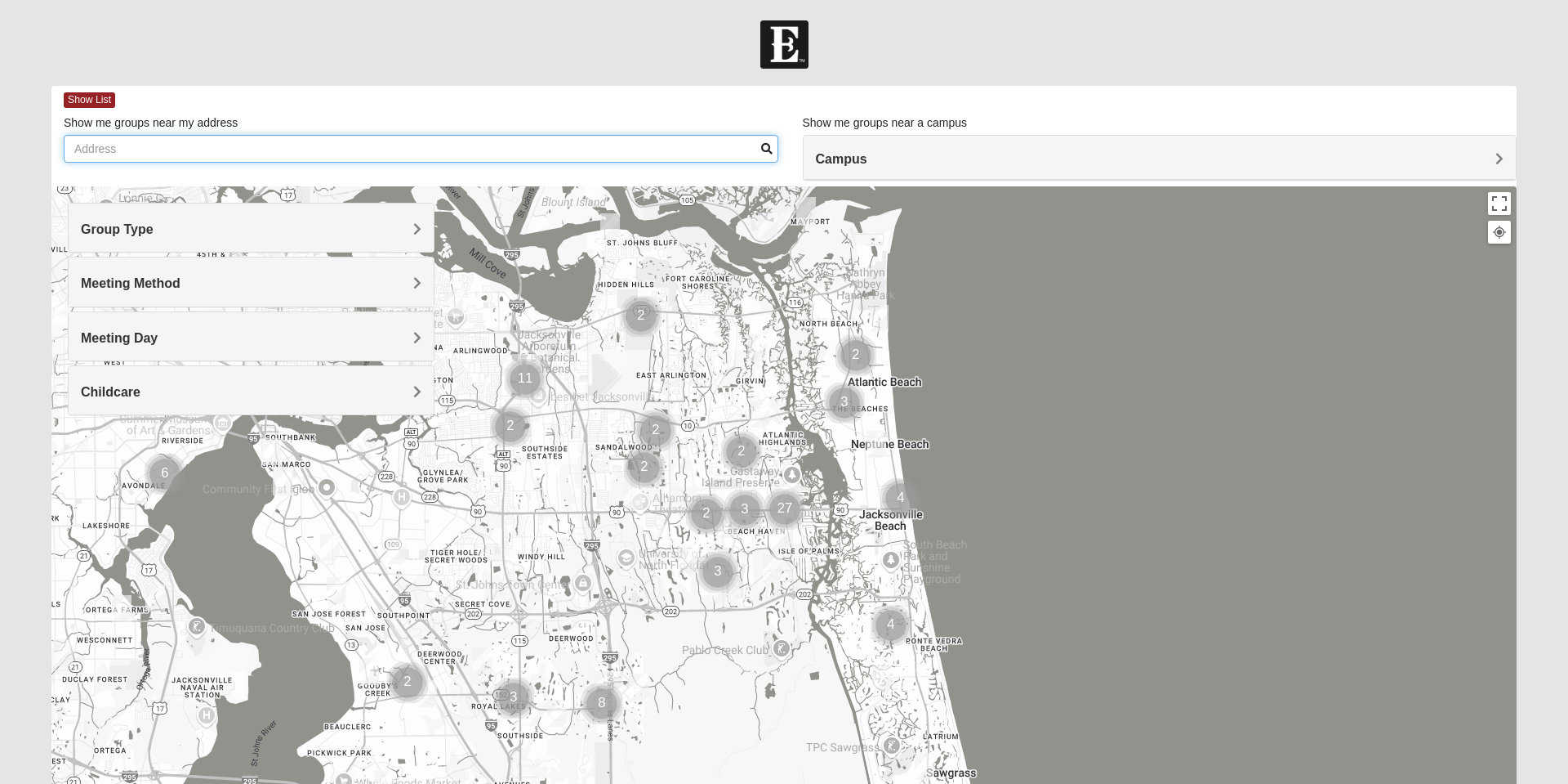
click at [133, 148] on input "Show me groups near my address" at bounding box center [421, 148] width 715 height 28
click at [146, 148] on input "mARTI" at bounding box center [421, 148] width 715 height 28
type input "mARTI"
click at [868, 166] on span "Campus" at bounding box center [841, 159] width 51 height 14
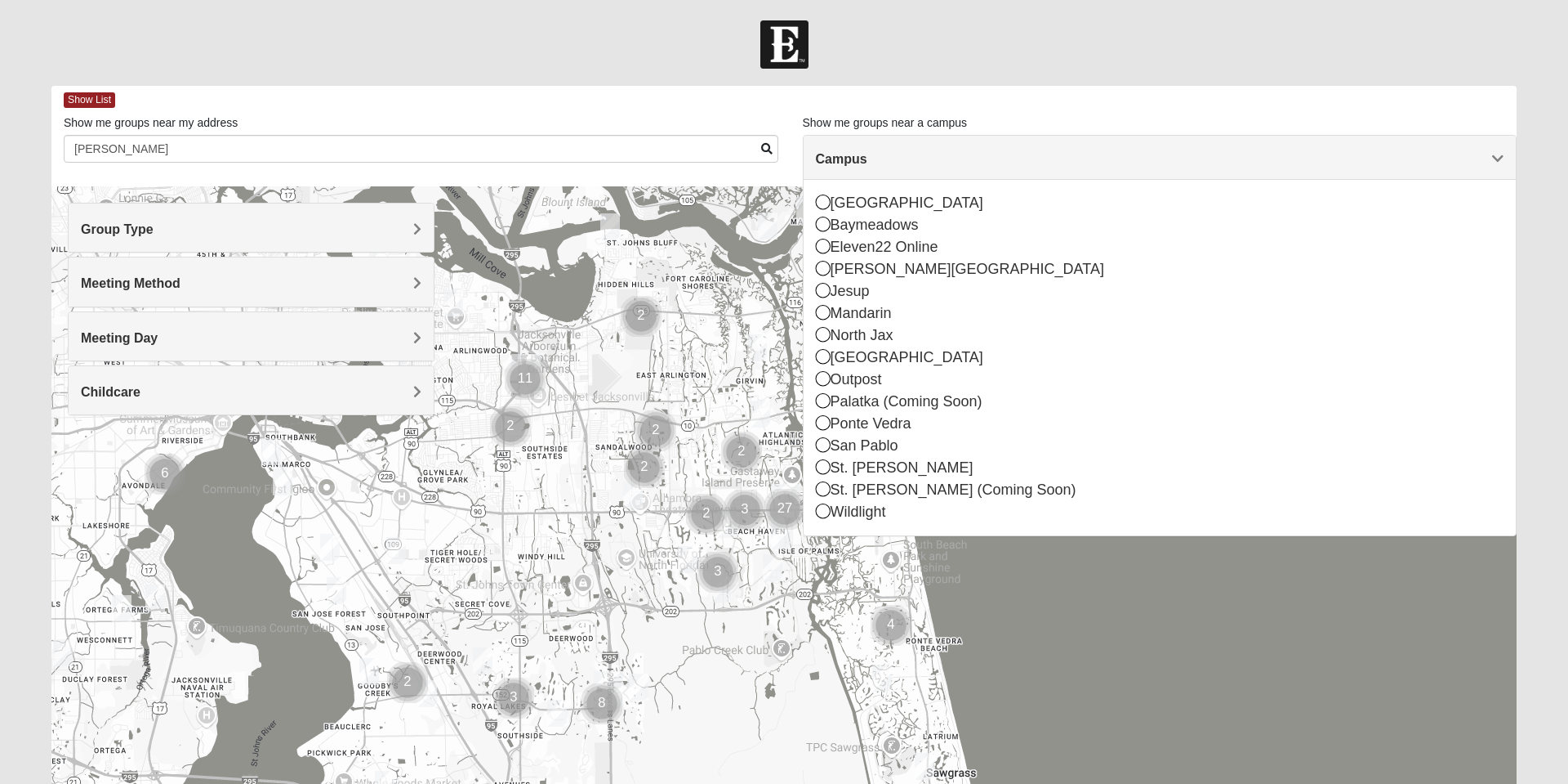
click at [815, 338] on icon at bounding box center [822, 333] width 15 height 15
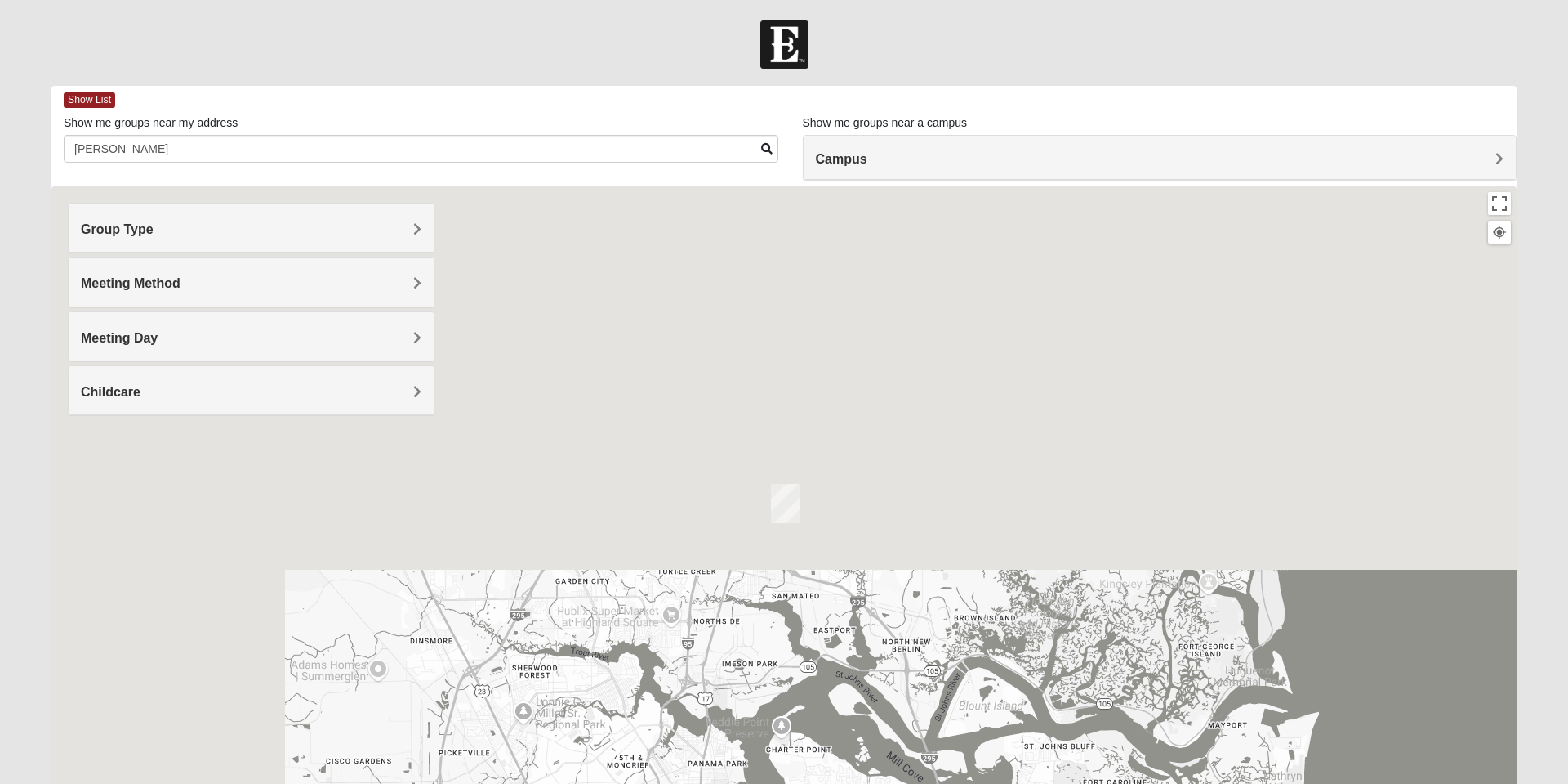
click at [828, 334] on div at bounding box center [784, 513] width 1465 height 654
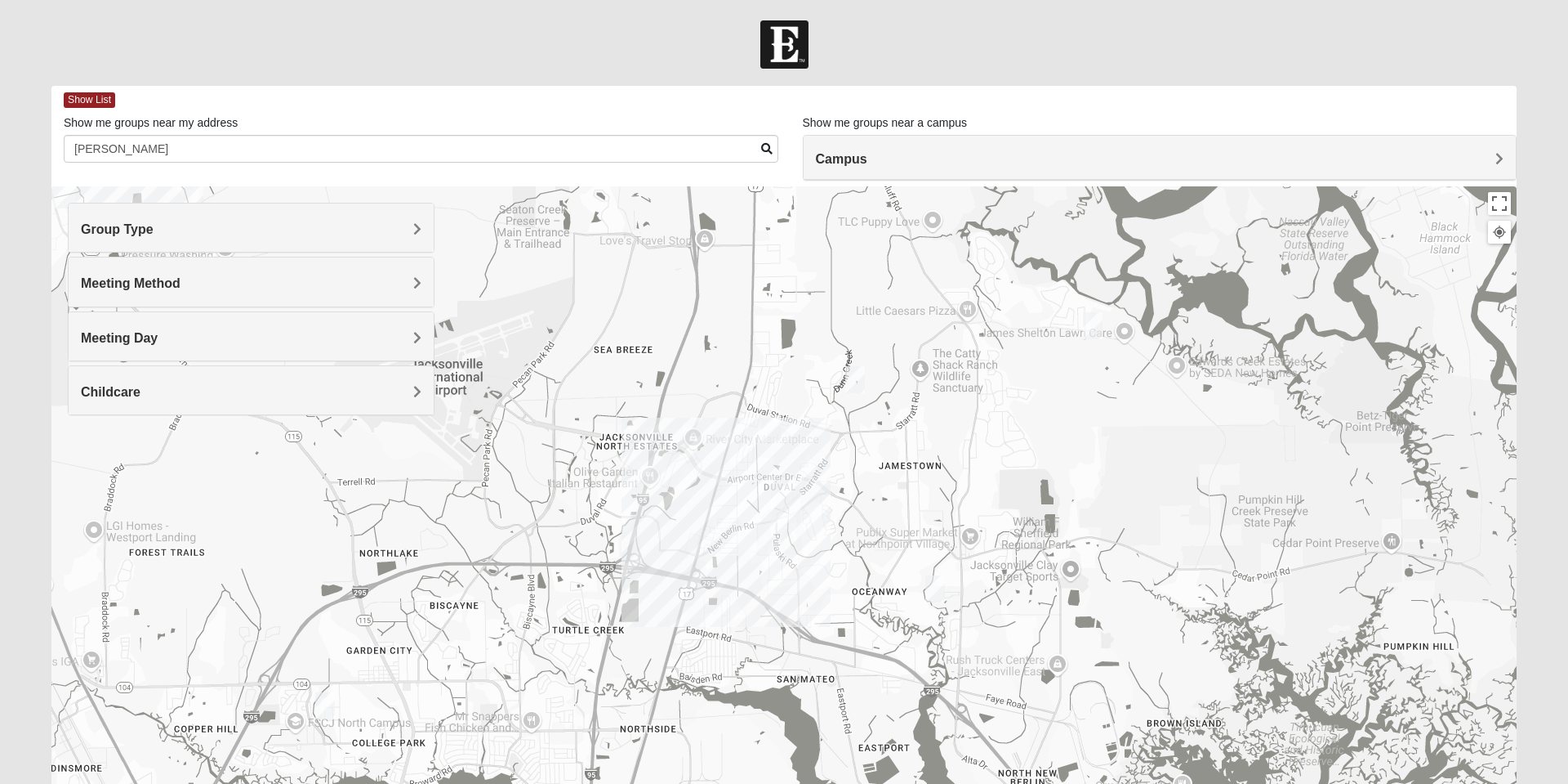
click at [154, 227] on span "Group Type" at bounding box center [116, 229] width 73 height 14
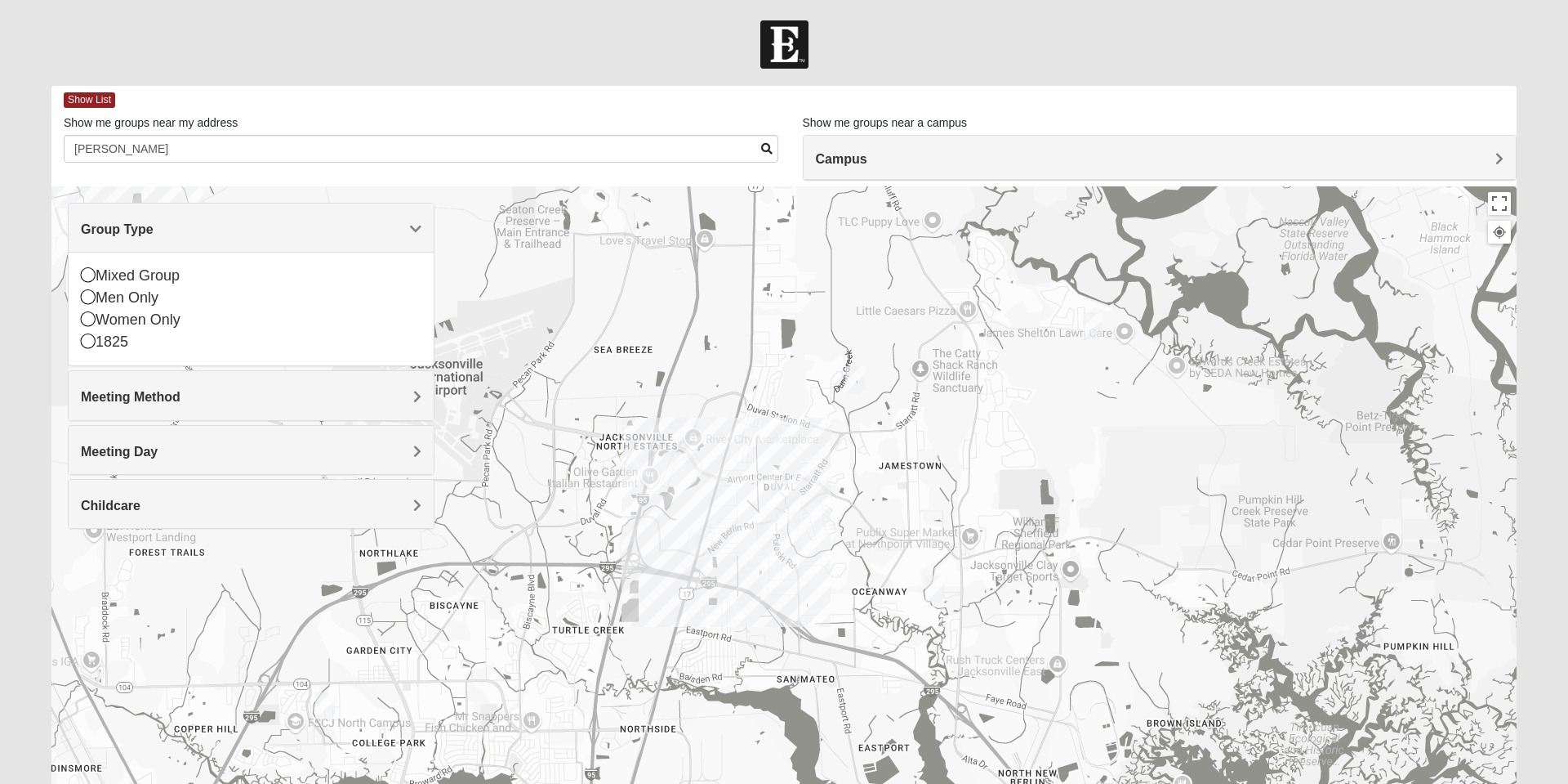
click at [88, 268] on icon at bounding box center [87, 274] width 15 height 15
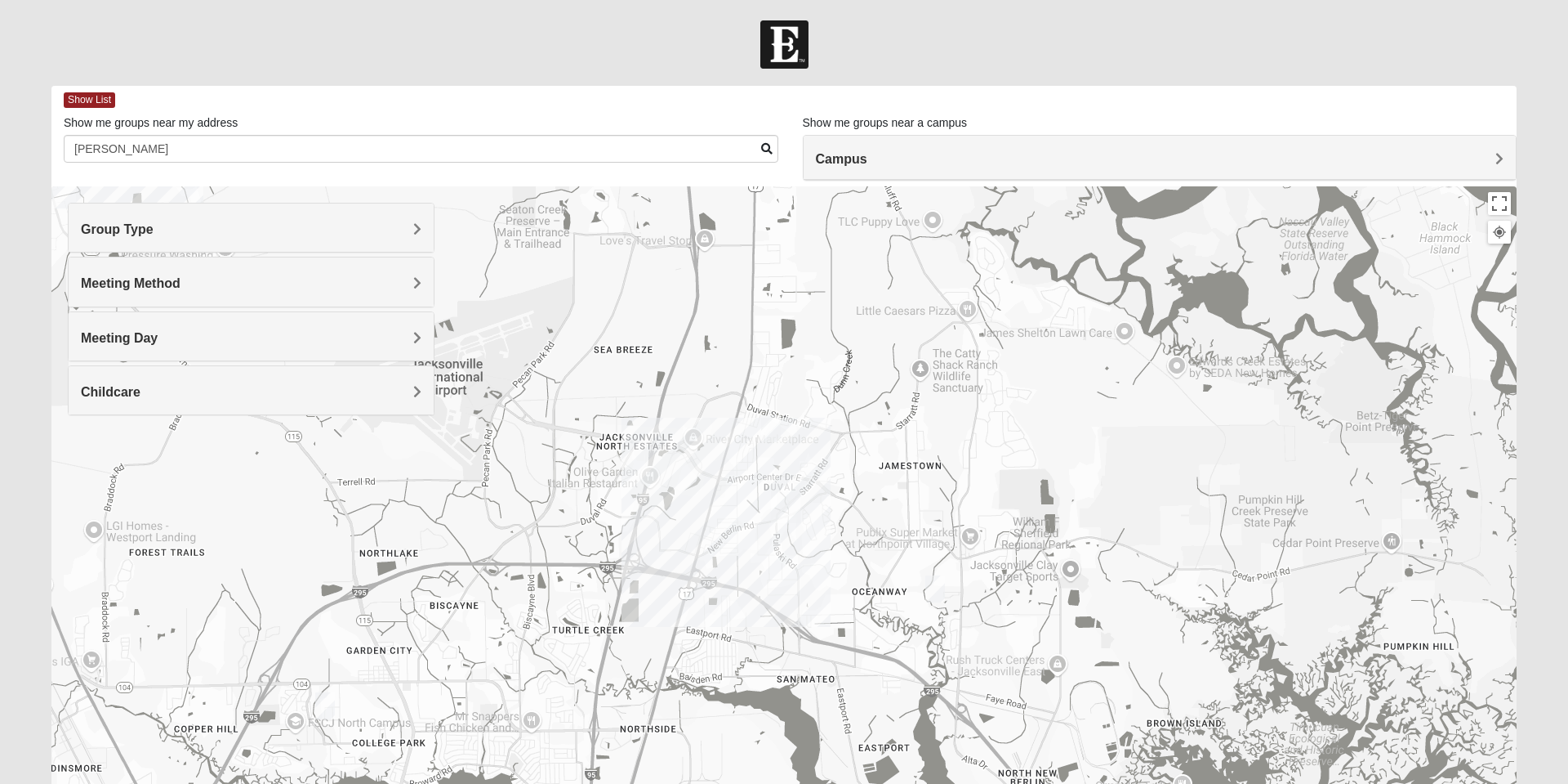
click at [425, 288] on div "Meeting Method" at bounding box center [251, 282] width 365 height 48
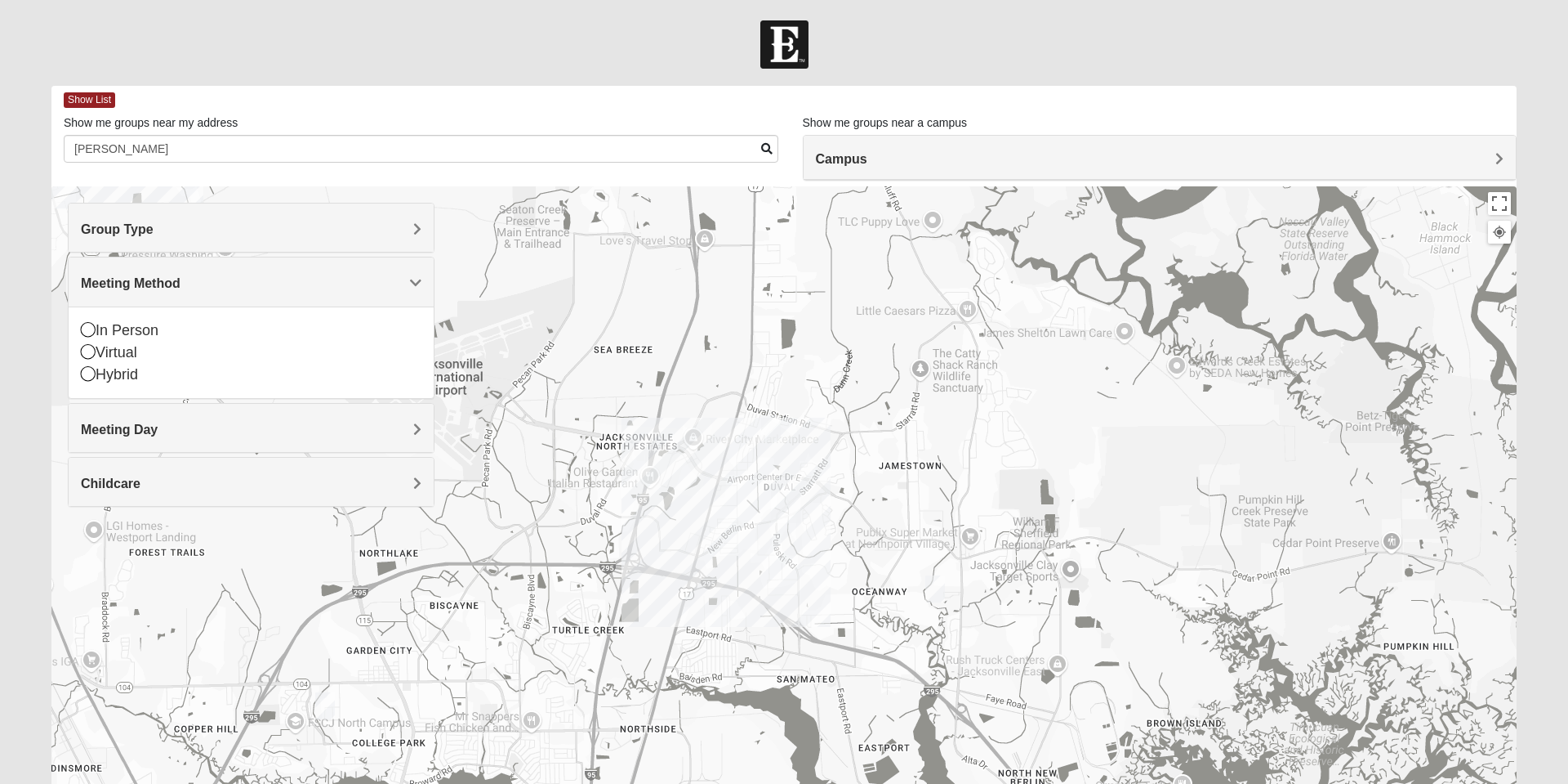
click at [86, 327] on icon at bounding box center [87, 329] width 15 height 15
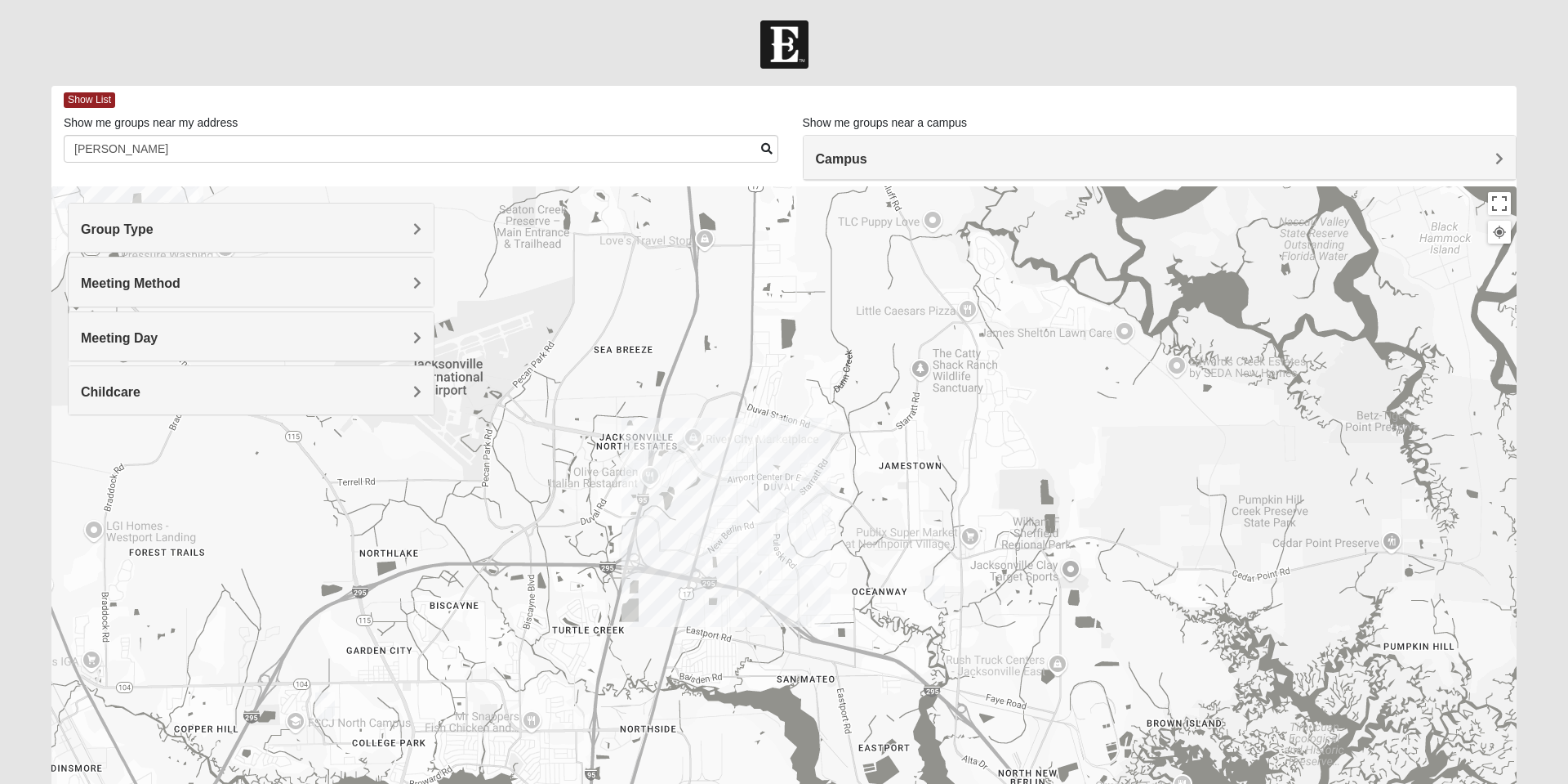
click at [158, 336] on span "Meeting Day" at bounding box center [118, 338] width 77 height 14
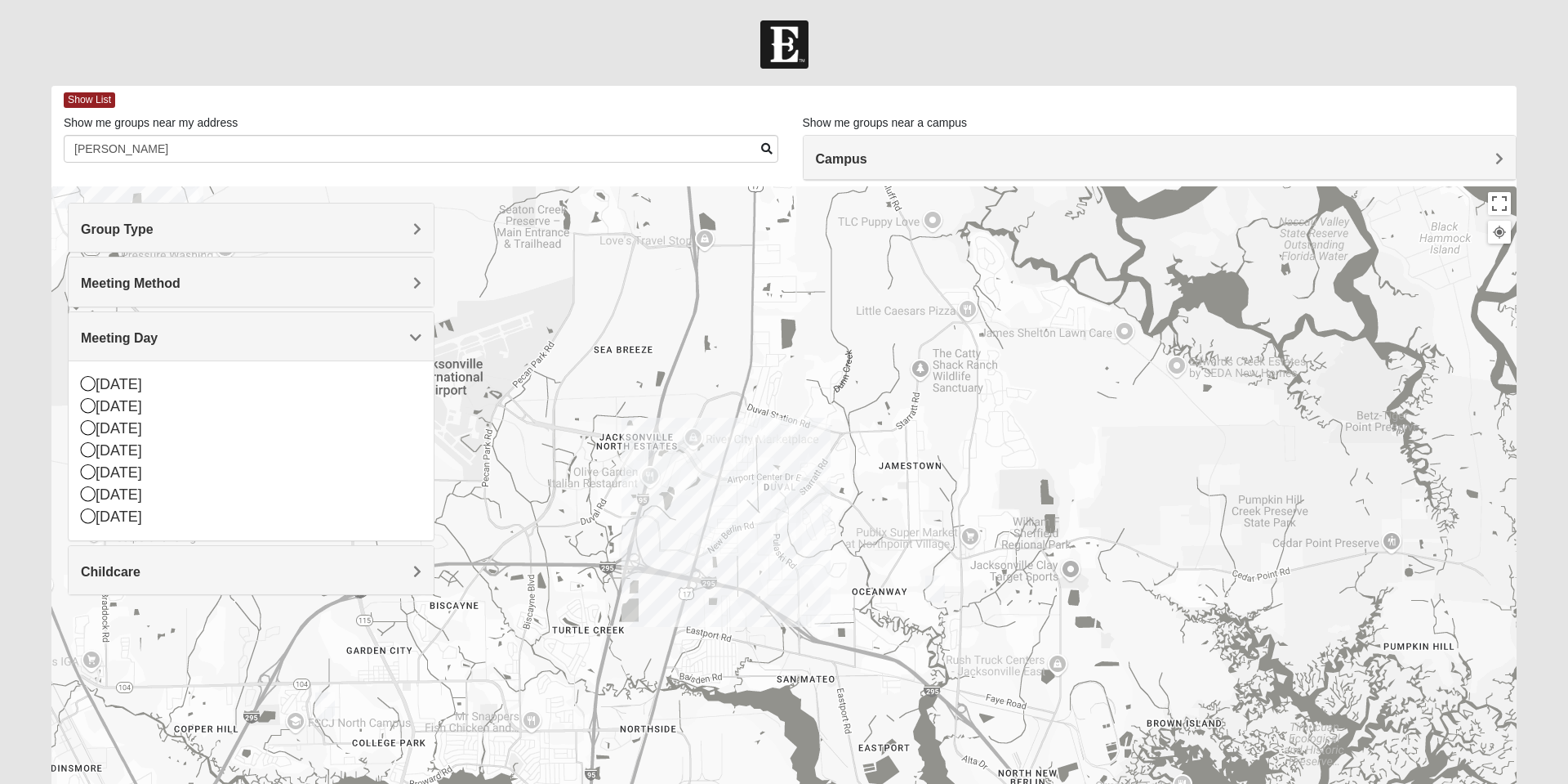
click at [91, 498] on icon at bounding box center [87, 493] width 15 height 15
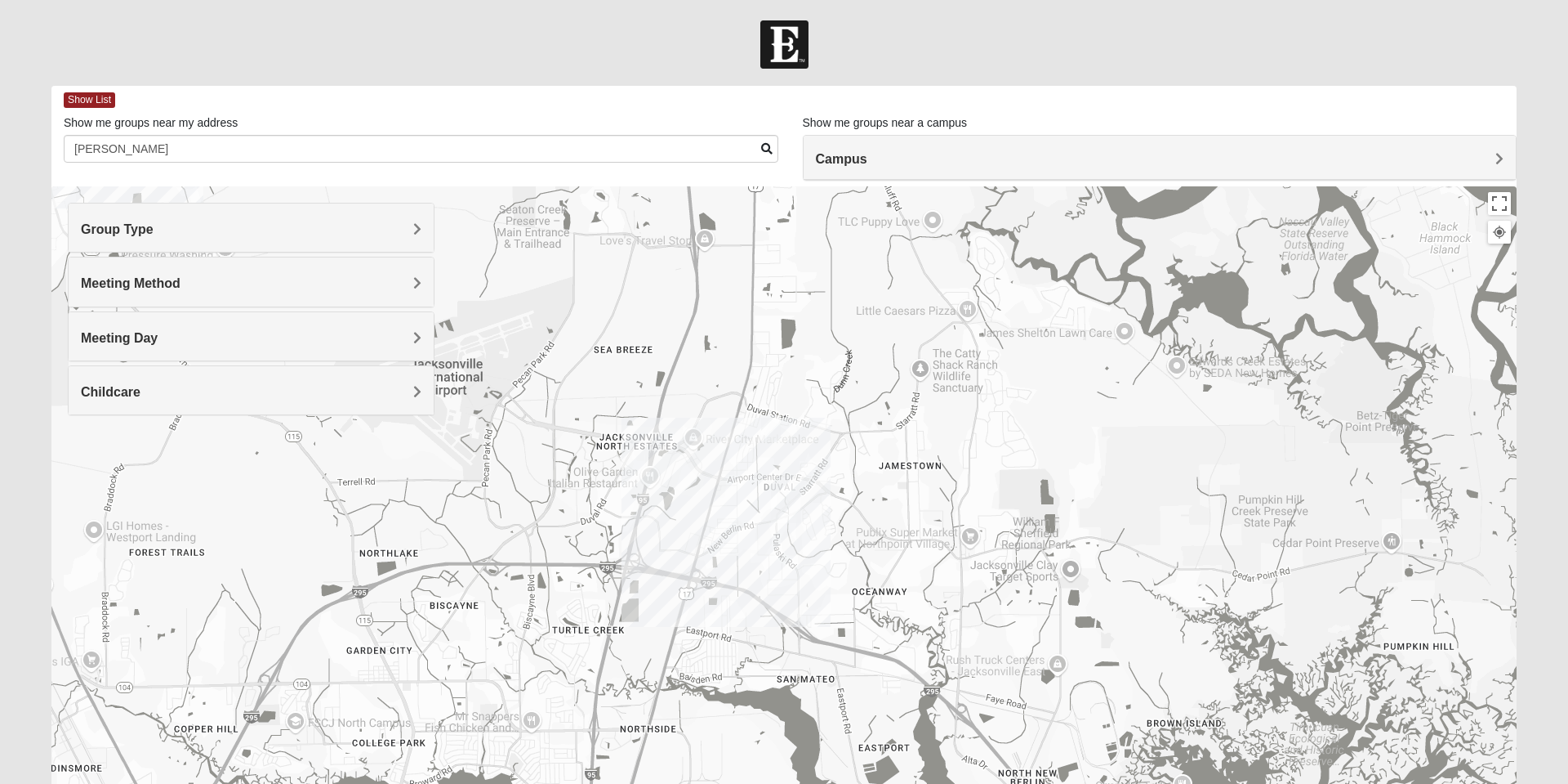
click at [140, 395] on span "Childcare" at bounding box center [110, 392] width 60 height 14
click at [90, 458] on icon at bounding box center [87, 458] width 15 height 15
click at [778, 427] on img "On Campus Mixed Martins 32218" at bounding box center [771, 428] width 33 height 40
click at [664, 387] on span "Learn More" at bounding box center [668, 392] width 69 height 17
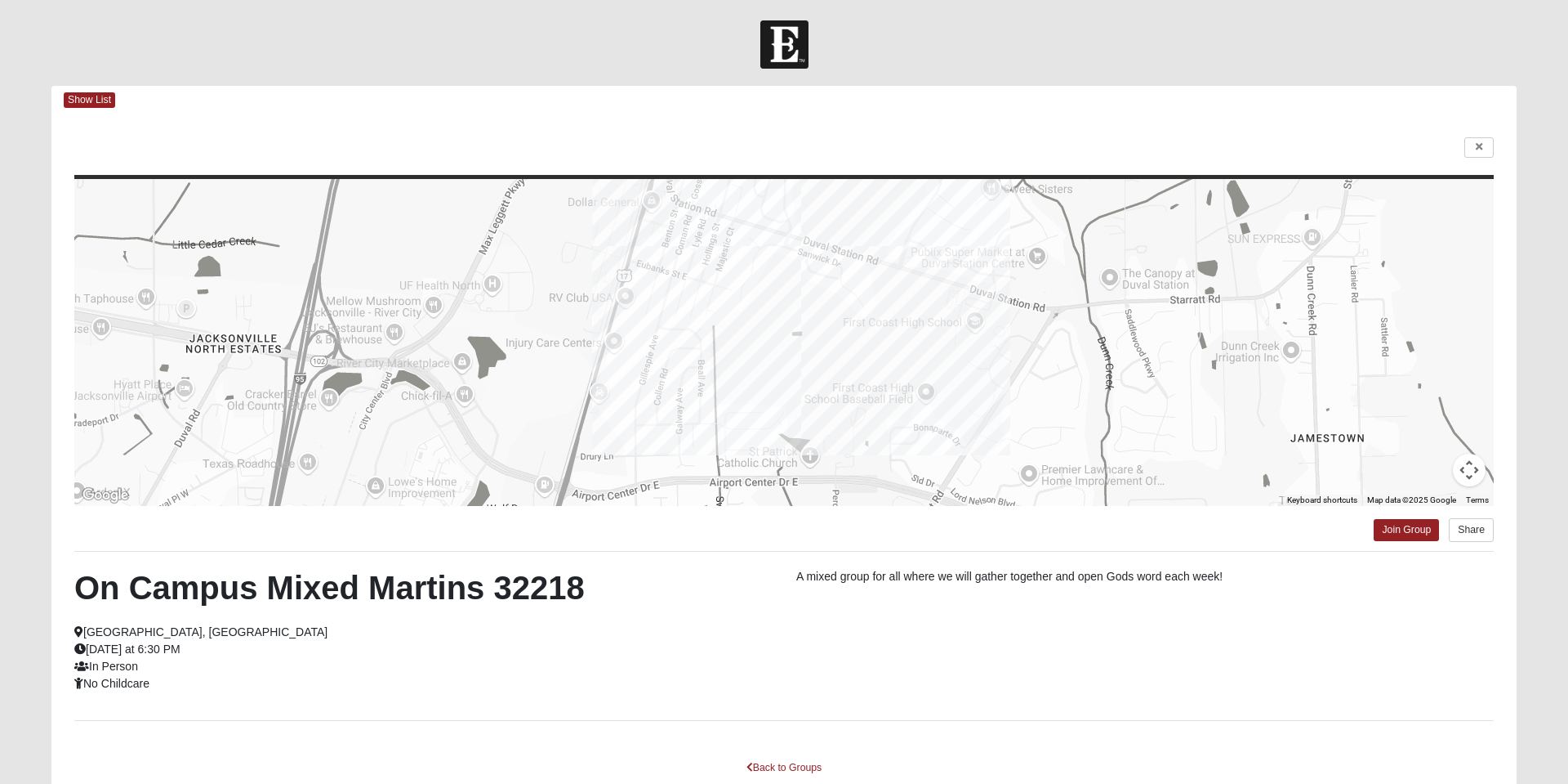
click at [917, 659] on div "On Campus Mixed Martins 32218 Jacksonville, FL Friday at 6:30 PM In Person No C…" at bounding box center [784, 636] width 1444 height 136
